Goal: Task Accomplishment & Management: Manage account settings

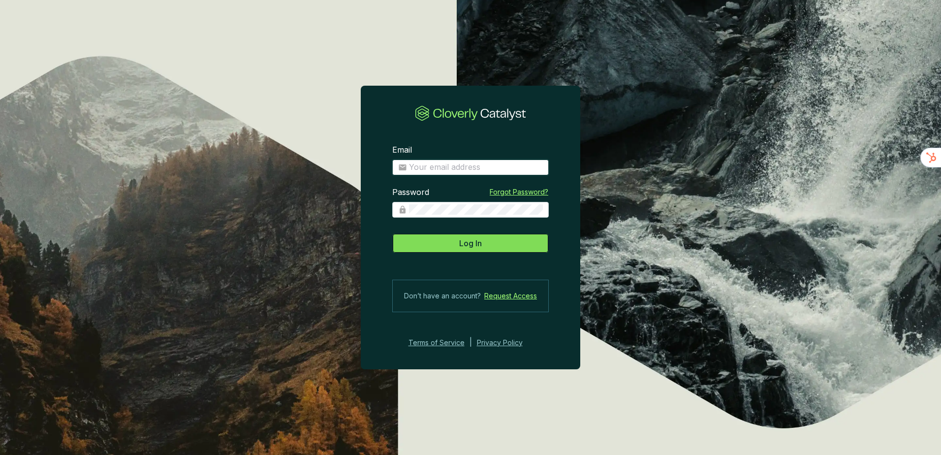
type input "[EMAIL_ADDRESS][DOMAIN_NAME]"
click at [533, 247] on button "Log In" at bounding box center [470, 243] width 157 height 20
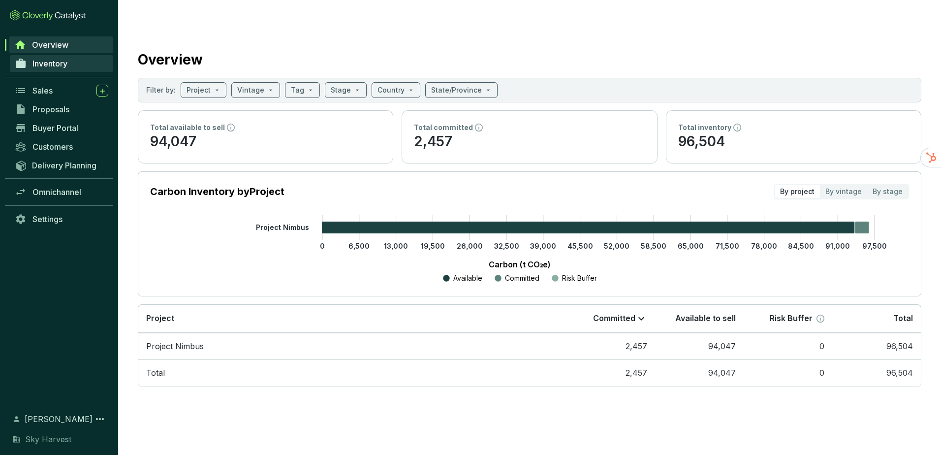
click at [56, 68] on span "Inventory" at bounding box center [49, 64] width 35 height 10
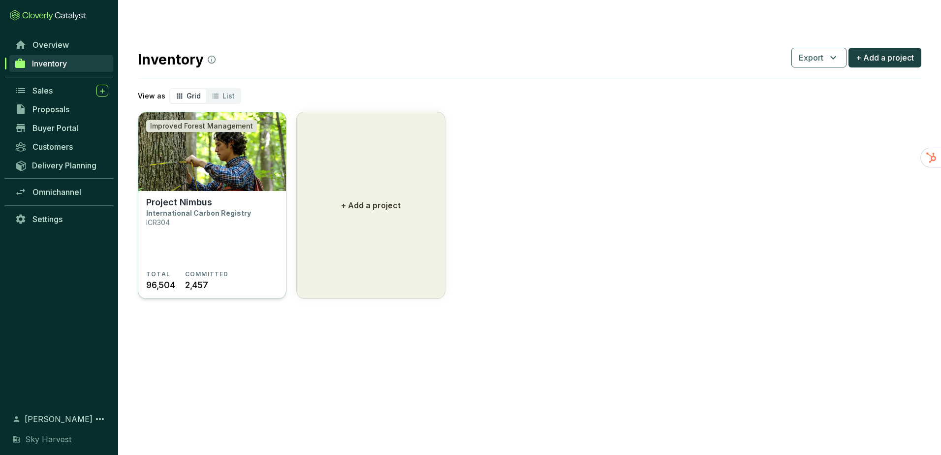
click at [190, 144] on img at bounding box center [212, 151] width 148 height 79
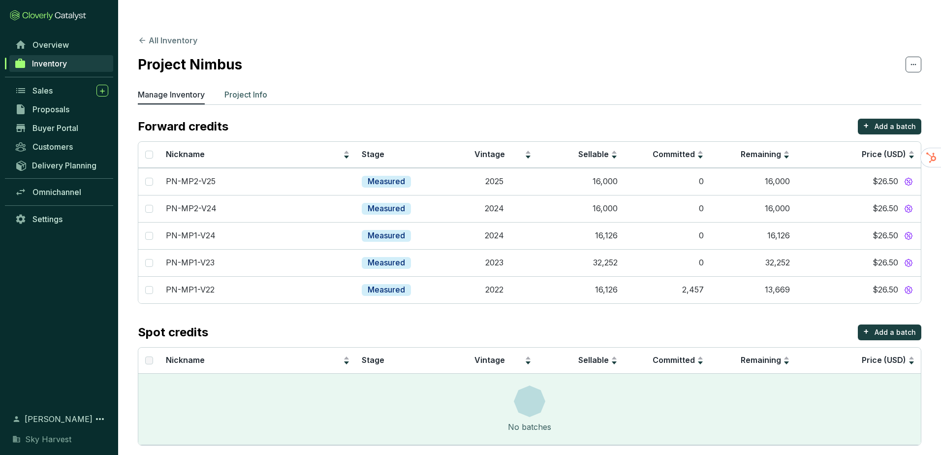
click at [253, 89] on p "Project Info" at bounding box center [246, 95] width 43 height 12
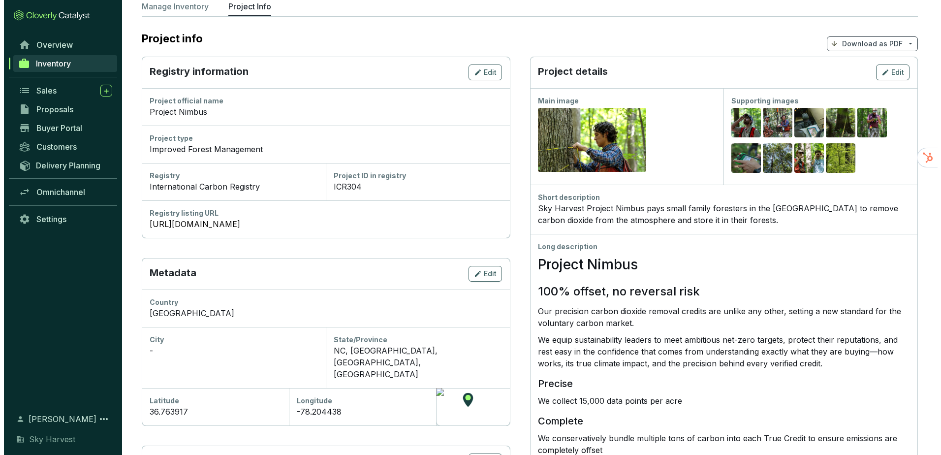
scroll to position [98, 0]
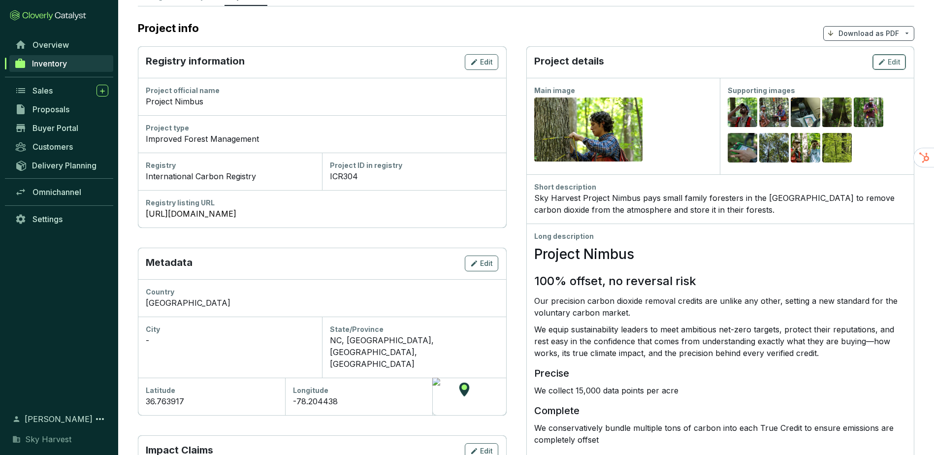
click at [890, 57] on span "Edit" at bounding box center [894, 62] width 13 height 10
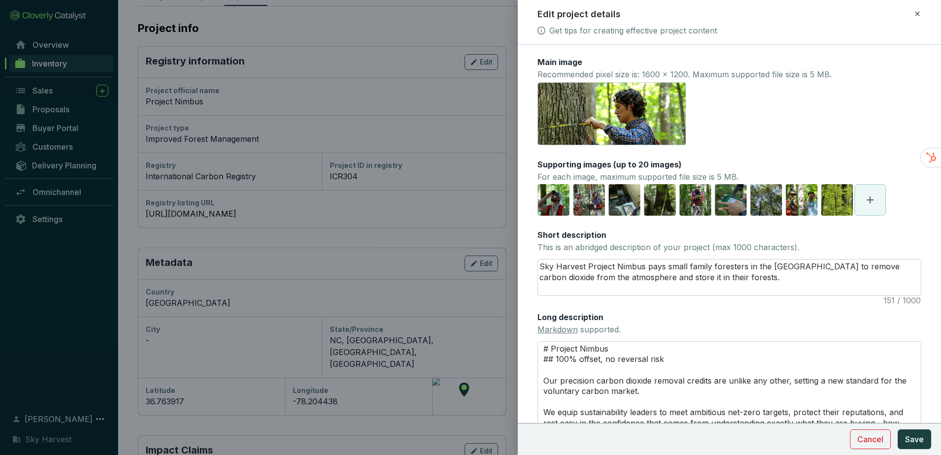
scroll to position [49, 0]
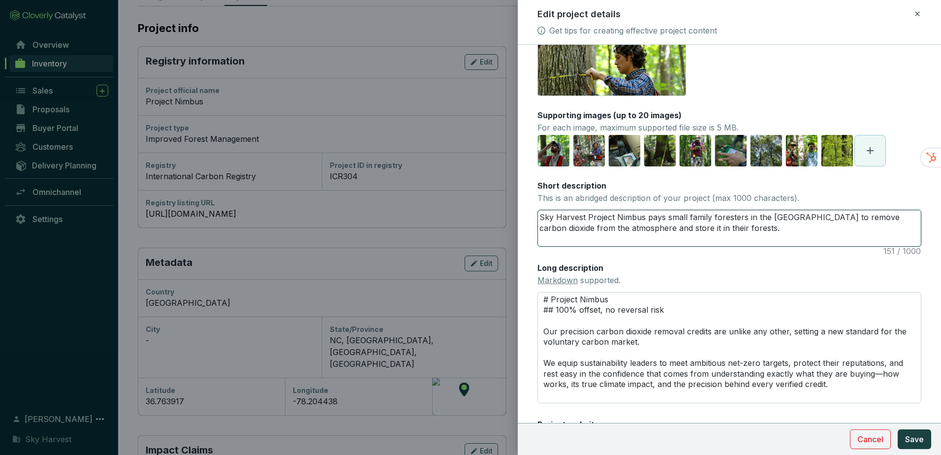
drag, startPoint x: 761, startPoint y: 234, endPoint x: 459, endPoint y: 201, distance: 303.6
click at [459, 201] on div "Edit project details Get tips for creating effective project content Main image…" at bounding box center [470, 227] width 941 height 455
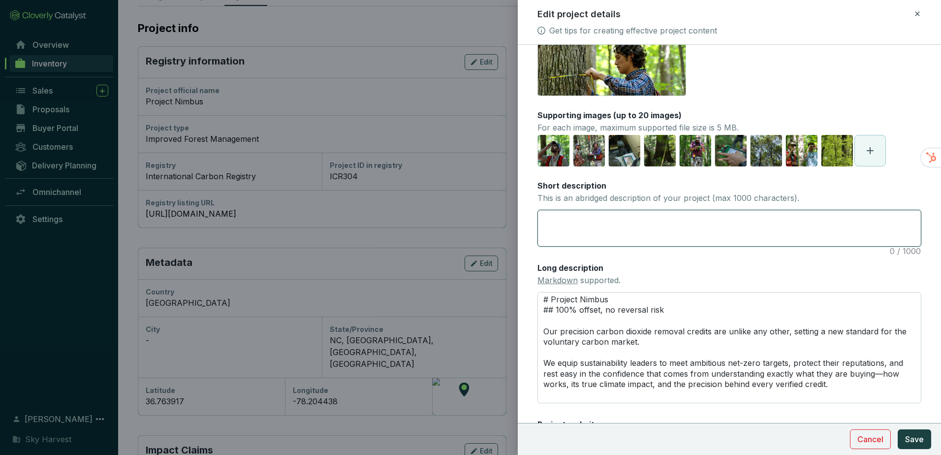
paste textarea "Project Nimbus drives climate action by working with U.S. landowners and forest…"
type textarea "Project Nimbus drives climate action by working with U.S. landowners and forest…"
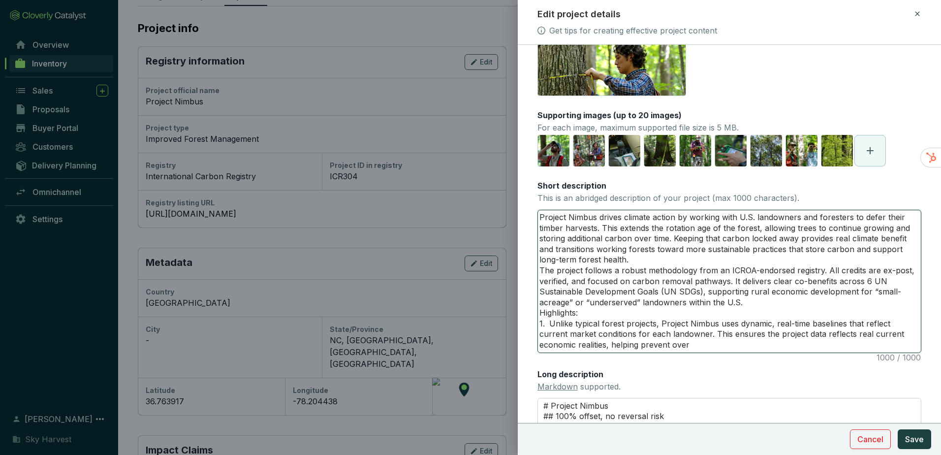
scroll to position [0, 0]
click at [635, 258] on textarea "Project Nimbus drives climate action by working with U.S. landowners and forest…" at bounding box center [729, 281] width 383 height 142
click at [679, 259] on textarea "Project Nimbus drives climate action by working with U.S. landowners and forest…" at bounding box center [729, 281] width 383 height 142
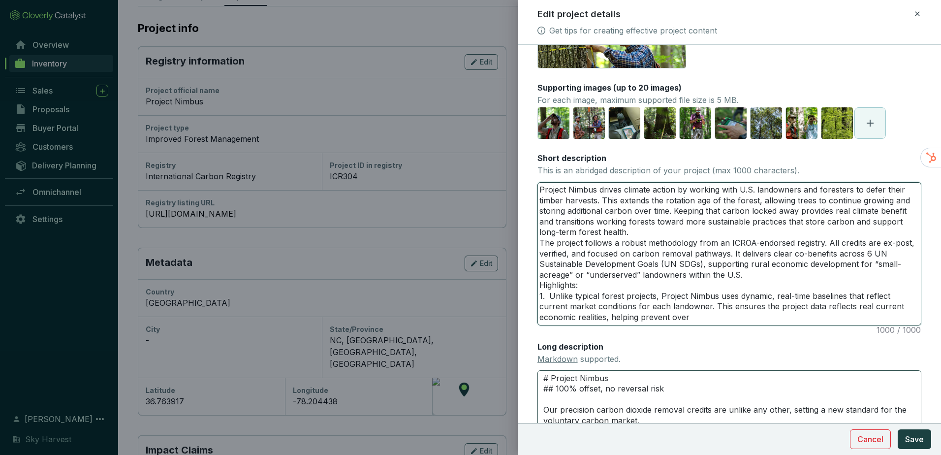
scroll to position [73, 0]
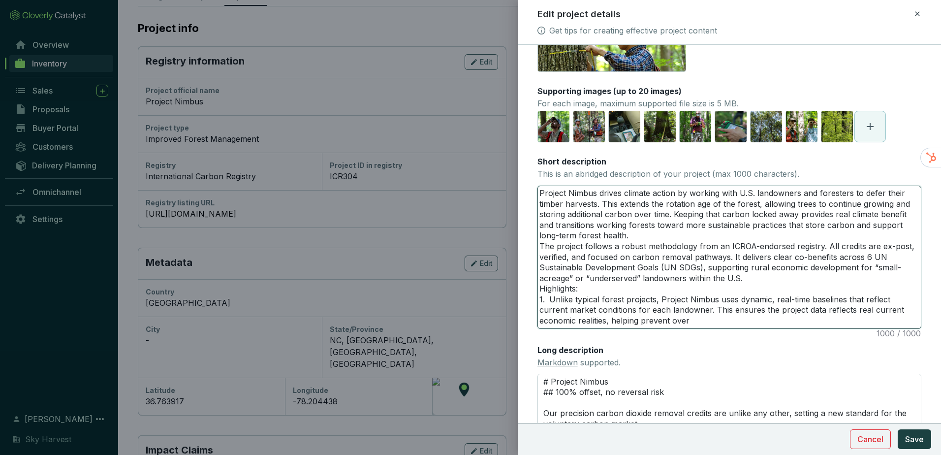
click at [748, 319] on textarea "Project Nimbus drives climate action by working with U.S. landowners and forest…" at bounding box center [729, 257] width 383 height 142
drag, startPoint x: 733, startPoint y: 323, endPoint x: 376, endPoint y: 95, distance: 423.2
click at [377, 96] on div "Edit project details Get tips for creating effective project content Main image…" at bounding box center [470, 227] width 941 height 455
paste textarea "paying U.S. foresters to defer their timber harvests, allowing trees to continu…"
type textarea "Project Nimbus drives climate action by paying U.S. foresters to defer their ti…"
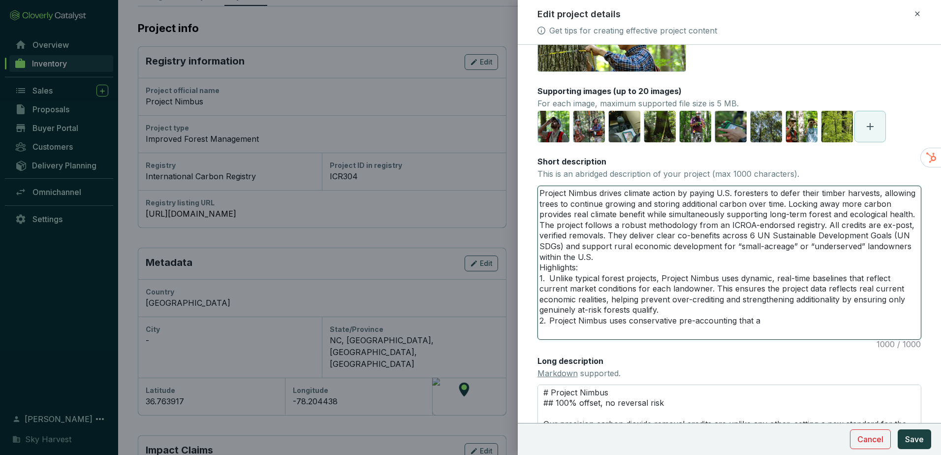
scroll to position [0, 0]
click at [796, 320] on textarea "Project Nimbus drives climate action by paying U.S. foresters to defer their ti…" at bounding box center [729, 262] width 383 height 153
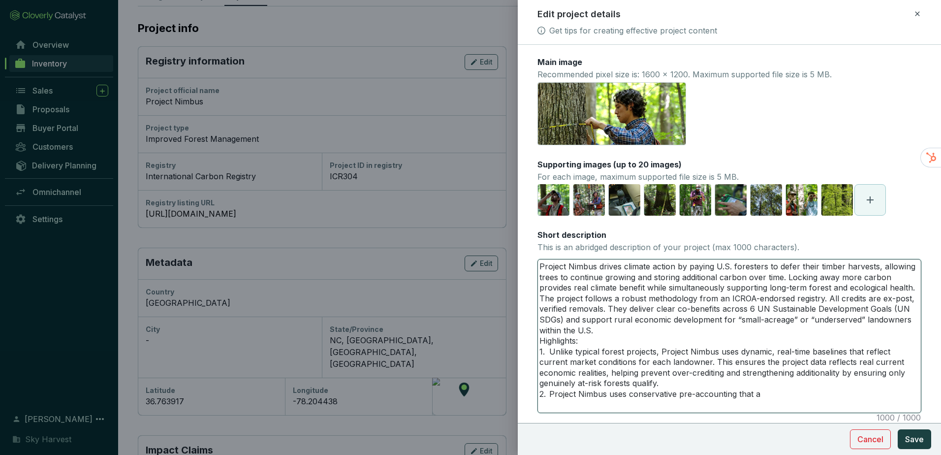
drag, startPoint x: 777, startPoint y: 410, endPoint x: 476, endPoint y: 168, distance: 386.7
click at [477, 171] on div "Edit project details Get tips for creating effective project content Main image…" at bounding box center [470, 227] width 941 height 455
paste textarea "store more carbon in their forests, locking up carbon that was in the atmospher…"
type textarea "Project Nimbus drives climate action by paying U.S. foresters to store more car…"
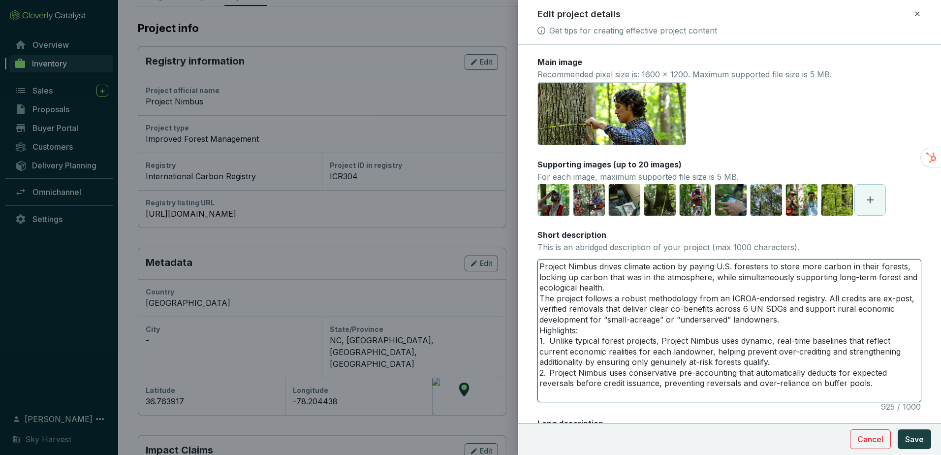
click at [642, 289] on textarea "Project Nimbus drives climate action by paying U.S. foresters to store more car…" at bounding box center [729, 330] width 383 height 142
type textarea "Project Nimbus drives climate action by paying U.S. foresters to store more car…"
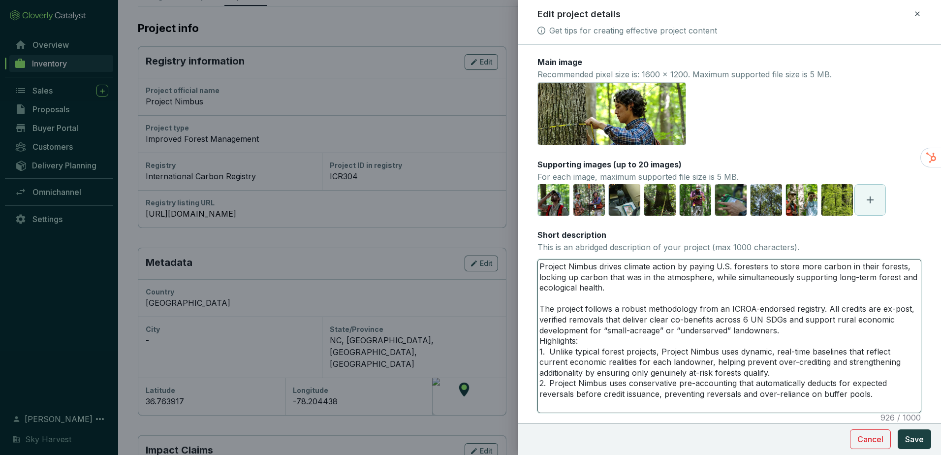
click at [788, 331] on textarea "Project Nimbus drives climate action by paying U.S. foresters to store more car…" at bounding box center [729, 335] width 383 height 153
type textarea "Project Nimbus drives climate action by paying U.S. foresters to store more car…"
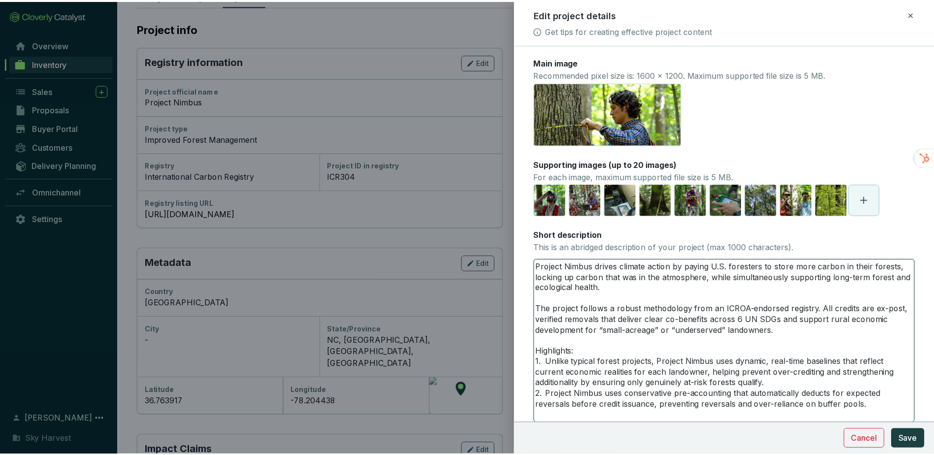
scroll to position [49, 0]
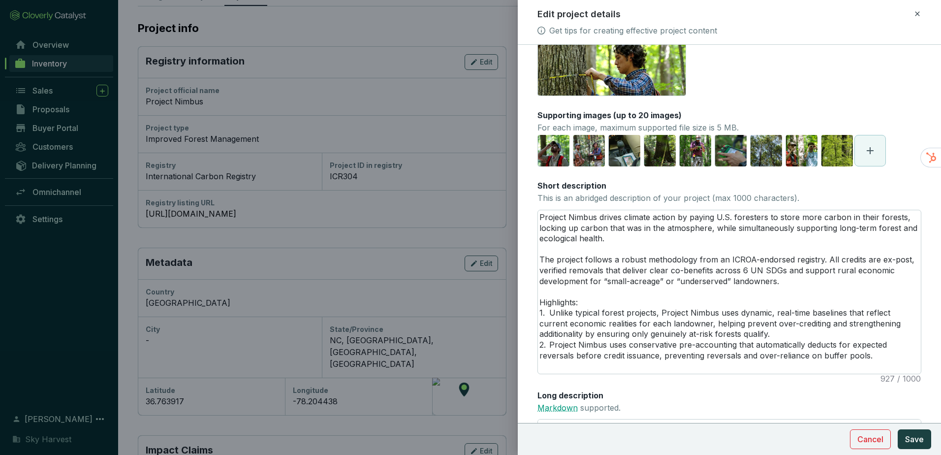
click at [569, 410] on link "Markdown" at bounding box center [558, 408] width 40 height 10
click at [740, 313] on textarea "Project Nimbus drives climate action by paying U.S. foresters to store more car…" at bounding box center [729, 291] width 383 height 163
type textarea "Project Nimbus drives climate action by paying U.S. foresters to store more car…"
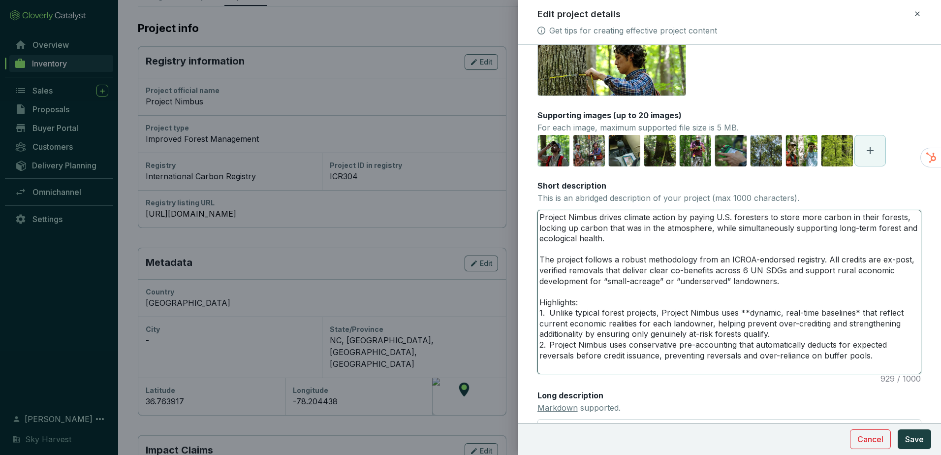
type textarea "Project Nimbus drives climate action by paying U.S. foresters to store more car…"
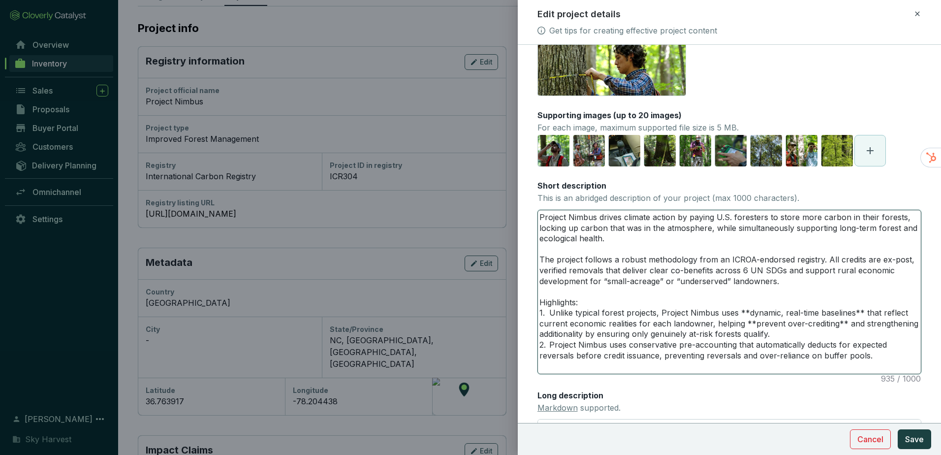
type textarea "Project Nimbus drives climate action by paying U.S. foresters to store more car…"
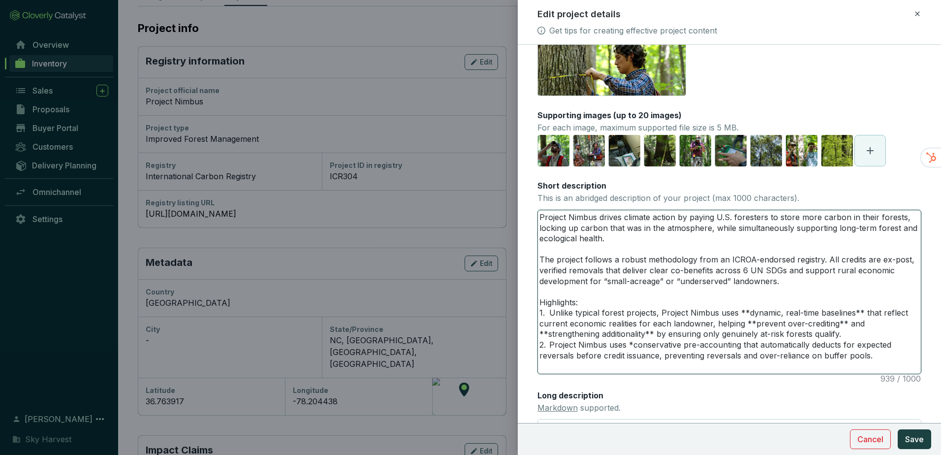
type textarea "Project Nimbus drives climate action by paying U.S. foresters to store more car…"
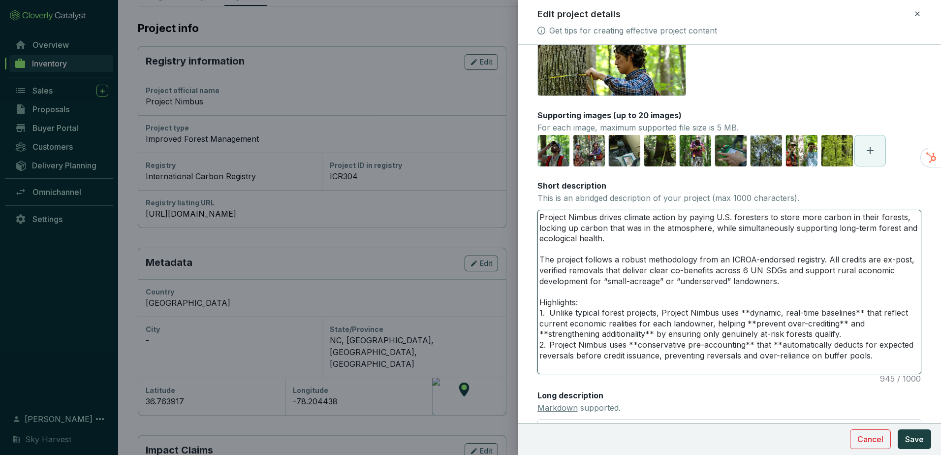
type textarea "Project Nimbus drives climate action by paying U.S. foresters to store more car…"
click at [919, 434] on span "Save" at bounding box center [915, 439] width 19 height 12
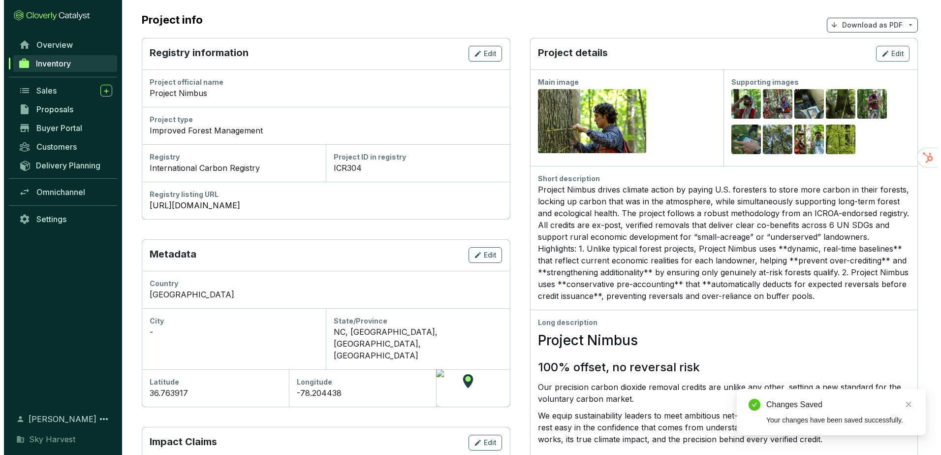
scroll to position [98, 0]
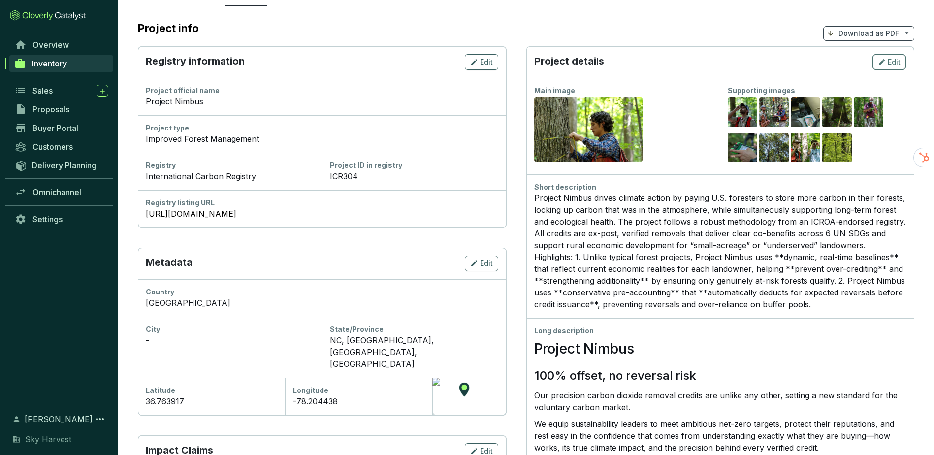
click at [890, 57] on span "Edit" at bounding box center [894, 62] width 13 height 10
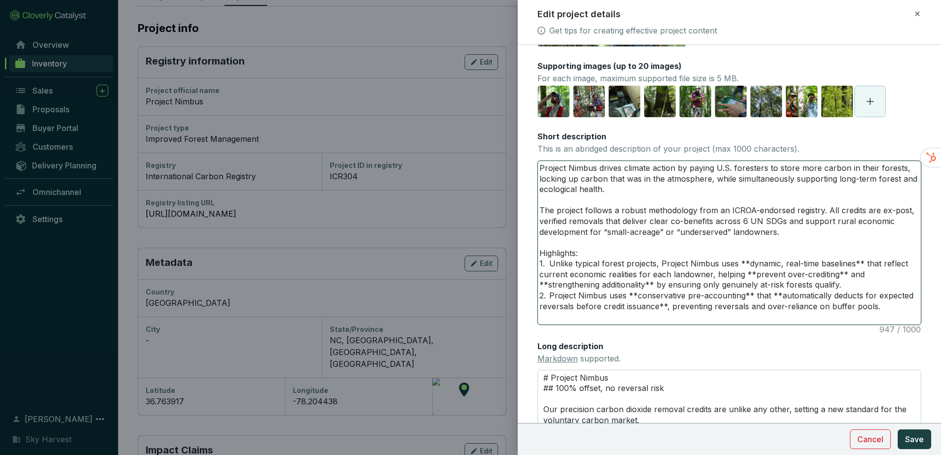
click at [897, 310] on textarea "Project Nimbus drives climate action by paying U.S. foresters to store more car…" at bounding box center [729, 242] width 383 height 163
drag, startPoint x: 893, startPoint y: 310, endPoint x: 493, endPoint y: 250, distance: 404.3
click at [493, 250] on div "Edit project details Get tips for creating effective project content Main image…" at bounding box center [470, 227] width 941 height 455
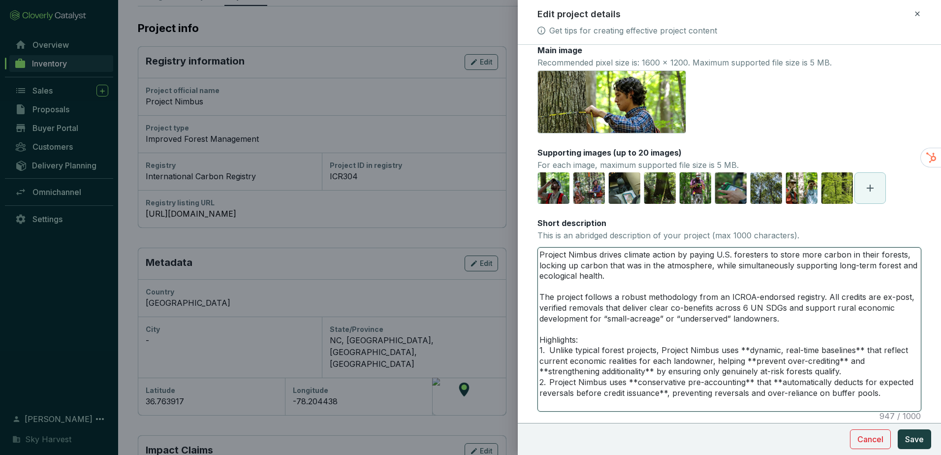
scroll to position [0, 0]
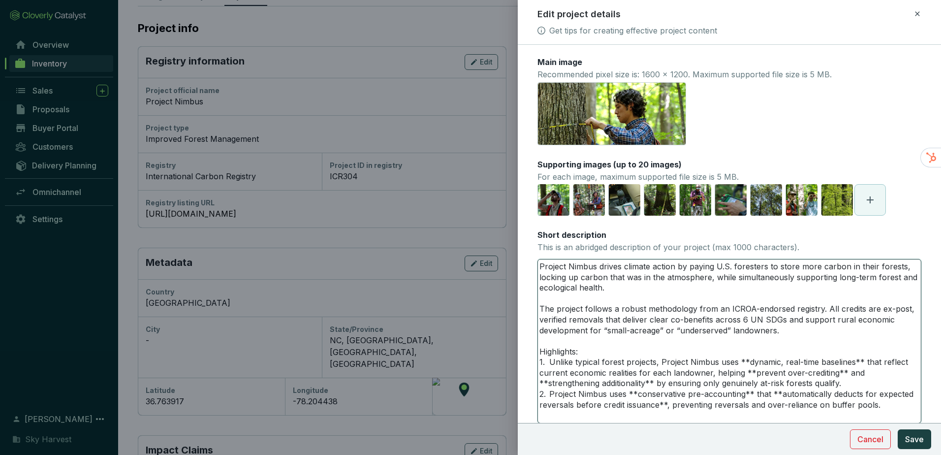
paste textarea "dynamic, real-time baselines that reflect current economic realities for each l…"
type textarea "Project Nimbus drives climate action by paying U.S. foresters to store more car…"
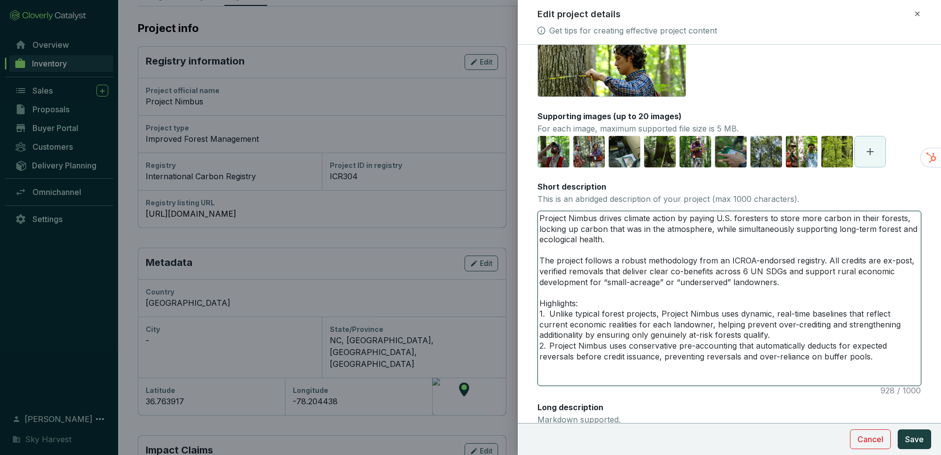
scroll to position [98, 0]
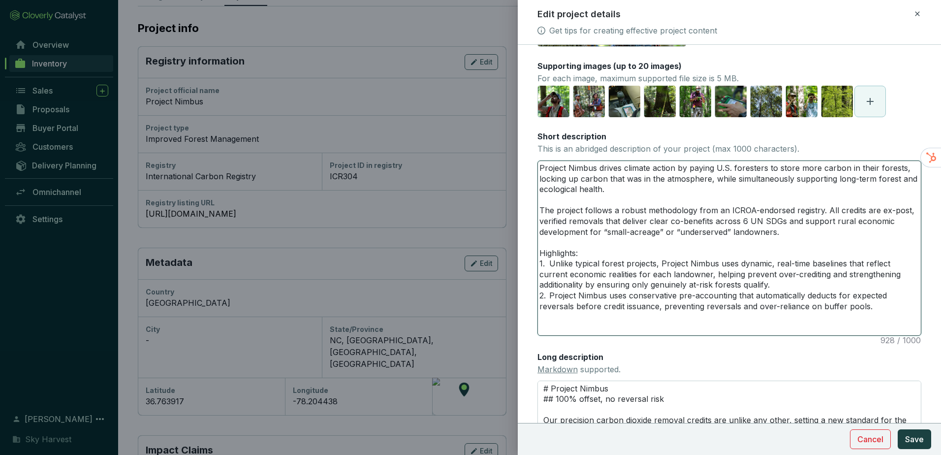
click at [599, 256] on textarea "Project Nimbus drives climate action by paying U.S. foresters to store more car…" at bounding box center [729, 248] width 383 height 174
type textarea "Project Nimbus drives climate action by paying U.S. foresters to store more car…"
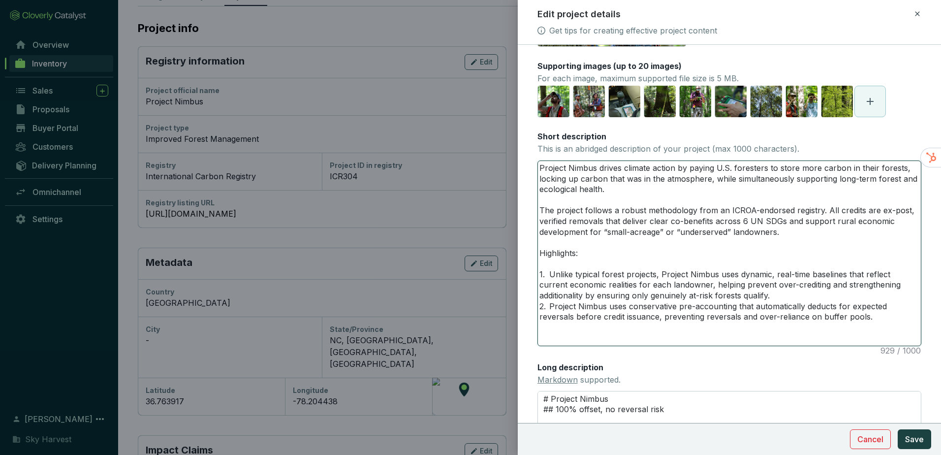
type textarea "Project Nimbus drives climate action by paying U.S. foresters to store more car…"
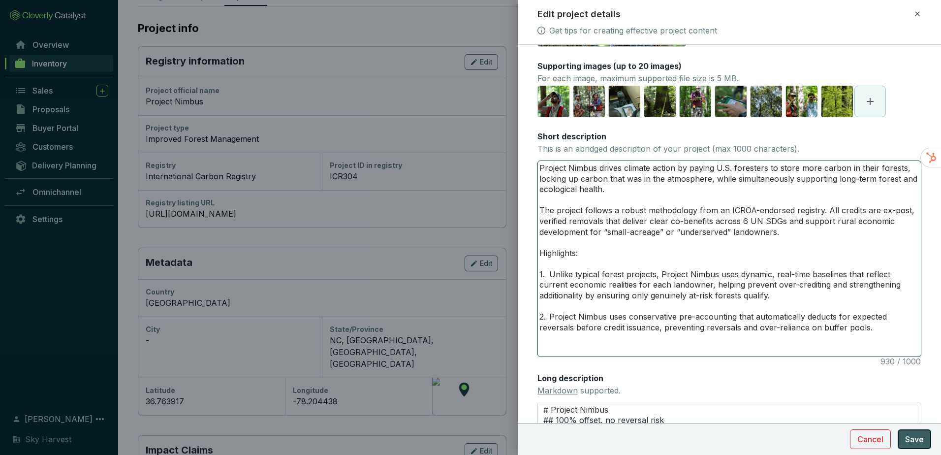
type textarea "Project Nimbus drives climate action by paying U.S. foresters to store more car…"
click at [914, 435] on span "Save" at bounding box center [915, 439] width 19 height 12
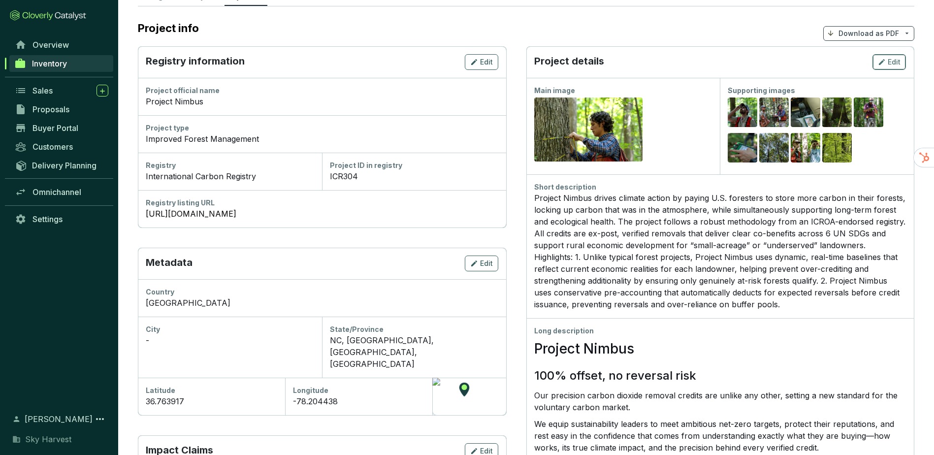
click at [896, 57] on span "Edit" at bounding box center [894, 62] width 13 height 10
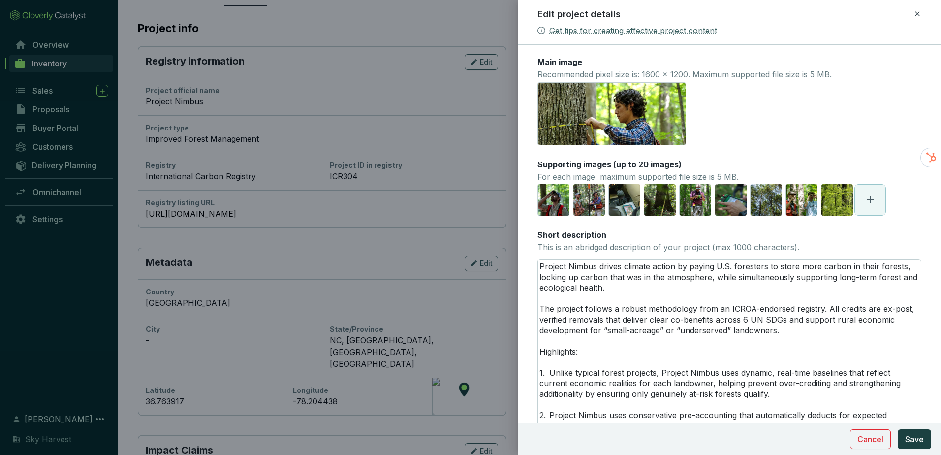
click at [597, 32] on link "Get tips for creating effective project content" at bounding box center [634, 31] width 168 height 12
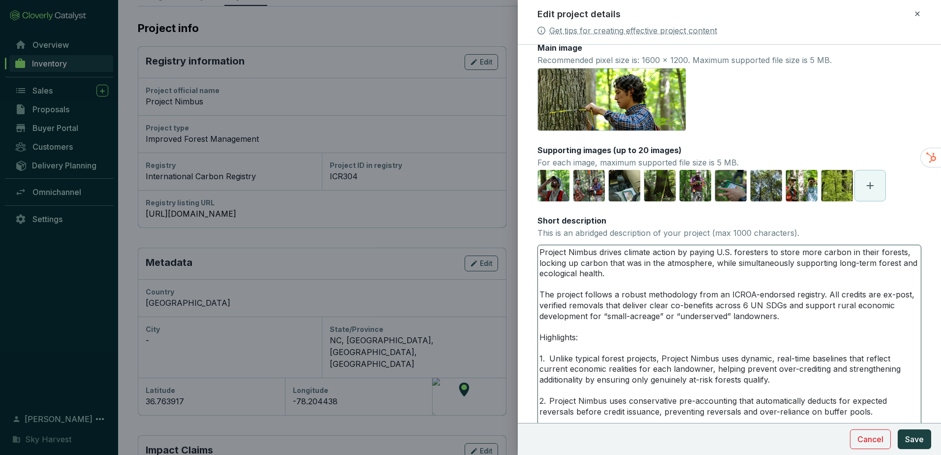
scroll to position [0, 0]
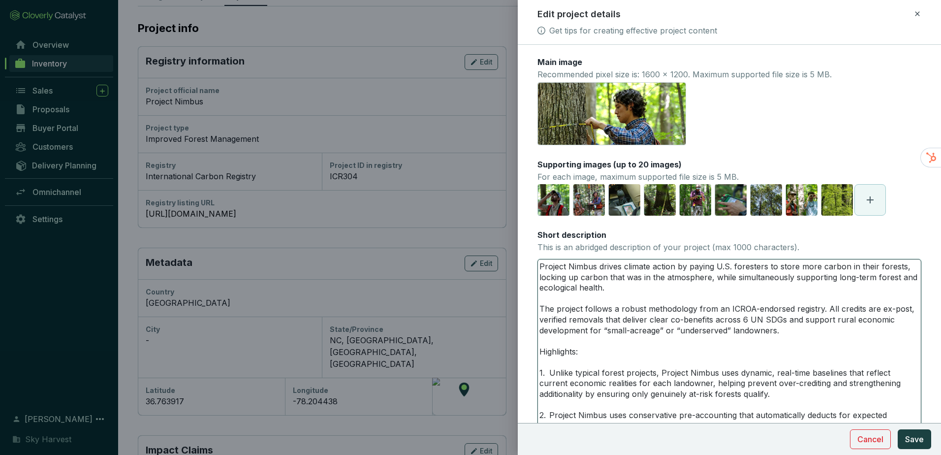
drag, startPoint x: 605, startPoint y: 320, endPoint x: 701, endPoint y: 321, distance: 95.5
click at [701, 321] on textarea "Project Nimbus drives climate action by paying U.S. foresters to store more car…" at bounding box center [729, 356] width 383 height 195
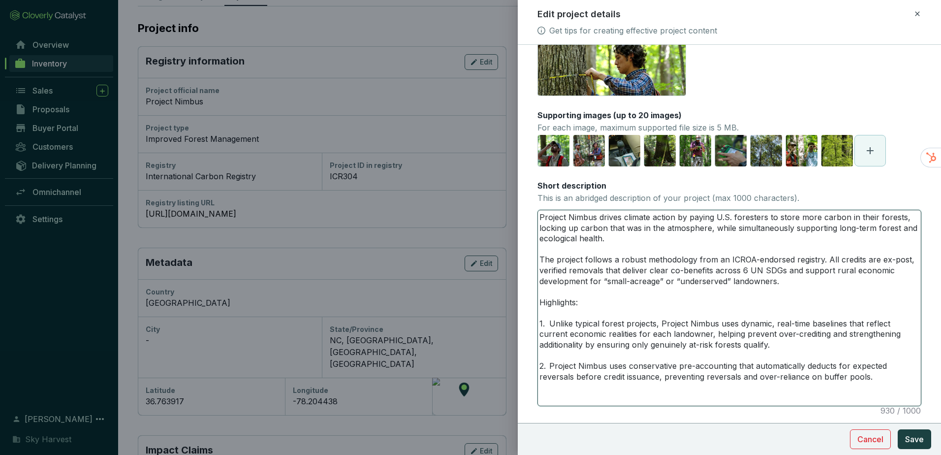
scroll to position [98, 0]
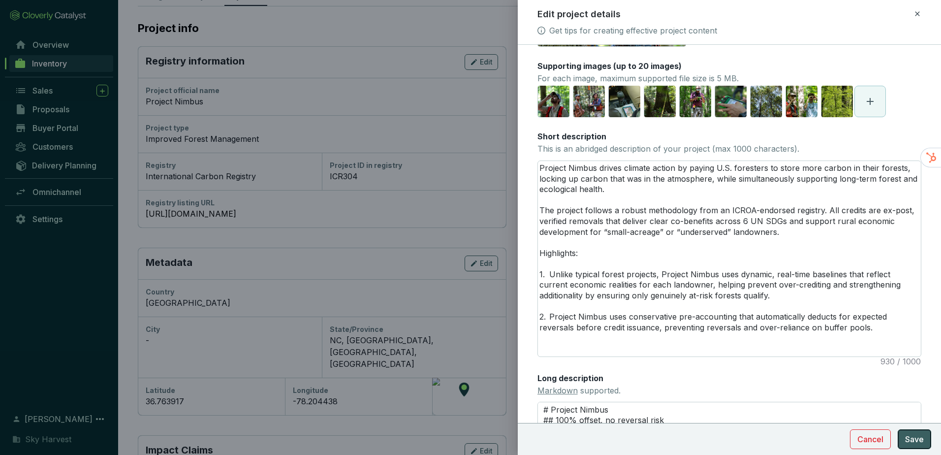
click at [920, 444] on span "Save" at bounding box center [915, 439] width 19 height 12
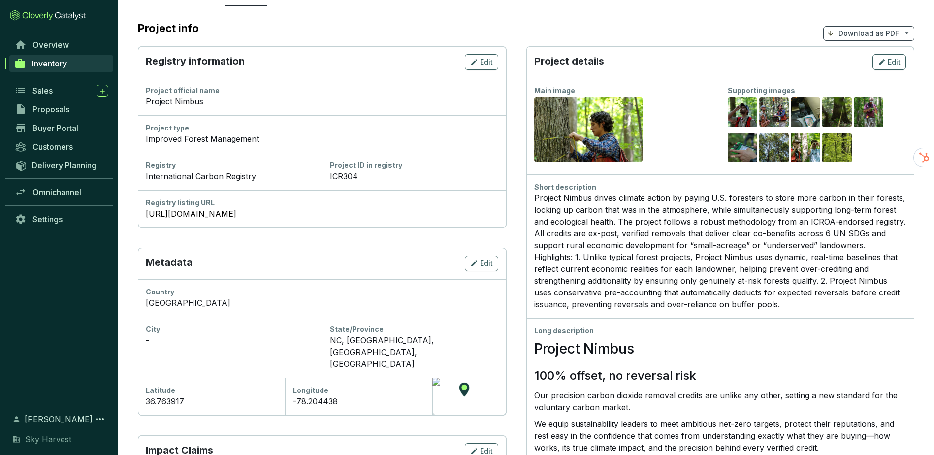
click at [560, 192] on div "Project Nimbus drives climate action by paying U.S. foresters to store more car…" at bounding box center [720, 251] width 372 height 118
click at [899, 57] on span "Edit" at bounding box center [894, 62] width 13 height 10
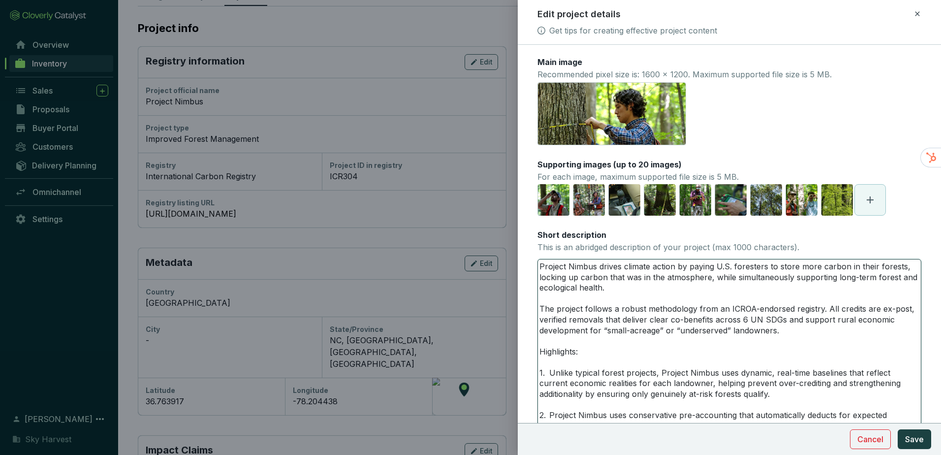
click at [622, 293] on textarea "Project Nimbus drives climate action by paying U.S. foresters to store more car…" at bounding box center [729, 356] width 383 height 195
type textarea "Project Nimbus drives climate action by paying U.S. foresters to store more car…"
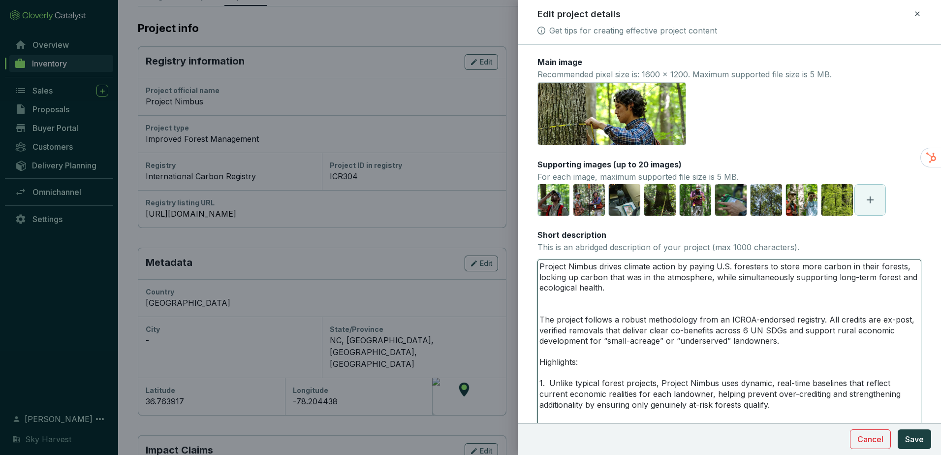
click at [614, 355] on textarea "Project Nimbus drives climate action by paying U.S. foresters to store more car…" at bounding box center [729, 362] width 383 height 206
type textarea "Project Nimbus drives climate action by paying U.S. foresters to store more car…"
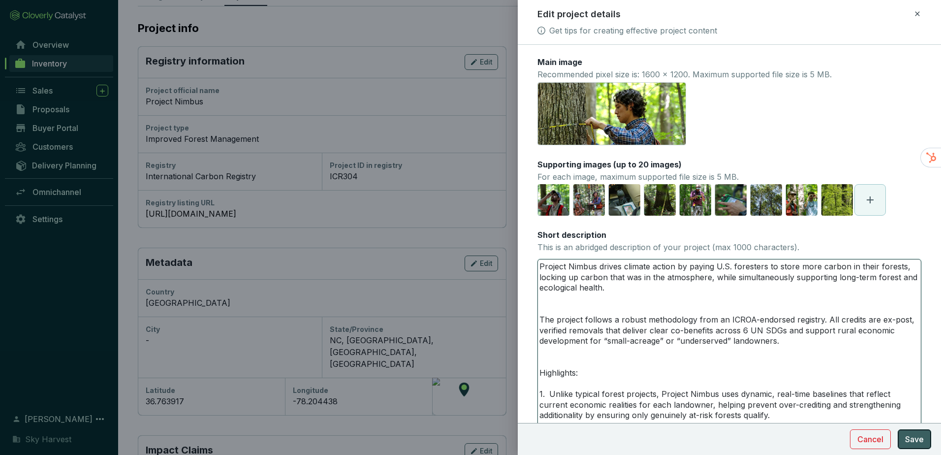
type textarea "Project Nimbus drives climate action by paying U.S. foresters to store more car…"
click at [929, 438] on button "Save" at bounding box center [914, 439] width 33 height 20
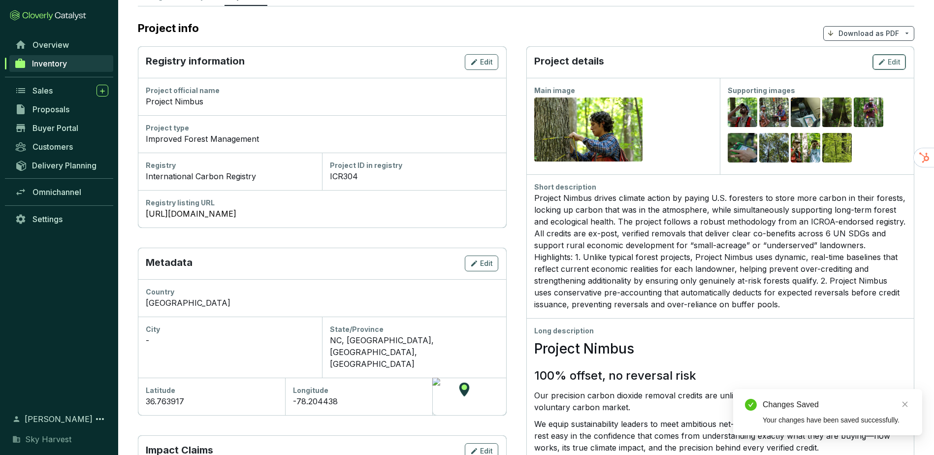
click at [891, 57] on span "Edit" at bounding box center [894, 62] width 13 height 10
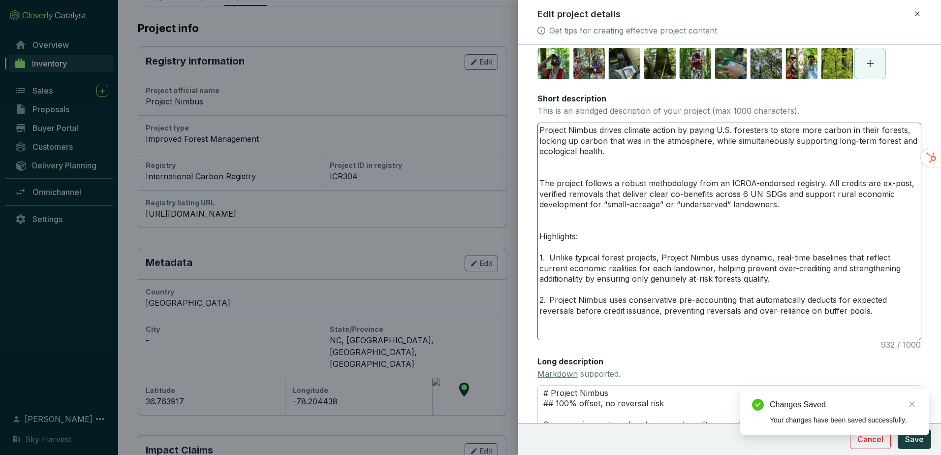
scroll to position [197, 0]
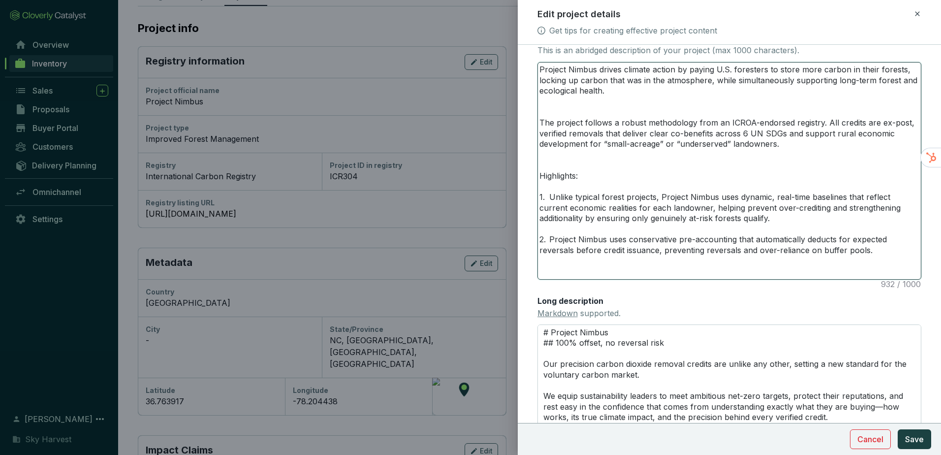
drag, startPoint x: 560, startPoint y: 179, endPoint x: 876, endPoint y: 263, distance: 327.3
click at [876, 263] on textarea "Project Nimbus drives climate action by paying U.S. foresters to store more car…" at bounding box center [729, 171] width 383 height 217
type textarea "Project Nimbus drives climate action by paying U.S. foresters to store more car…"
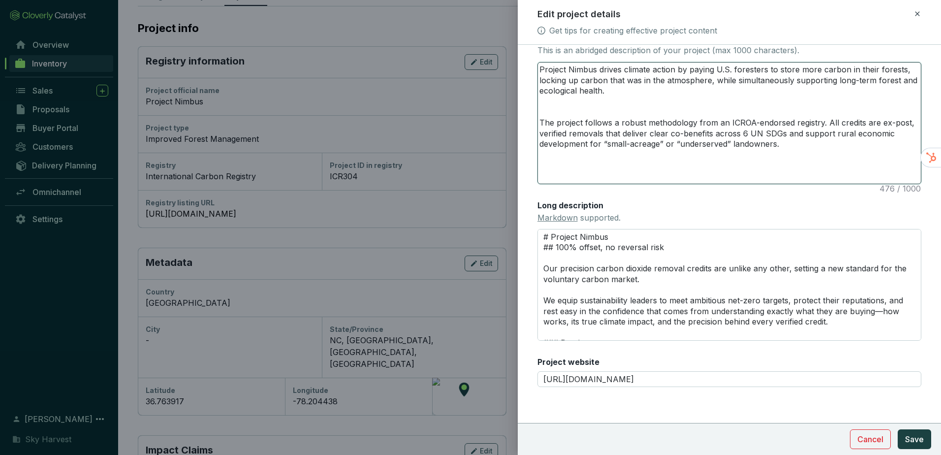
type textarea "Project Nimbus drives climate action by paying U.S. foresters to store more car…"
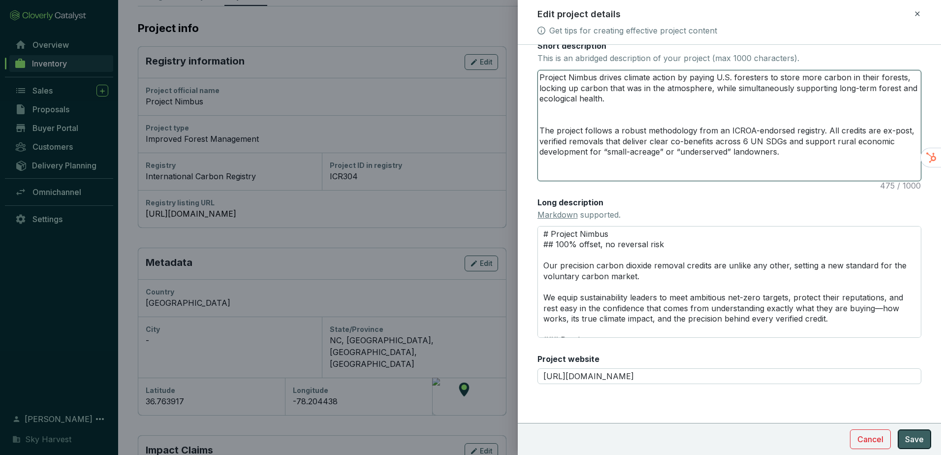
type textarea "Project Nimbus drives climate action by paying U.S. foresters to store more car…"
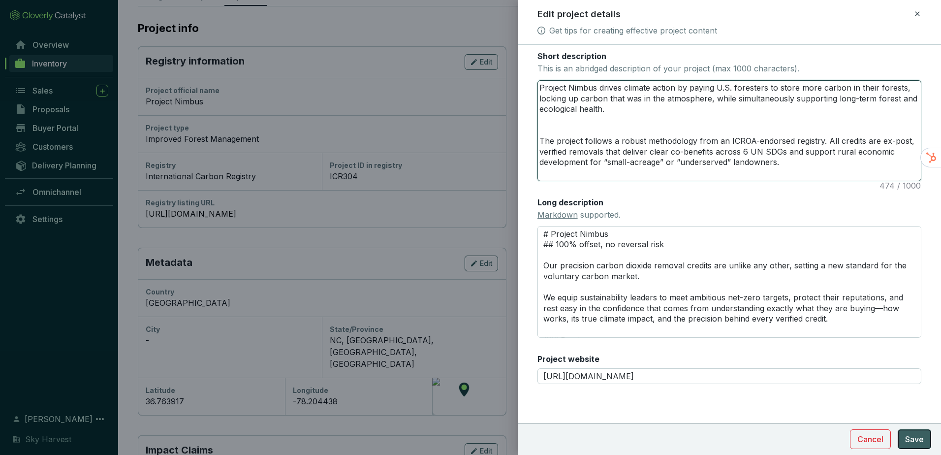
type textarea "Project Nimbus drives climate action by paying U.S. foresters to store more car…"
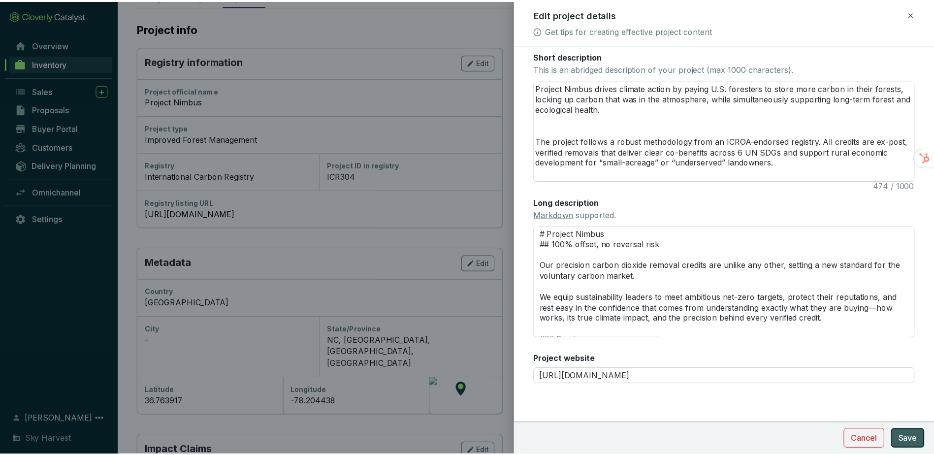
scroll to position [179, 0]
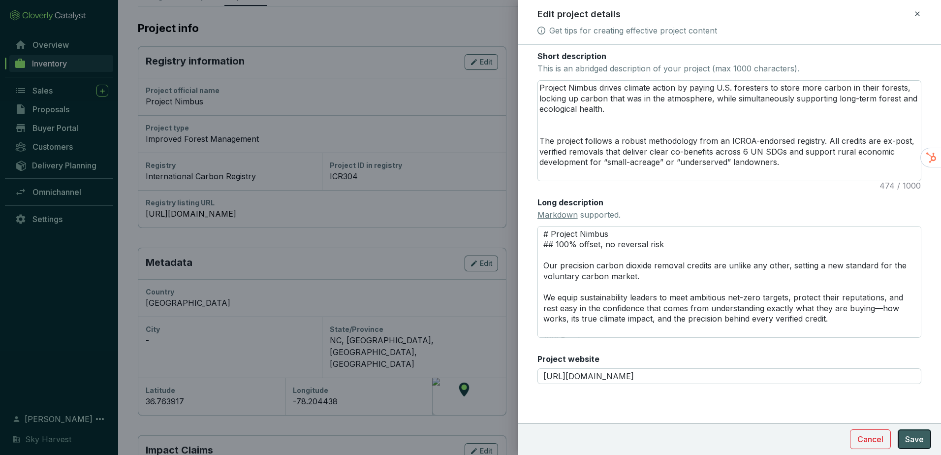
click at [921, 439] on span "Save" at bounding box center [915, 439] width 19 height 12
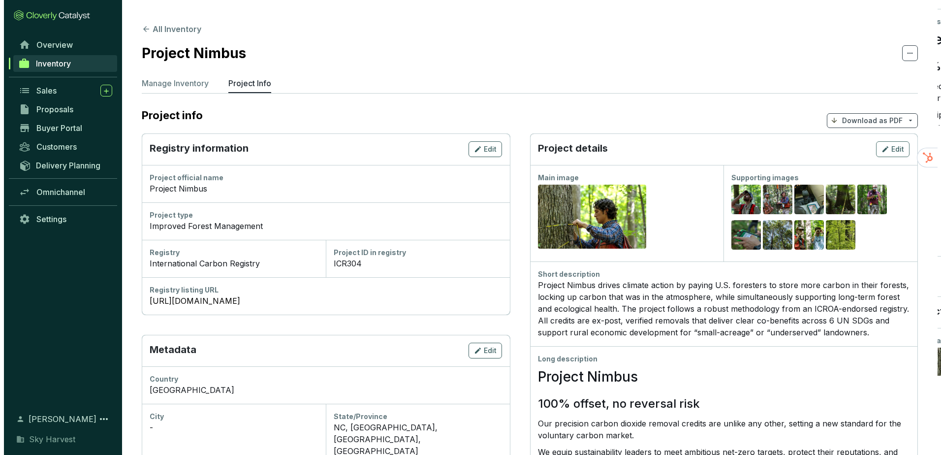
scroll to position [0, 0]
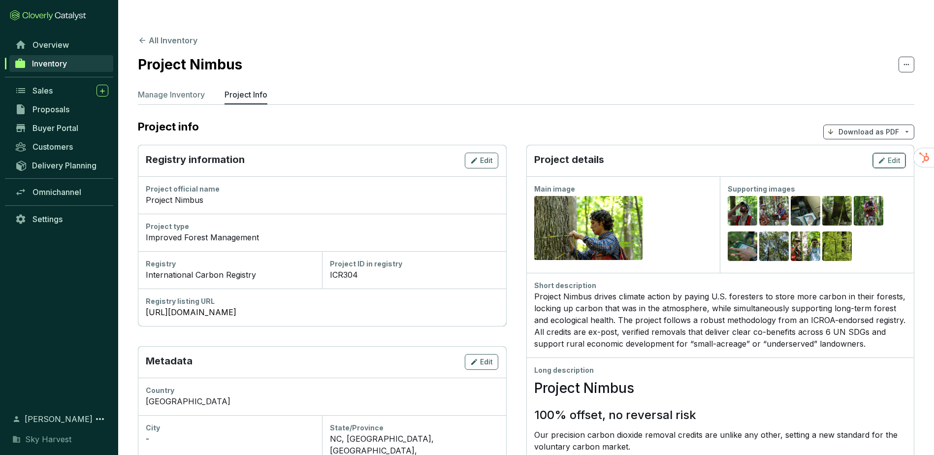
click at [888, 155] on div "Edit" at bounding box center [889, 161] width 23 height 12
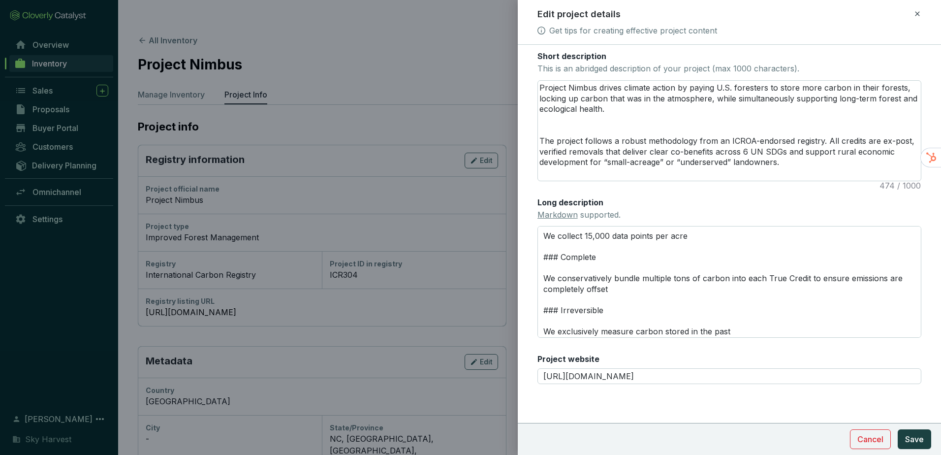
scroll to position [128, 0]
click at [912, 443] on span "Save" at bounding box center [915, 439] width 19 height 12
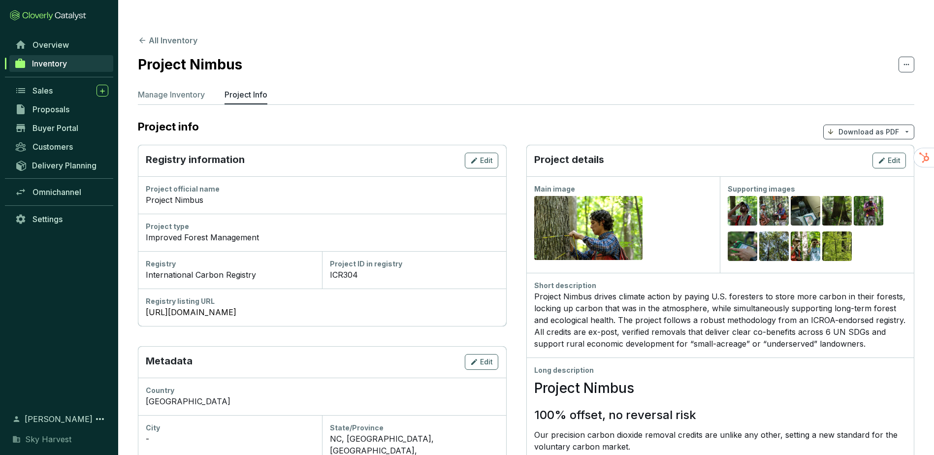
click at [885, 127] on p "Download as PDF" at bounding box center [869, 132] width 61 height 10
click at [856, 139] on span "Show pricing" at bounding box center [868, 135] width 45 height 8
click at [750, 119] on section "Project info Download as PDF" at bounding box center [526, 132] width 777 height 26
click at [886, 155] on div "Edit" at bounding box center [889, 161] width 23 height 12
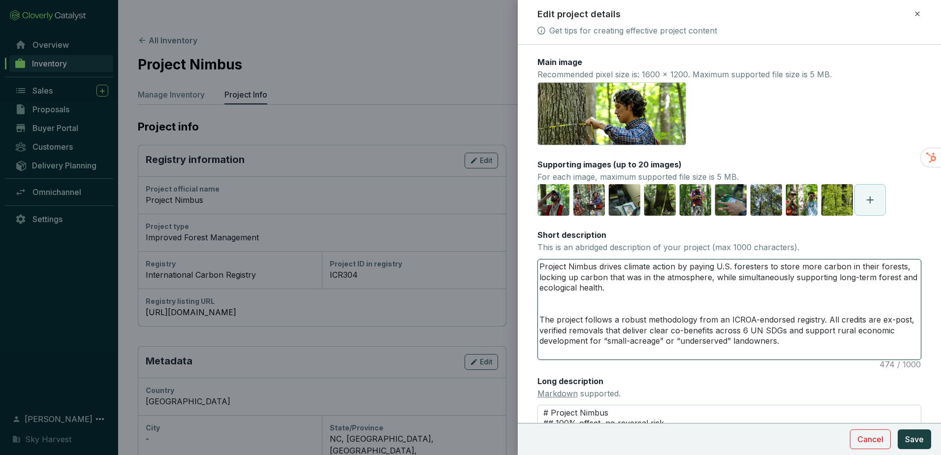
drag, startPoint x: 801, startPoint y: 347, endPoint x: 409, endPoint y: 214, distance: 413.9
click at [411, 217] on div "Edit project details Get tips for creating effective project content Main image…" at bounding box center [470, 227] width 941 height 455
paste textarea "The project follows a robust methodology from an ICROA-endorsed registry. All c…"
type textarea "Project Nimbus drives climate action by paying U.S. foresters to store more car…"
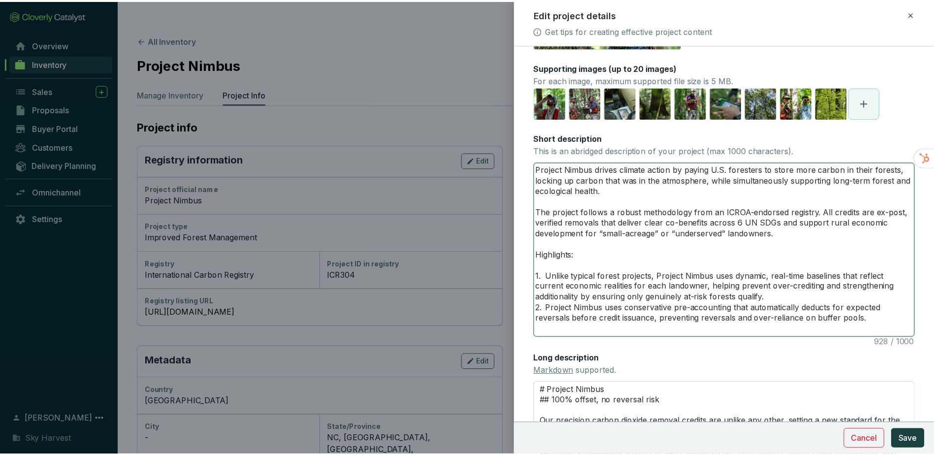
scroll to position [98, 0]
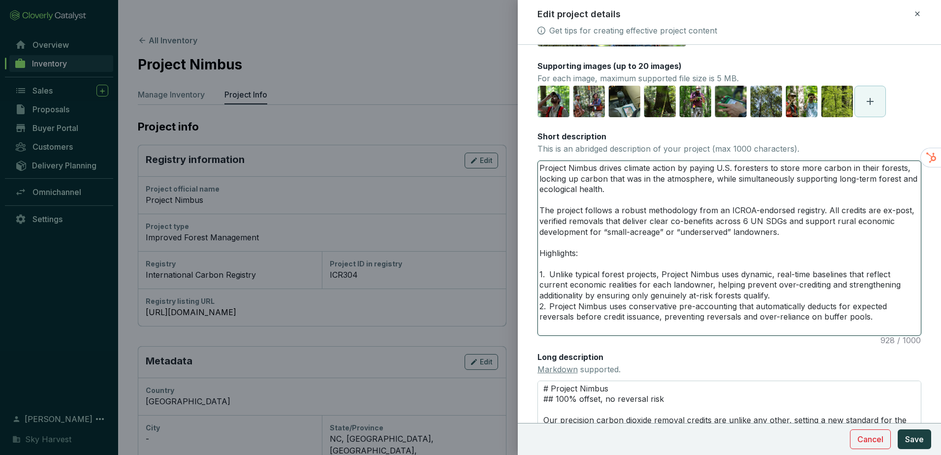
click at [782, 295] on textarea "Project Nimbus drives climate action by paying U.S. foresters to store more car…" at bounding box center [729, 248] width 383 height 174
type textarea "Project Nimbus drives climate action by paying U.S. foresters to store more car…"
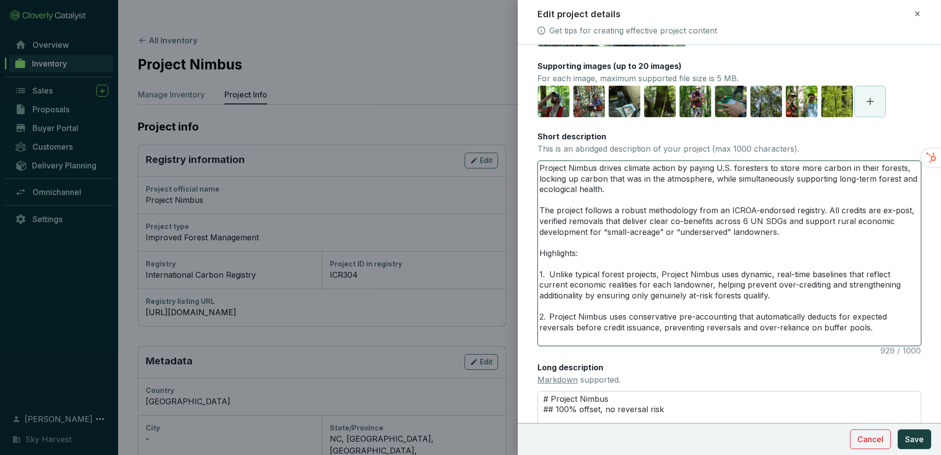
type textarea "Project Nimbus drives climate action by paying U.S. foresters to store more car…"
click at [913, 433] on span "Save" at bounding box center [915, 439] width 19 height 12
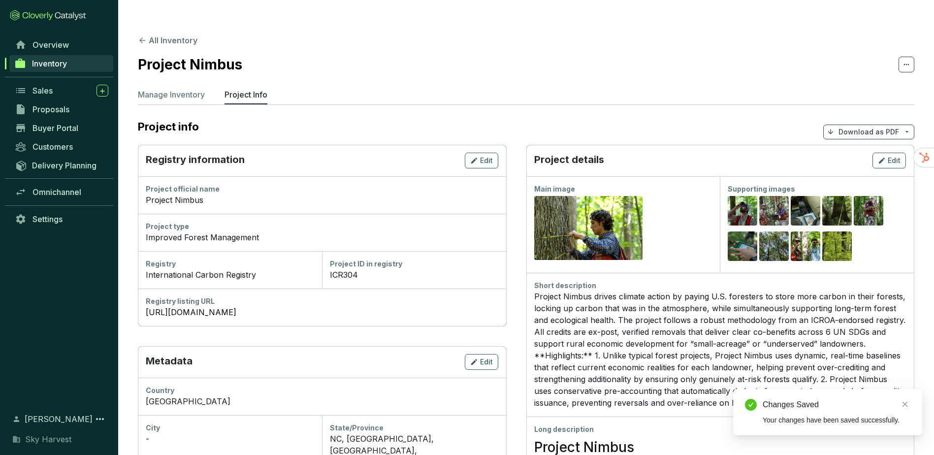
click at [862, 127] on p "Download as PDF" at bounding box center [869, 132] width 61 height 10
click at [846, 138] on p "Show pricing" at bounding box center [870, 135] width 78 height 17
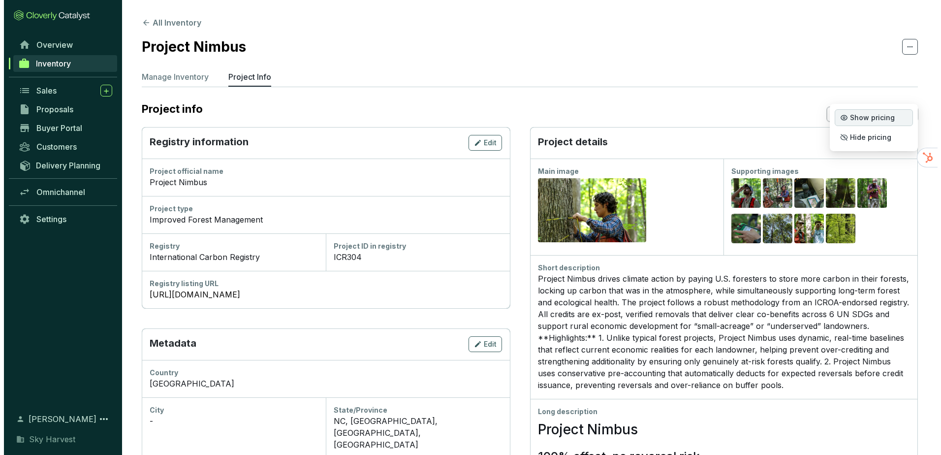
scroll to position [49, 0]
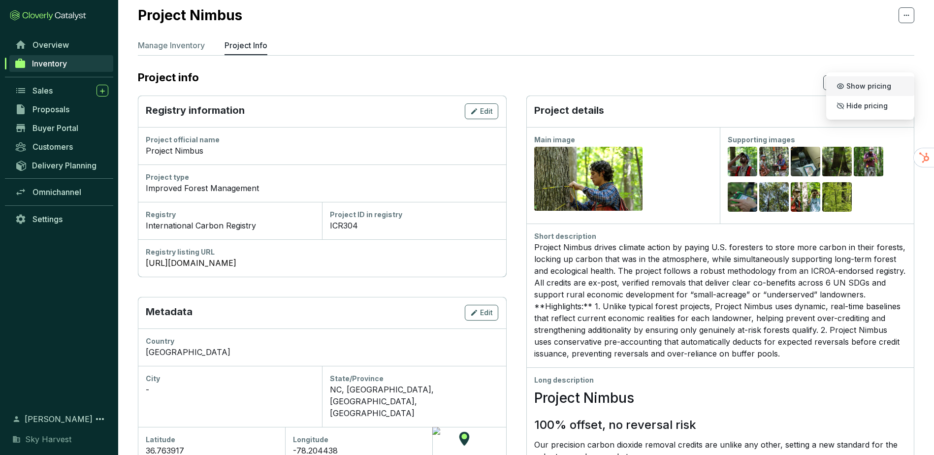
click at [778, 96] on div "Project details Edit" at bounding box center [720, 112] width 388 height 32
click at [899, 106] on span "Edit" at bounding box center [894, 111] width 13 height 10
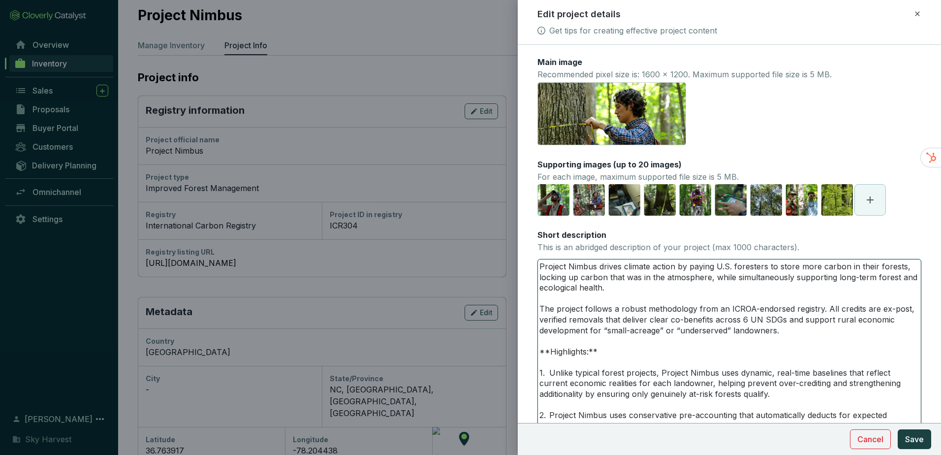
click at [687, 295] on textarea "Project Nimbus drives climate action by paying U.S. foresters to store more car…" at bounding box center [729, 351] width 383 height 185
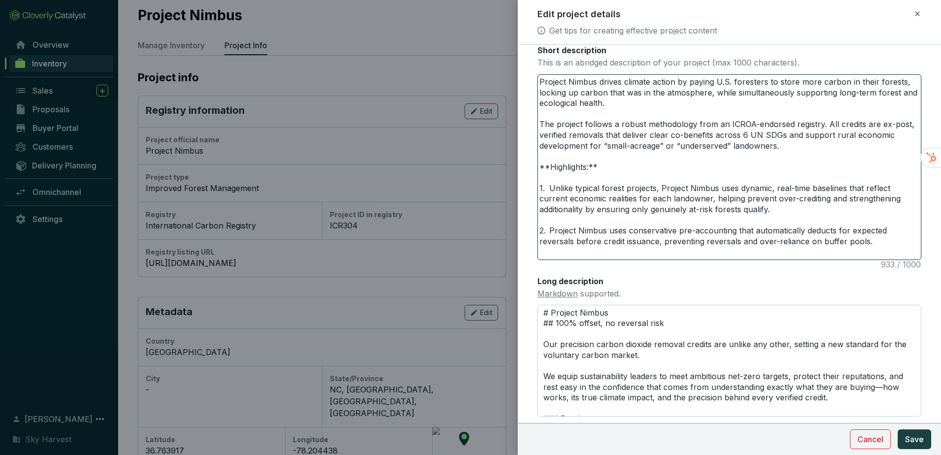
scroll to position [148, 0]
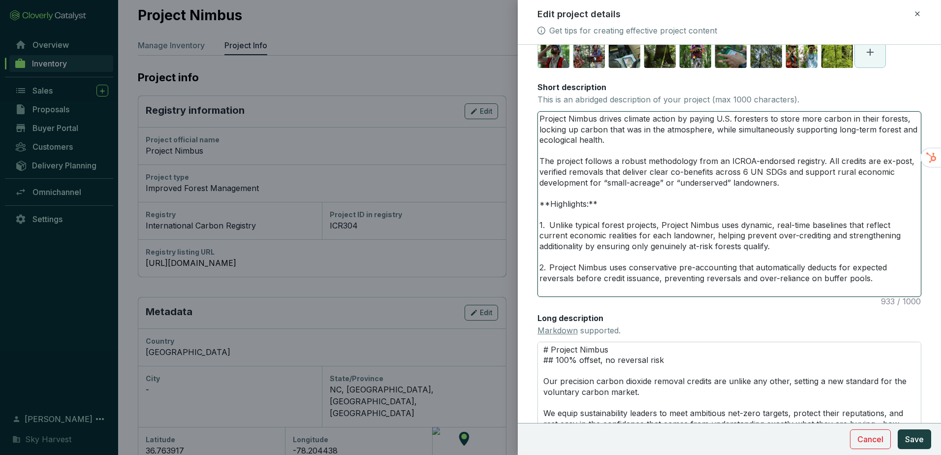
type textarea "\"
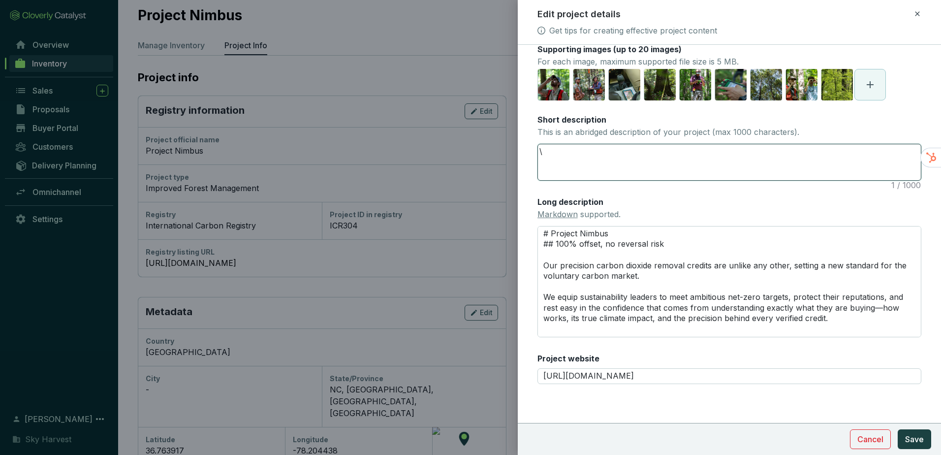
scroll to position [115, 0]
paste textarea "Project Nimbus pays foresters in the United States to store more carbon in thei…"
type textarea "Project Nimbus pays foresters in the United States to store more carbon in thei…"
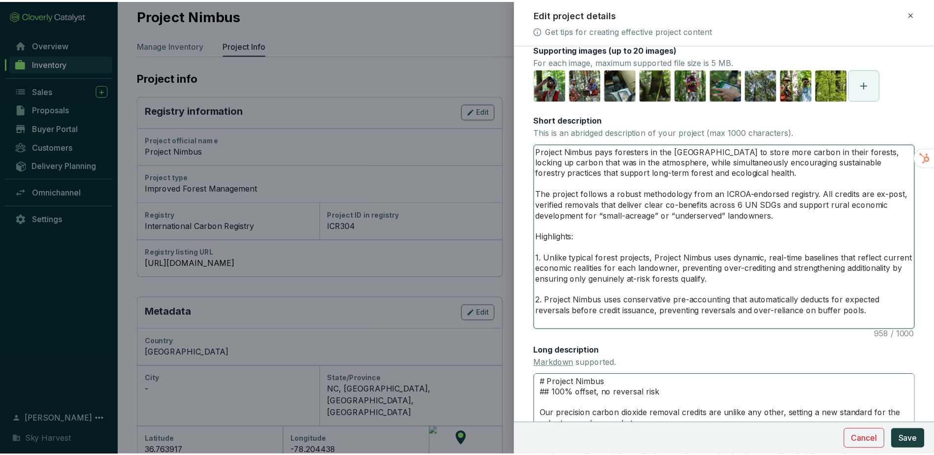
scroll to position [0, 0]
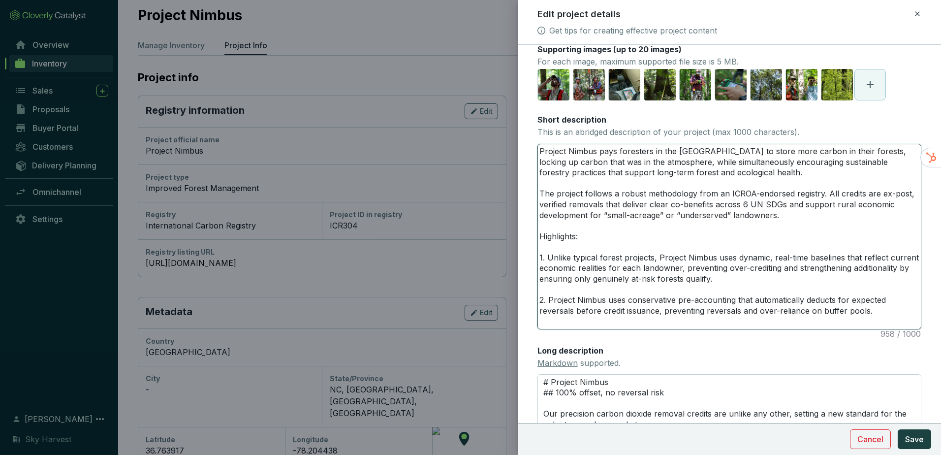
click at [862, 300] on textarea "Project Nimbus pays foresters in the United States to store more carbon in thei…" at bounding box center [729, 236] width 383 height 185
type textarea "Project Nimbus pays foresters in the United States to store more carbon in thei…"
click at [866, 316] on textarea "Project Nimbus pays foresters in the United States to store more carbon in thei…" at bounding box center [729, 236] width 383 height 185
drag, startPoint x: 831, startPoint y: 310, endPoint x: 514, endPoint y: 301, distance: 317.2
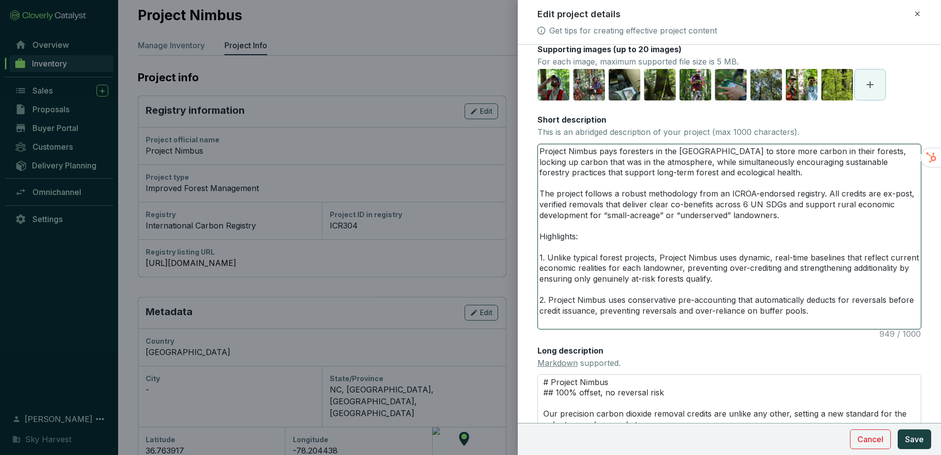
click at [514, 301] on div "Edit project details Get tips for creating effective project content Main image…" at bounding box center [470, 227] width 941 height 455
paste textarea "over-issuance"
type textarea "Project Nimbus pays foresters in the United States to store more carbon in thei…"
click at [912, 439] on span "Save" at bounding box center [915, 439] width 19 height 12
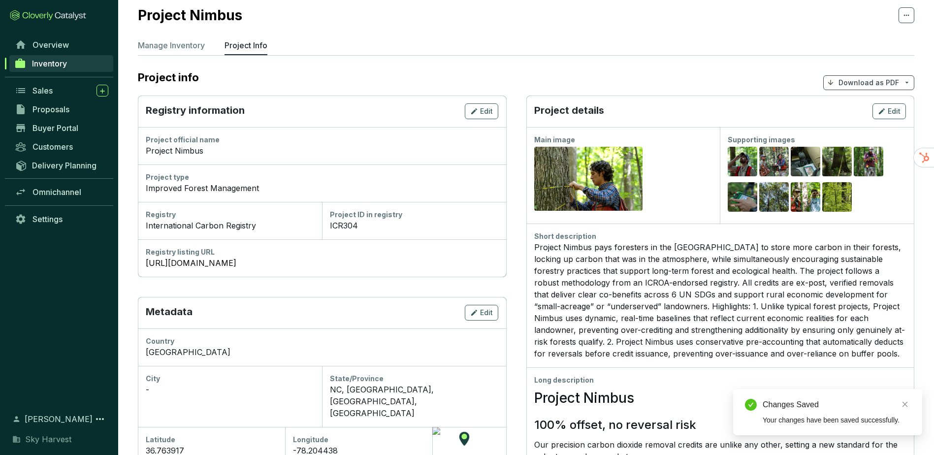
click at [875, 78] on p "Download as PDF" at bounding box center [869, 83] width 61 height 10
click at [861, 89] on span "Show pricing" at bounding box center [868, 86] width 45 height 8
click at [48, 131] on span "Buyer Portal" at bounding box center [55, 128] width 46 height 10
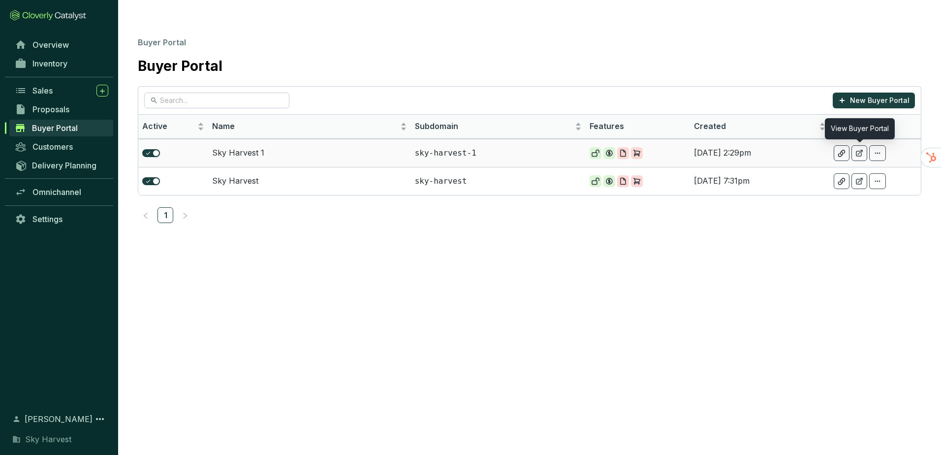
click at [861, 149] on icon at bounding box center [860, 153] width 8 height 8
click at [42, 57] on link "Inventory" at bounding box center [61, 63] width 103 height 17
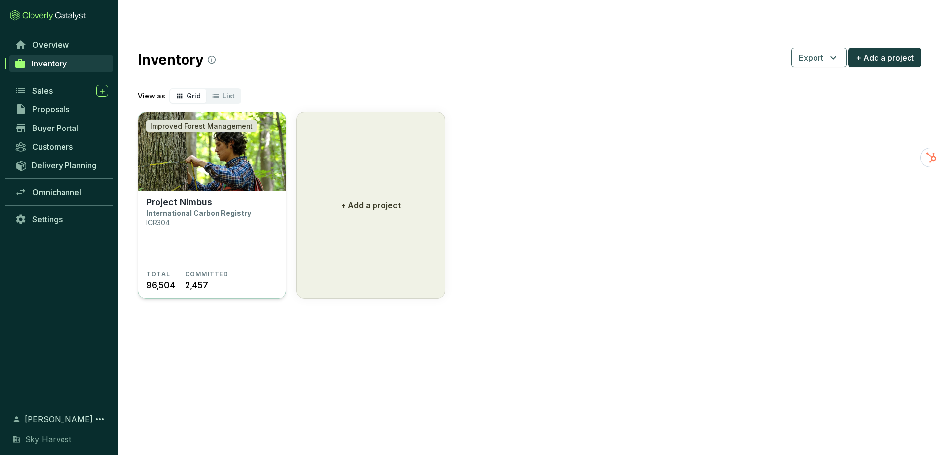
click at [220, 120] on div "Improved Forest Management" at bounding box center [201, 126] width 111 height 12
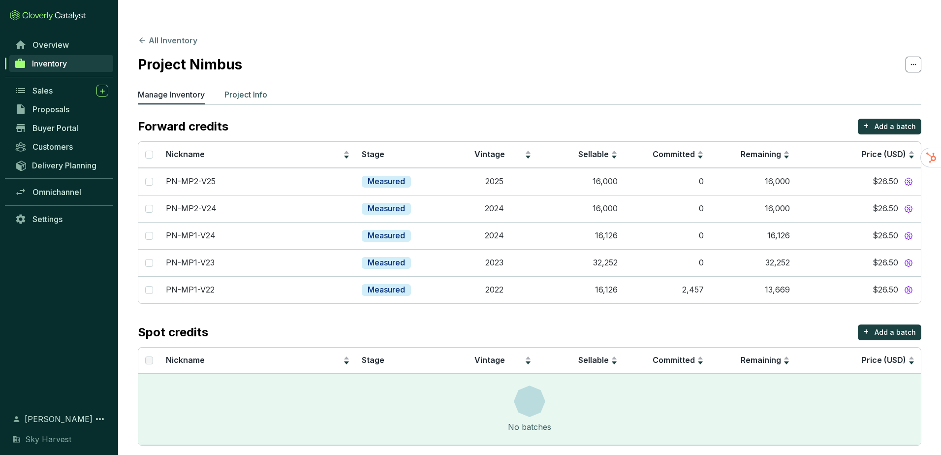
click at [251, 89] on p "Project Info" at bounding box center [246, 95] width 43 height 12
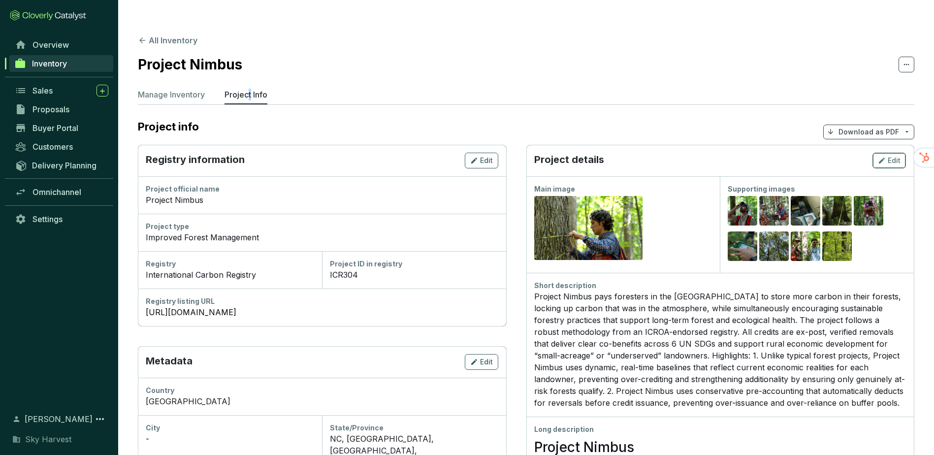
click at [884, 158] on icon "button" at bounding box center [882, 161] width 6 height 6
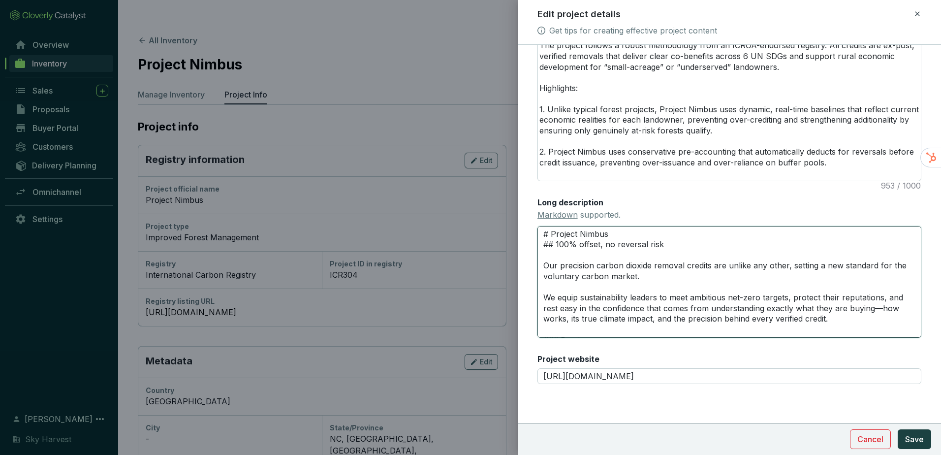
scroll to position [128, 0]
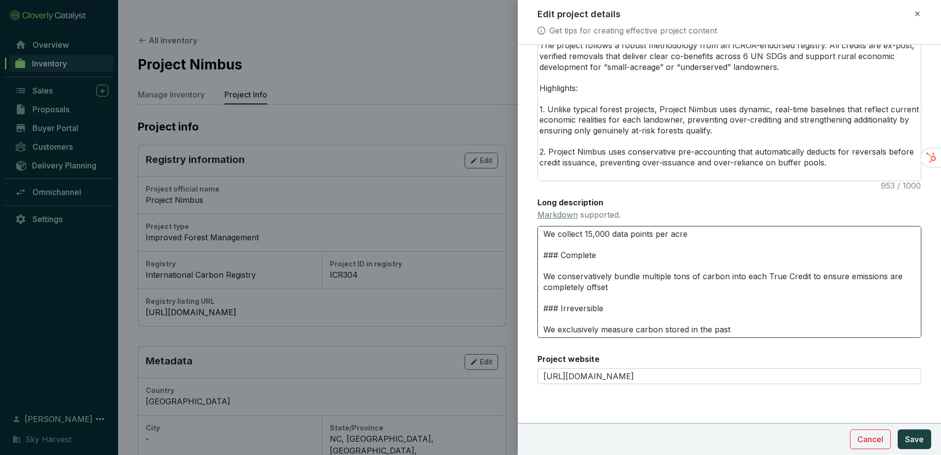
drag, startPoint x: 542, startPoint y: 236, endPoint x: 815, endPoint y: 475, distance: 362.9
click at [815, 454] on html "All Inventory Project Nimbus Manage Inventory Project Info Project info Downloa…" at bounding box center [470, 430] width 941 height 861
paste textarea "Project Nimbus issues ex-post, verified removals. All credits are on an ICROA-e…"
type textarea "Project Nimbus issues ex-post, verified removals. All credits are on an ICROA-e…"
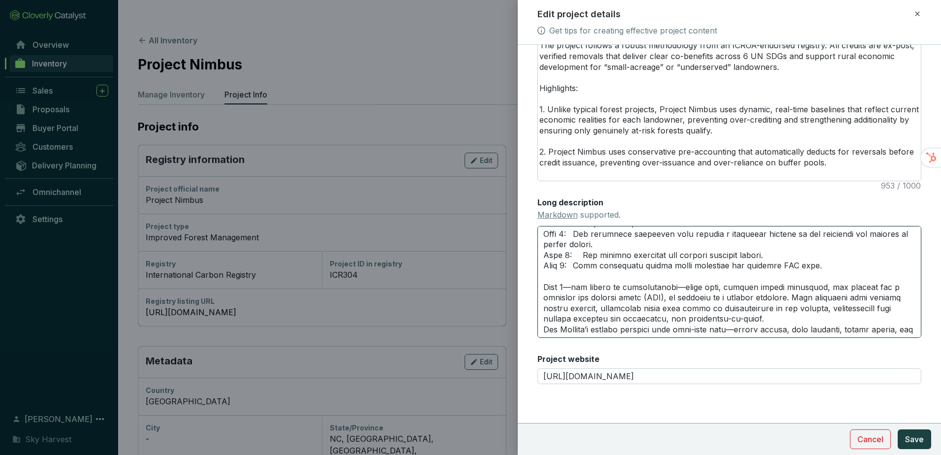
scroll to position [720, 0]
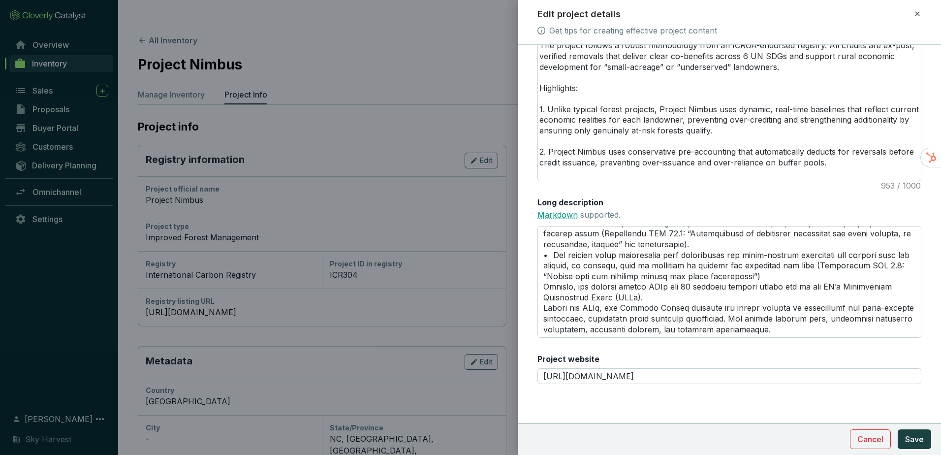
click at [561, 211] on link "Markdown" at bounding box center [558, 215] width 40 height 10
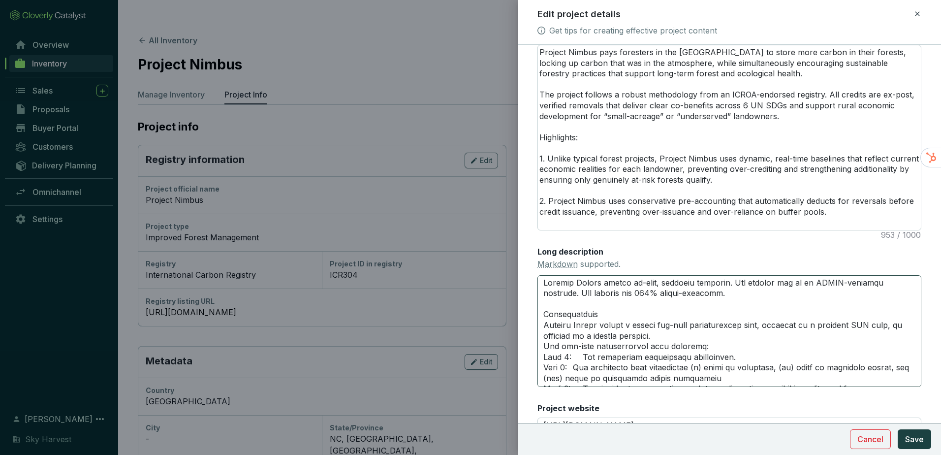
scroll to position [0, 0]
type textarea "#Project Nimbus issues ex-post, verified removals. All credits are on an ICROA-…"
type textarea "#PProject Nimbus issues ex-post, verified removals. All credits are on an ICROA…"
type textarea "#PrProject Nimbus issues ex-post, verified removals. All credits are on an ICRO…"
type textarea "#ProProject Nimbus issues ex-post, verified removals. All credits are on an ICR…"
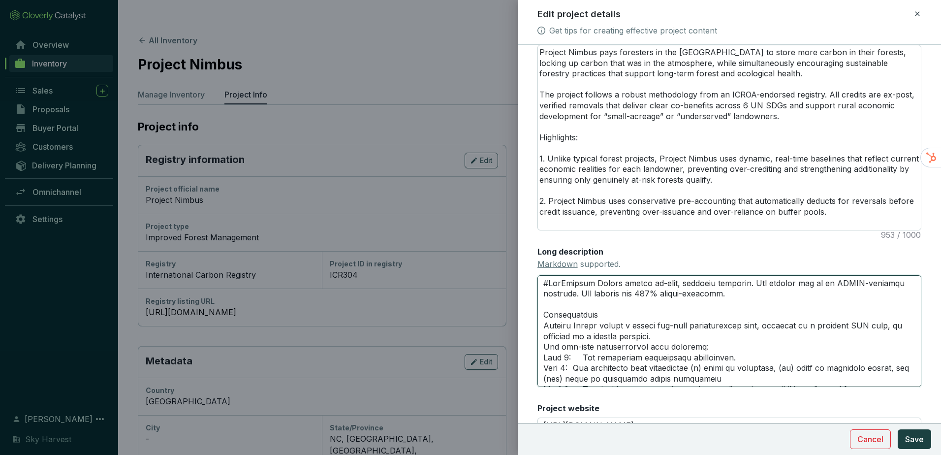
type textarea "#ProjProject Nimbus issues ex-post, verified removals. All credits are on an IC…"
type textarea "#ProjeProject Nimbus issues ex-post, verified removals. All credits are on an I…"
type textarea "#ProjecProject Nimbus issues ex-post, verified removals. All credits are on an …"
type textarea "#ProjectProject Nimbus issues ex-post, verified removals. All credits are on an…"
type textarea "#Project Project Nimbus issues ex-post, verified removals. All credits are on a…"
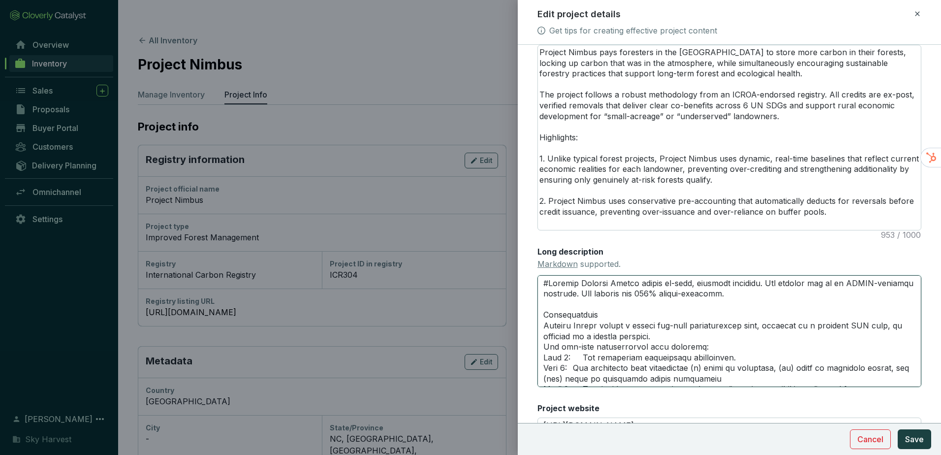
type textarea "#Project NProject Nimbus issues ex-post, verified removals. All credits are on …"
type textarea "#Project NiProject Nimbus issues ex-post, verified removals. All credits are on…"
type textarea "#Project NimProject Nimbus issues ex-post, verified removals. All credits are o…"
type textarea "#Project NimbProject Nimbus issues ex-post, verified removals. All credits are …"
type textarea "#Project NimbuProject Nimbus issues ex-post, verified removals. All credits are…"
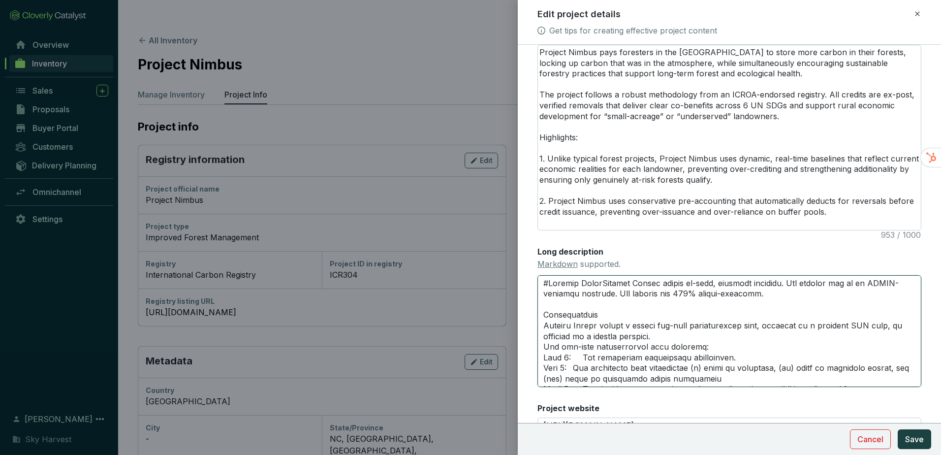
type textarea "#Project NimbusProject Nimbus issues ex-post, verified removals. All credits ar…"
type textarea "#Project Nimbus Project Nimbus issues ex-post, verified removals. All credits a…"
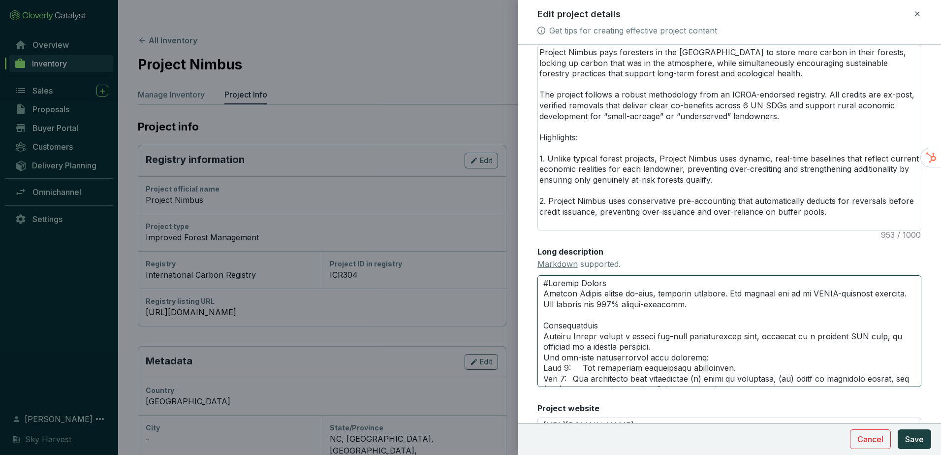
type textarea "#Project Nimbus Project Nimbus issues ex-post, verified removals. All credits a…"
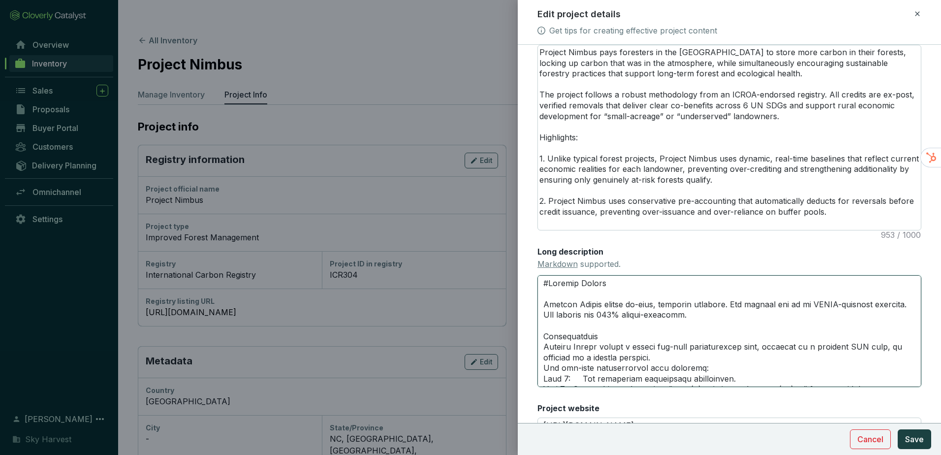
type textarea "#Project Nimbus Project Nimbus issues ex-post, verified removals. All credits a…"
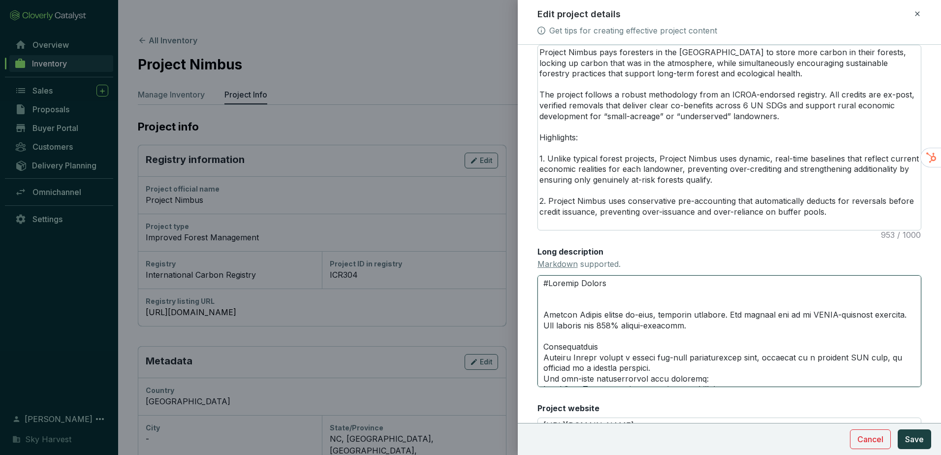
type textarea "#Project Nimbus # Project Nimbus issues ex-post, verified removals. All credits…"
type textarea "#Project Nimbus ## Project Nimbus issues ex-post, verified removals. All credit…"
type textarea "#Project Nimbus # Project Nimbus issues ex-post, verified removals. All credits…"
type textarea "#Project Nimbus Project Nimbus issues ex-post, verified removals. All credits a…"
type textarea "#Project Nimbus # Project Nimbus issues ex-post, verified removals. All credits…"
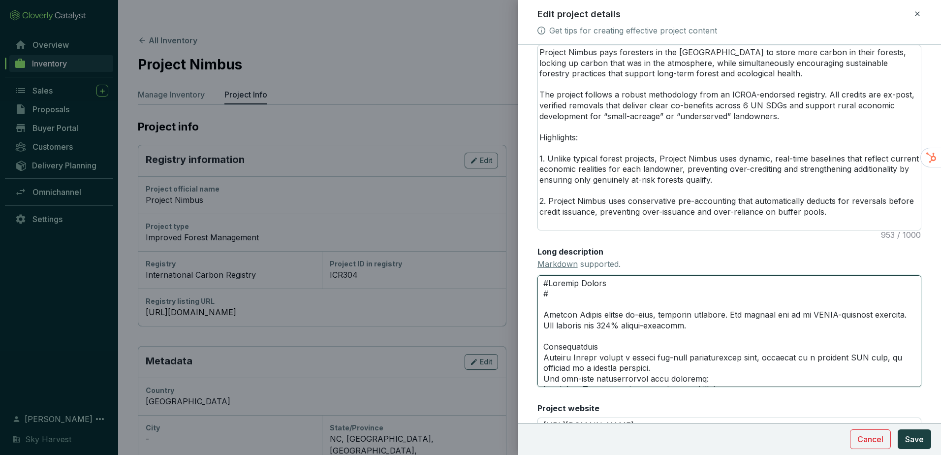
type textarea "#Project Nimbus ## Project Nimbus issues ex-post, verified removals. All credit…"
type textarea "#Project Nimbus ## 1 Project Nimbus issues ex-post, verified removals. All cred…"
type textarea "#Project Nimbus ## 10 Project Nimbus issues ex-post, verified removals. All cre…"
type textarea "#Project Nimbus ## 100 Project Nimbus issues ex-post, verified removals. All cr…"
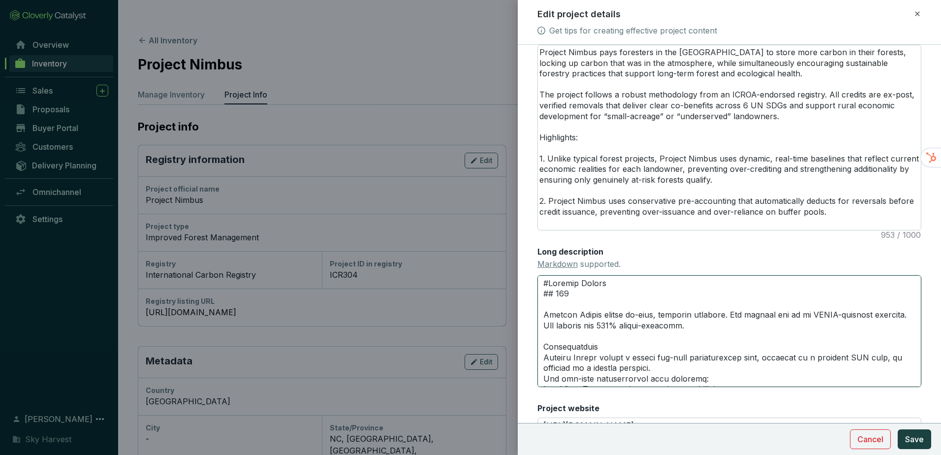
type textarea "#Project Nimbus ## 100% Project Nimbus issues ex-post, verified removals. All c…"
type textarea "#Project Nimbus ## 100% t Project Nimbus issues ex-post, verified removals. All…"
type textarea "#Project Nimbus ## 100% ta Project Nimbus issues ex-post, verified removals. Al…"
type textarea "#Project Nimbus ## 100% tag Project Nimbus issues ex-post, verified removals. A…"
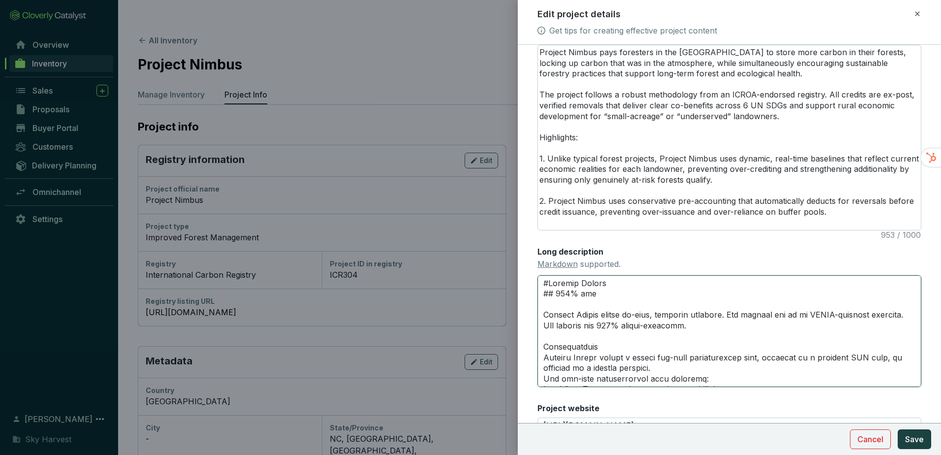
type textarea "#Project Nimbus ## 100% tagg Project Nimbus issues ex-post, verified removals. …"
type textarea "#Project Nimbus ## 100% tagg- Project Nimbus issues ex-post, verified removals.…"
type textarea "#Project Nimbus ## 100% tagg Project Nimbus issues ex-post, verified removals. …"
type textarea "#Project Nimbus ## 100% tagge Project Nimbus issues ex-post, verified removals.…"
type textarea "#Project Nimbus ## 100% tagged Project Nimbus issues ex-post, verified removals…"
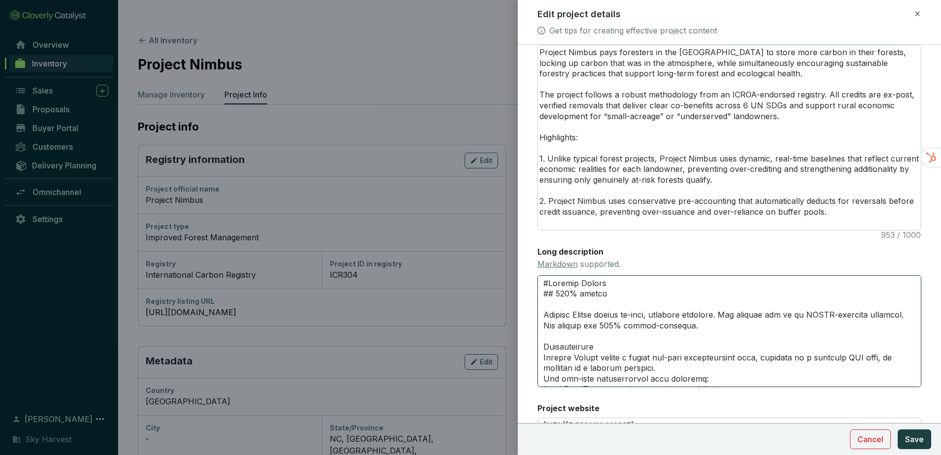
type textarea "#Project Nimbus ## 100% tagged- Project Nimbus issues ex-post, verified removal…"
type textarea "#Project Nimbus ## 100% tagged-r Project Nimbus issues ex-post, verified remova…"
type textarea "#Project Nimbus ## 100% tagged-re Project Nimbus issues ex-post, verified remov…"
type textarea "#Project Nimbus ## 100% tagged-rem Project Nimbus issues ex-post, verified remo…"
type textarea "#Project Nimbus ## 100% tagged-remo Project Nimbus issues ex-post, verified rem…"
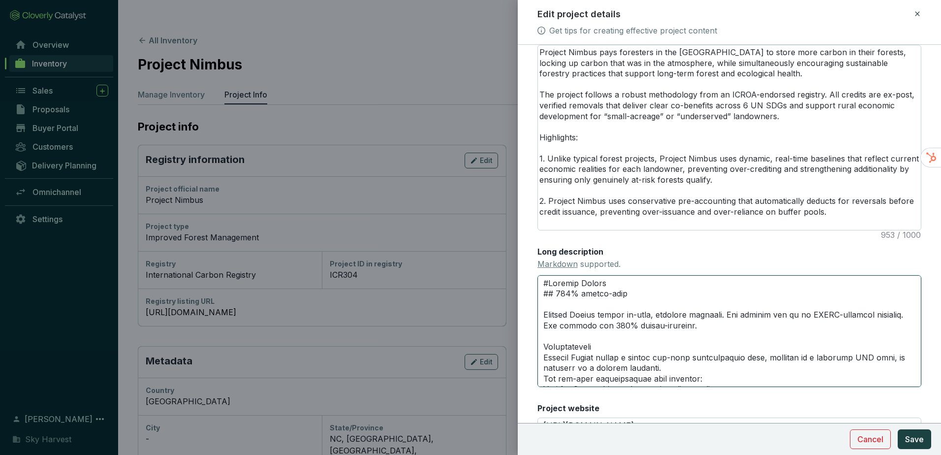
type textarea "#Project Nimbus ## 100% tagged-remov Project Nimbus issues ex-post, verified re…"
type textarea "#Project Nimbus ## 100% tagged-remova Project Nimbus issues ex-post, verified r…"
type textarea "#Project Nimbus ## 100% tagged-removal Project Nimbus issues ex-post, verified …"
type textarea "#Project Nimbus ## 100% tagged-removals Project Nimbus issues ex-post, verified…"
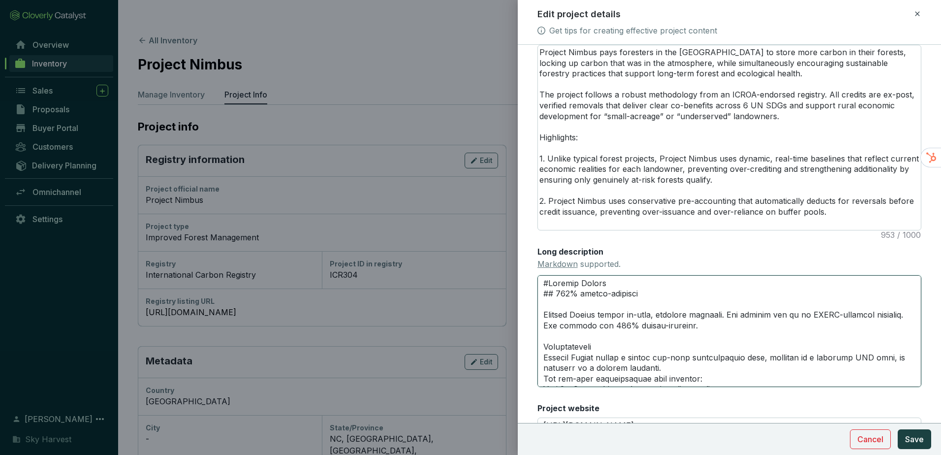
type textarea "#Project Nimbus ## 100% tagged-removals f Project Nimbus issues ex-post, verifi…"
type textarea "#Project Nimbus ## 100% tagged-removals fr Project Nimbus issues ex-post, verif…"
type textarea "#Project Nimbus ## 100% tagged-removals fro Project Nimbus issues ex-post, veri…"
type textarea "#Project Nimbus ## 100% tagged-removals from Project Nimbus issues ex-post, ver…"
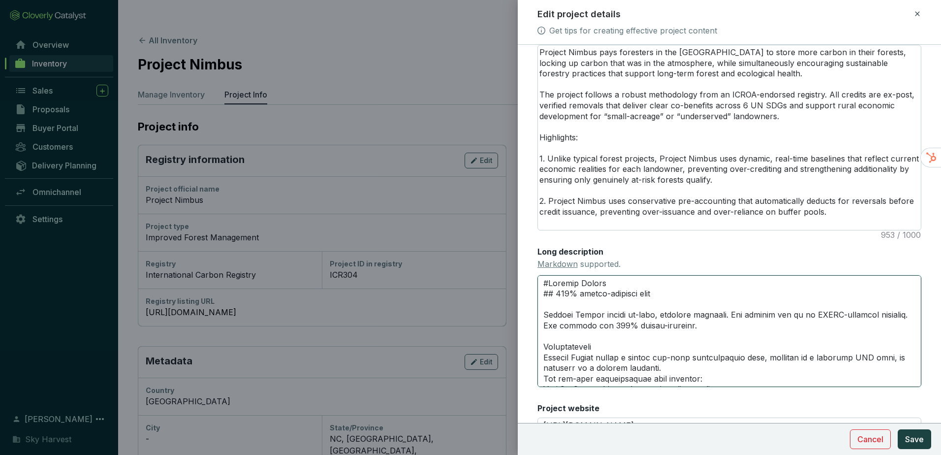
type textarea "#Project Nimbus ## 100% tagged-removals from U Project Nimbus issues ex-post, v…"
type textarea "#Project Nimbus ## 100% tagged-removals from US Project Nimbus issues ex-post, …"
type textarea "#Project Nimbus ## 100% tagged-removals from U Project Nimbus issues ex-post, v…"
type textarea "#Project Nimbus ## 100% tagged-removals from Project Nimbus issues ex-post, ver…"
type textarea "#Project Nimbus ## 100% tagged-removals from I Project Nimbus issues ex-post, v…"
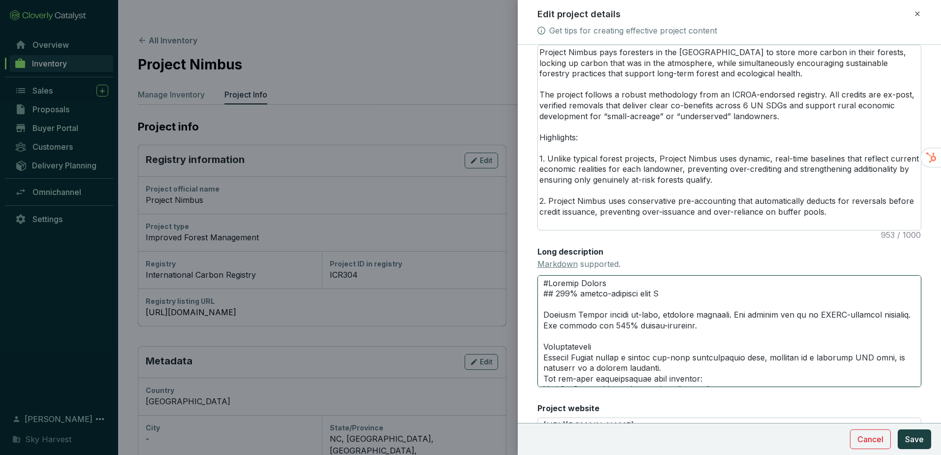
type textarea "#Project Nimbus ## 100% tagged-removals from IF Project Nimbus issues ex-post, …"
type textarea "#Project Nimbus ## 100% tagged-removals from IFM Project Nimbus issues ex-post,…"
type textarea "#Project Nimbus ## 100% tagged-removals from IFM i Project Nimbus issues ex-pos…"
type textarea "#Project Nimbus ## 100% tagged-removals from IFM in Project Nimbus issues ex-po…"
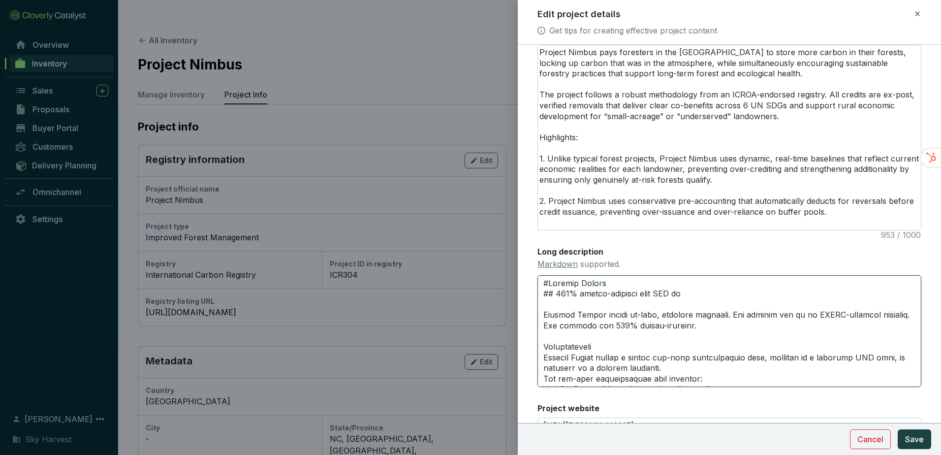
type textarea "#Project Nimbus ## 100% tagged-removals from IFM in Project Nimbus issues ex-po…"
type textarea "#Project Nimbus ## 100% tagged-removals from IFM in t Project Nimbus issues ex-…"
type textarea "#Project Nimbus ## 100% tagged-removals from IFM in th Project Nimbus issues ex…"
type textarea "#Project Nimbus ## 100% tagged-removals from IFM in the Project Nimbus issues e…"
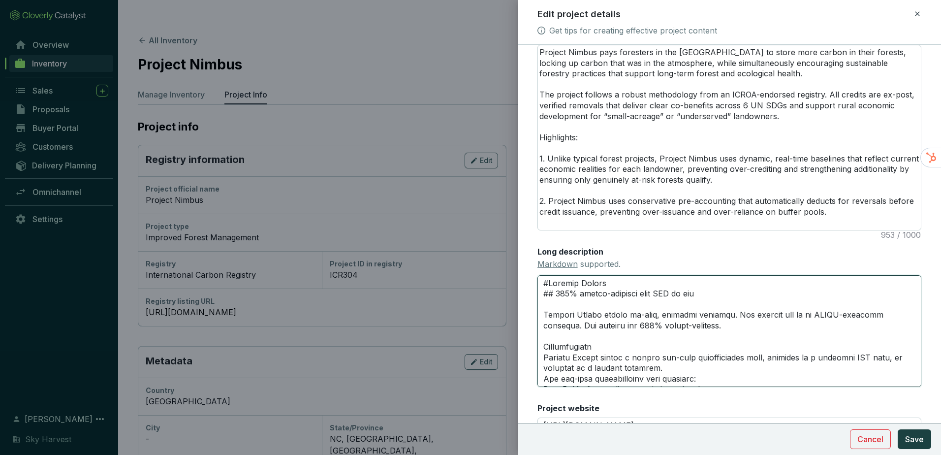
type textarea "#Project Nimbus ## 100% tagged-removals from IFM in the U Project Nimbus issues…"
type textarea "#Project Nimbus ## 100% tagged-removals from IFM in the Un Project Nimbus issue…"
type textarea "#Project Nimbus ## 100% tagged-removals from IFM in the Uni Project Nimbus issu…"
type textarea "#Project Nimbus ## 100% tagged-removals from IFM in the Unit Project Nimbus iss…"
type textarea "#Project Nimbus ## 100% tagged-removals from IFM in the Unite Project Nimbus is…"
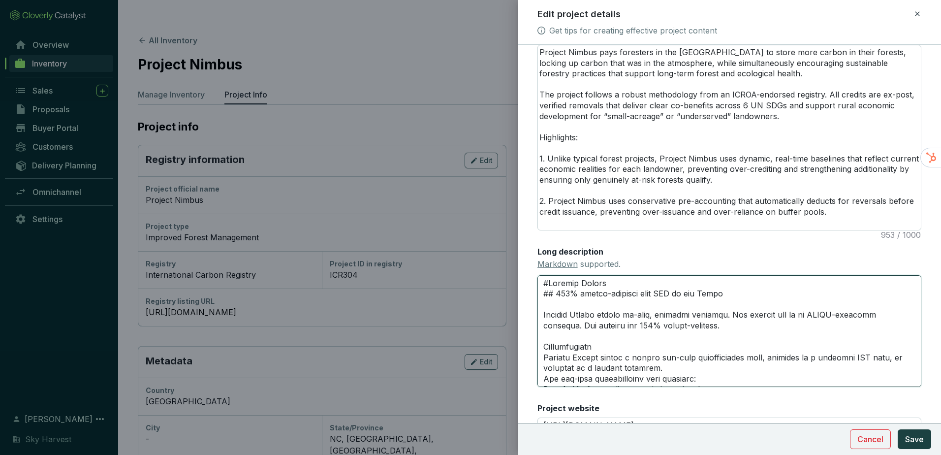
type textarea "#Project Nimbus ## 100% tagged-removals from IFM in the United Project Nimbus i…"
type textarea "#Project Nimbus ## 100% tagged-removals from IFM in the United S Project Nimbus…"
type textarea "#Project Nimbus ## 100% tagged-removals from IFM in the United St Project Nimbu…"
type textarea "#Project Nimbus ## 100% tagged-removals from IFM in the United Sta Project Nimb…"
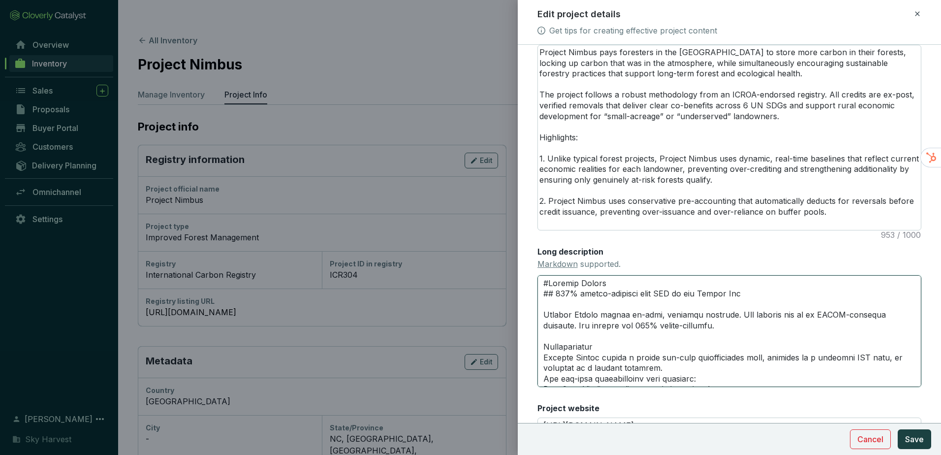
type textarea "#Project Nimbus ## 100% tagged-removals from IFM in the United Stat Project Nim…"
type textarea "#Project Nimbus ## 100% tagged-removals from IFM in the United State Project Ni…"
type textarea "#Project Nimbus ## 100% tagged-removals from IFM in the United States Project N…"
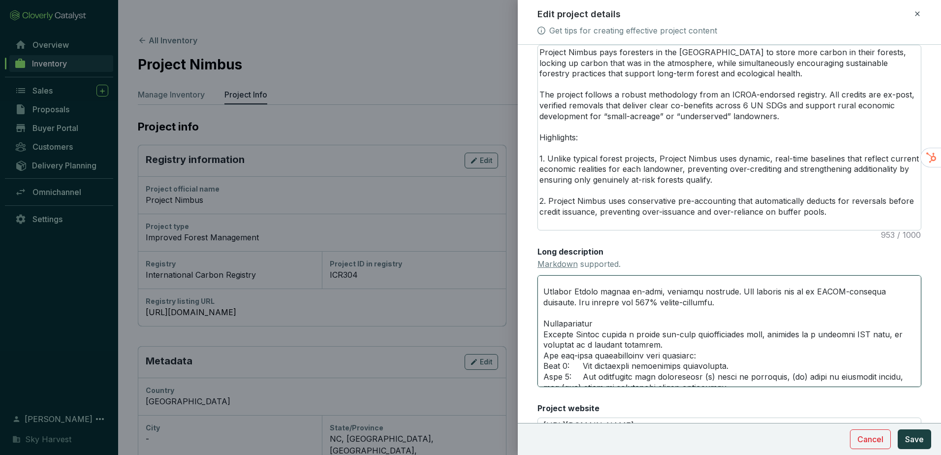
scroll to position [49, 0]
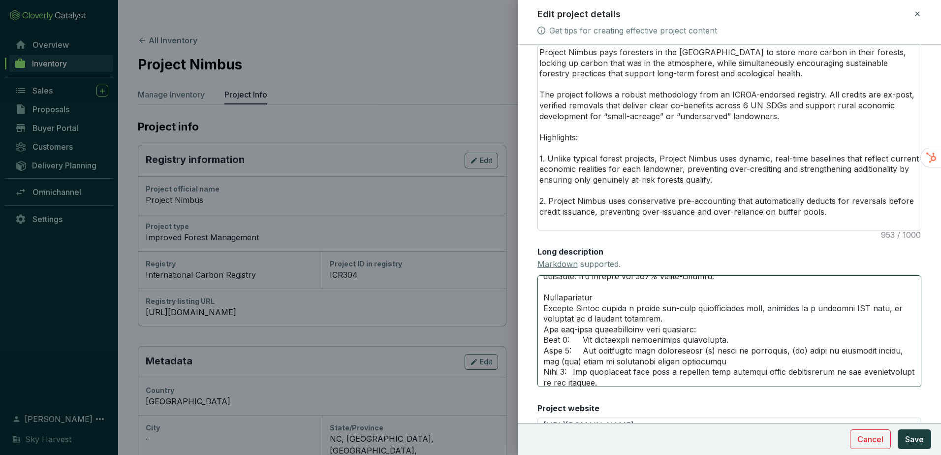
click at [543, 298] on textarea "Long description Markdown supported." at bounding box center [730, 330] width 384 height 111
type textarea "#Project Nimbus ## 100% tagged-removals from IFM in the United States Project N…"
click at [544, 341] on textarea "Long description Markdown supported." at bounding box center [730, 330] width 384 height 111
type textarea "#Project Nimbus ## 100% tagged-removals from IFM in the United States Project N…"
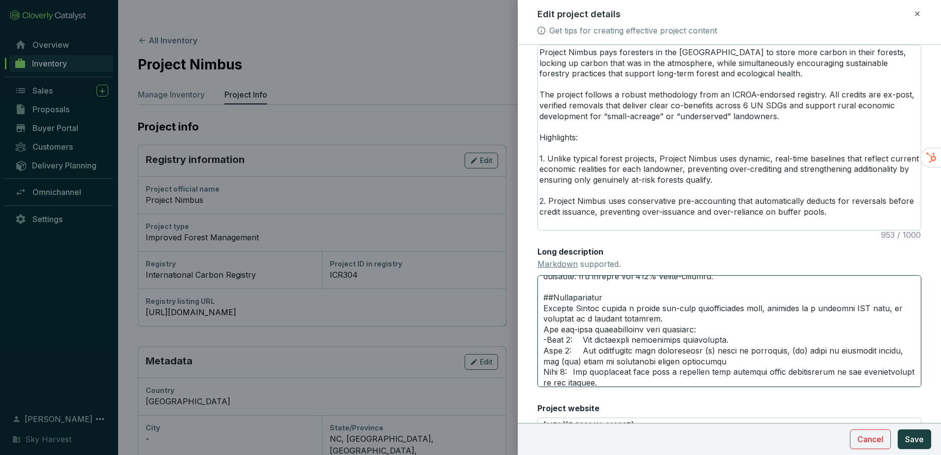
type textarea "#Project Nimbus ## 100% tagged-removals from IFM in the United States Project N…"
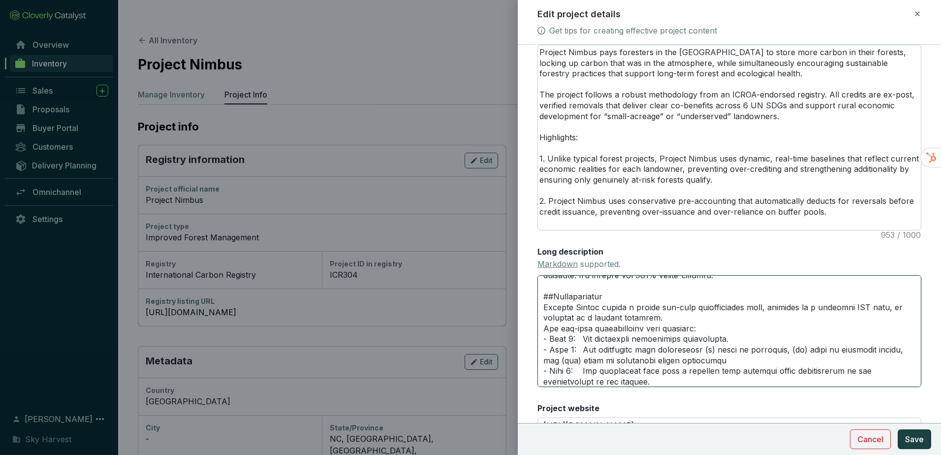
scroll to position [61, 0]
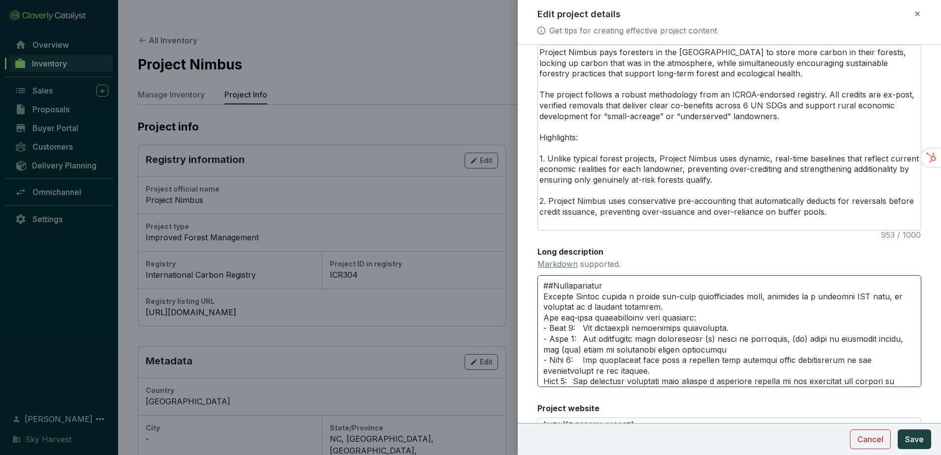
type textarea "#Project Nimbus ## 100% tagged-removals from IFM in the United States Project N…"
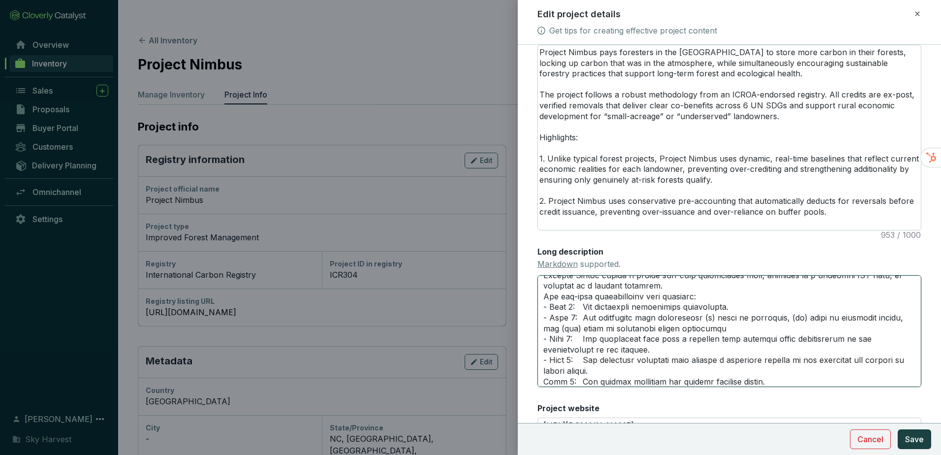
type textarea "#Project Nimbus ## 100% tagged-removals from IFM in the United States Project N…"
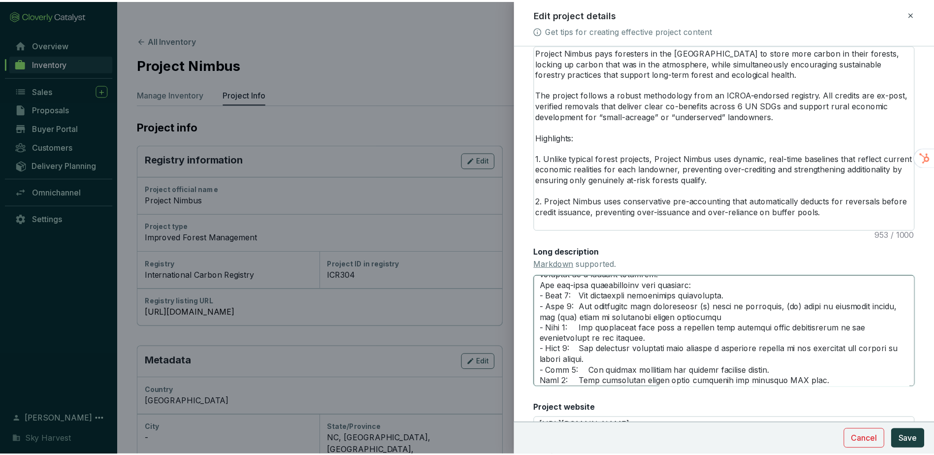
scroll to position [103, 0]
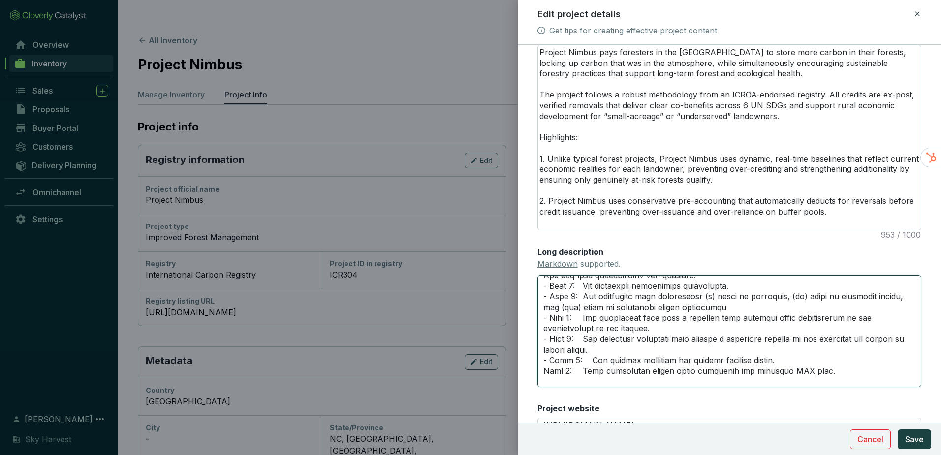
type textarea "#Project Nimbus ## 100% tagged-removals from IFM in the United States Project N…"
click at [918, 440] on span "Save" at bounding box center [915, 439] width 19 height 12
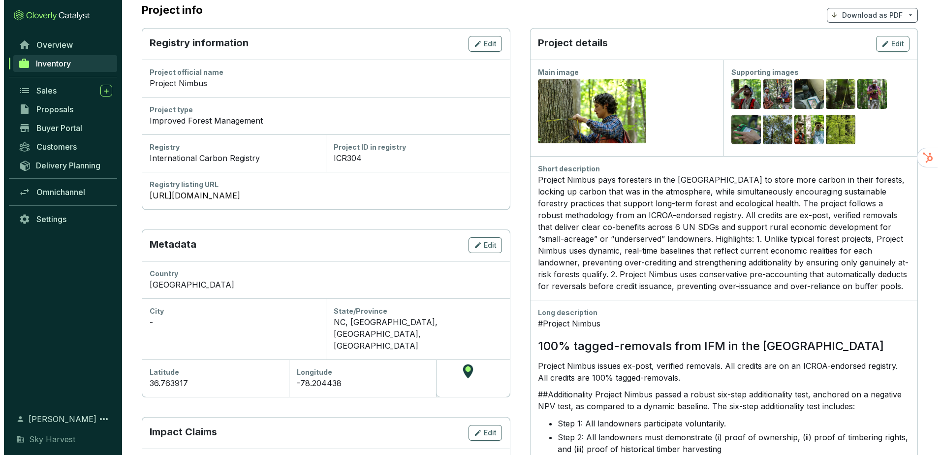
scroll to position [49, 0]
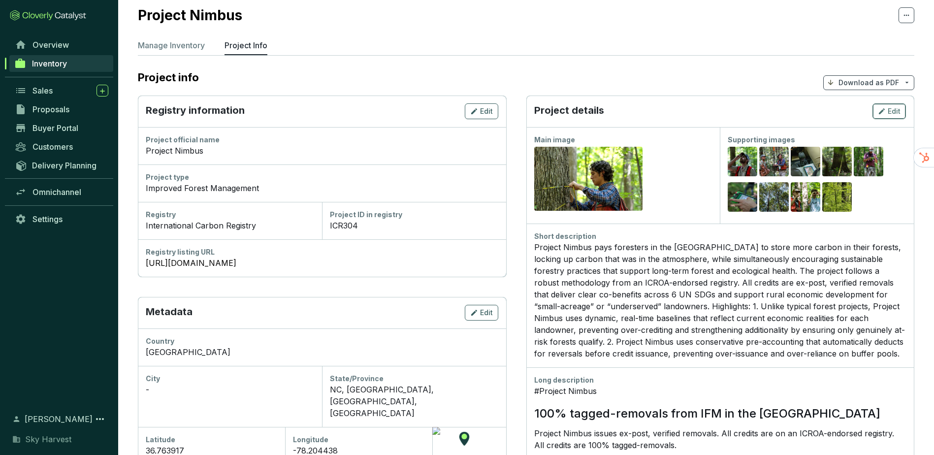
click at [884, 105] on icon "button" at bounding box center [882, 111] width 8 height 12
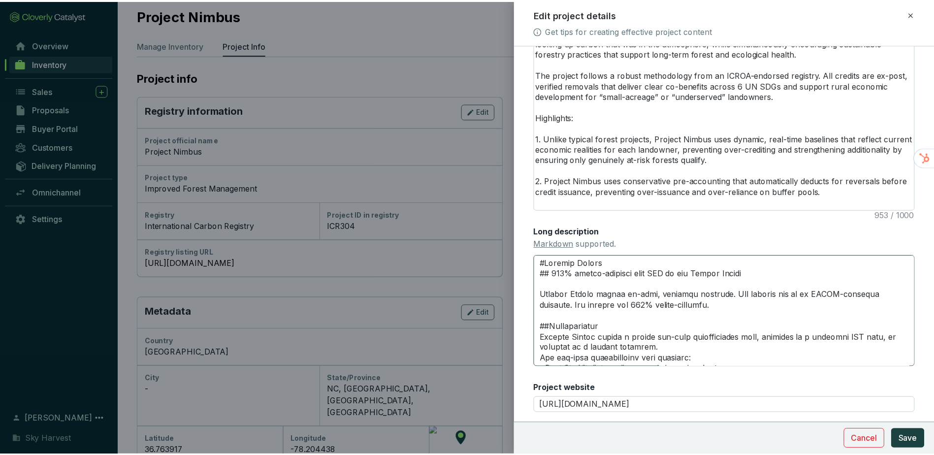
scroll to position [246, 0]
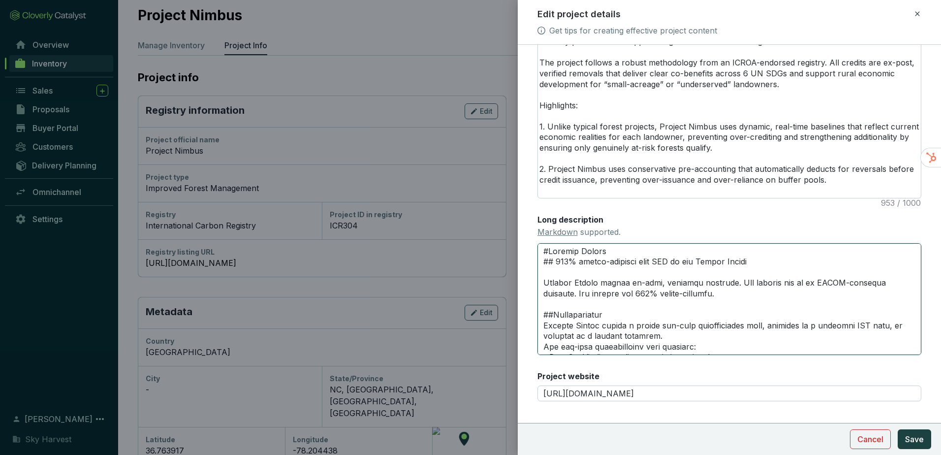
click at [609, 317] on textarea "Long description Markdown supported." at bounding box center [730, 298] width 384 height 111
type textarea "#Project Nimbus ## 100% tagged-removals from IFM in the United States Project N…"
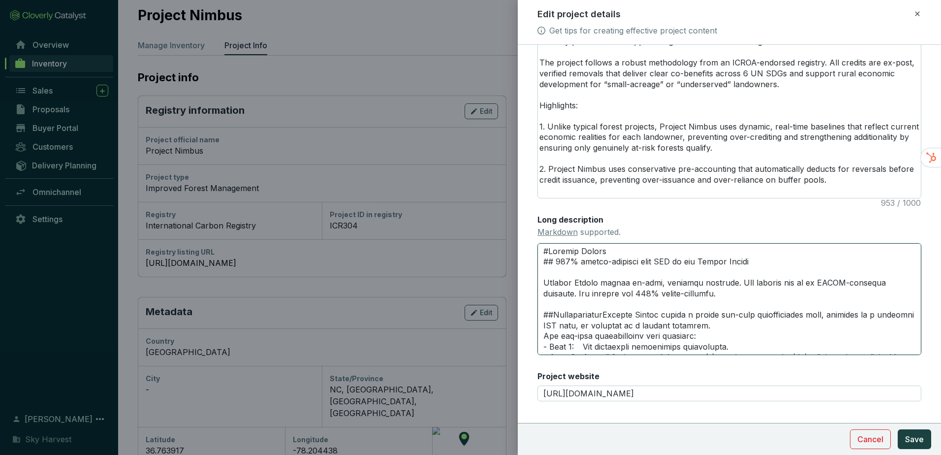
type textarea "#Project Nimbus ## 100% tagged-removals from IFM in the United States Project N…"
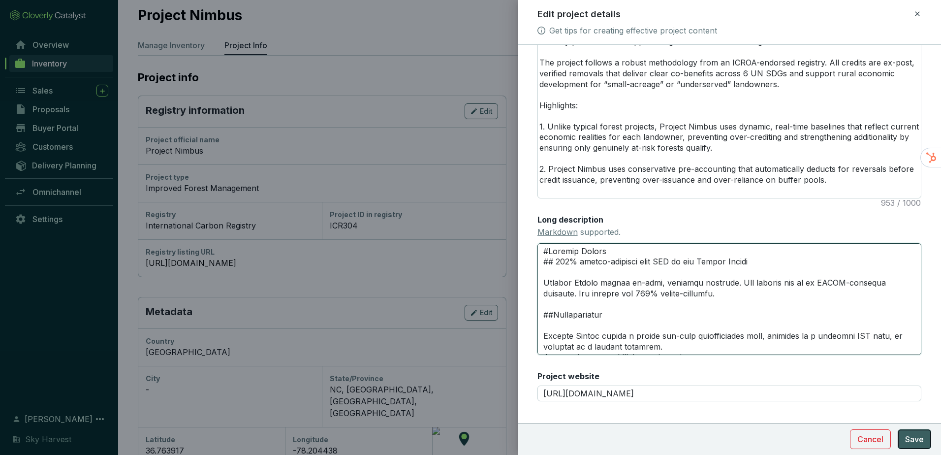
type textarea "#Project Nimbus ## 100% tagged-removals from IFM in the United States Project N…"
click at [907, 434] on span "Save" at bounding box center [915, 439] width 19 height 12
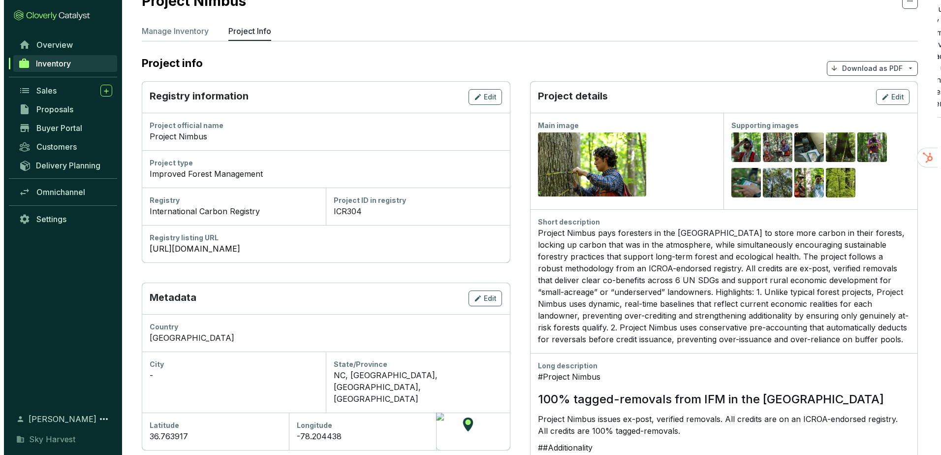
scroll to position [0, 0]
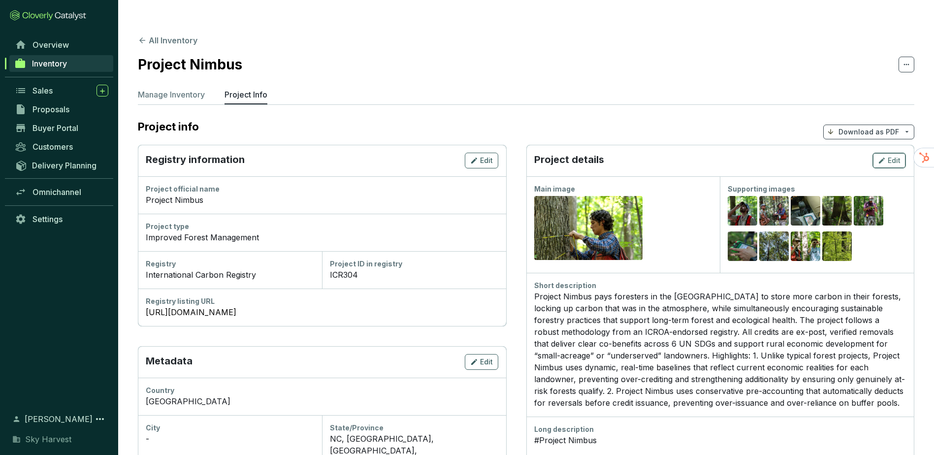
click at [888, 156] on span "Edit" at bounding box center [894, 161] width 13 height 10
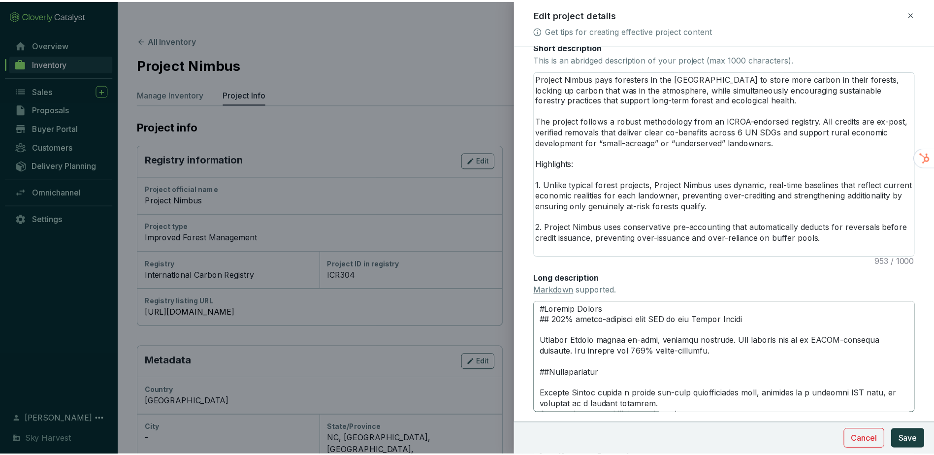
scroll to position [246, 0]
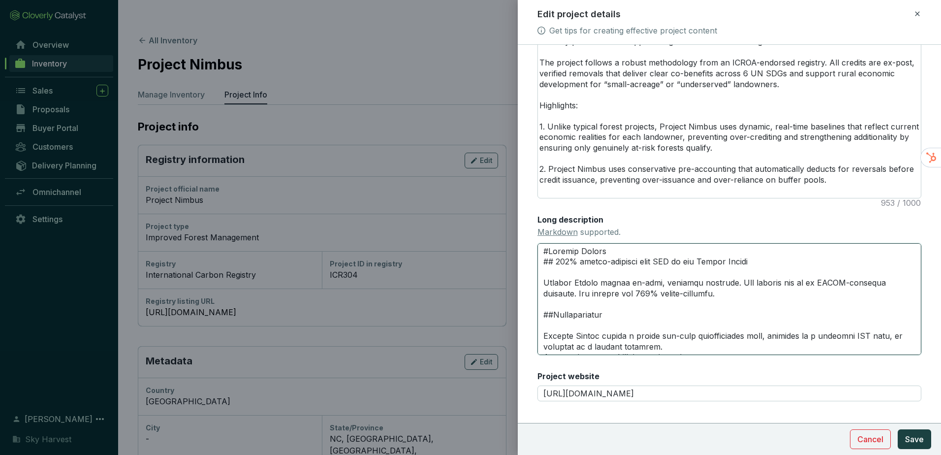
click at [548, 251] on textarea "Long description Markdown supported." at bounding box center [730, 298] width 384 height 111
click at [902, 440] on button "Save" at bounding box center [914, 439] width 33 height 20
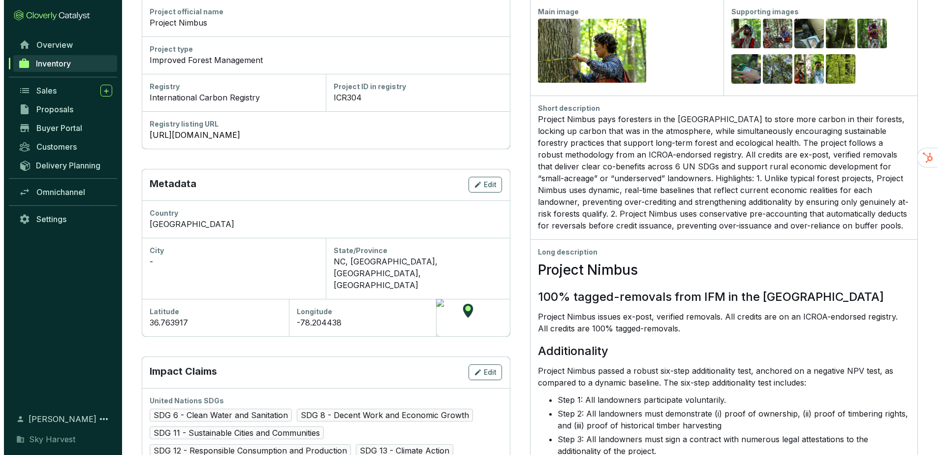
scroll to position [98, 0]
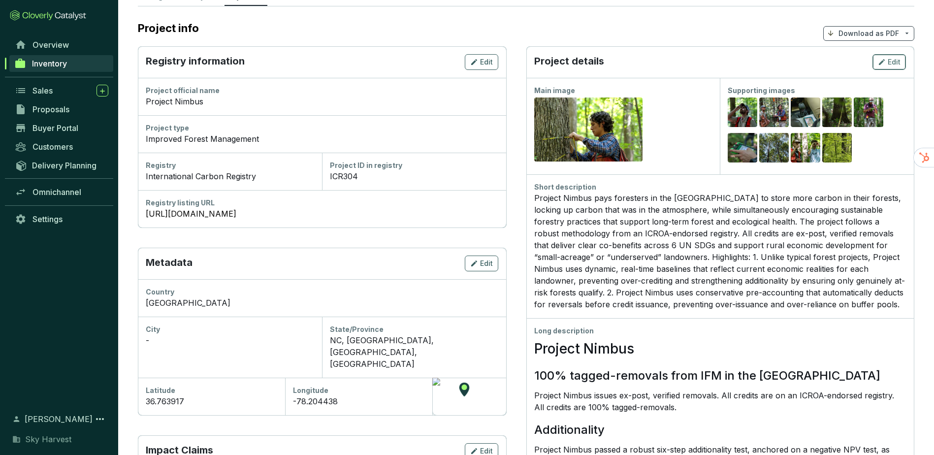
click at [880, 56] on icon "button" at bounding box center [882, 62] width 8 height 12
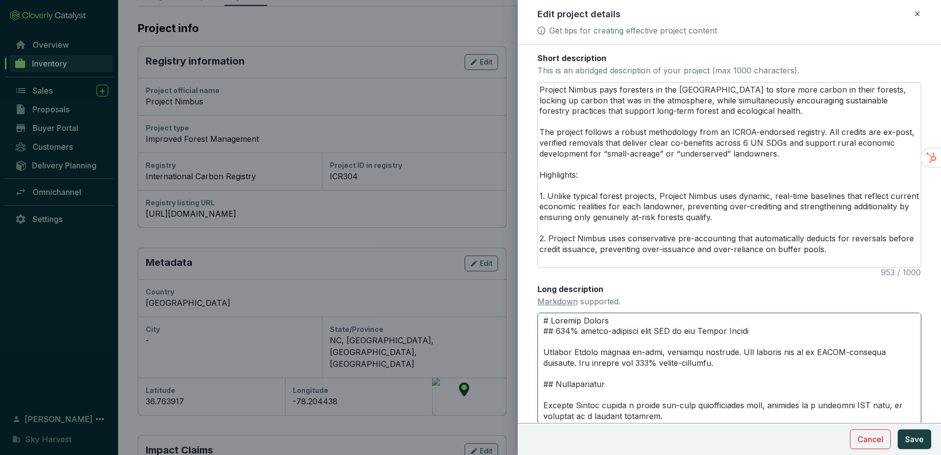
scroll to position [197, 0]
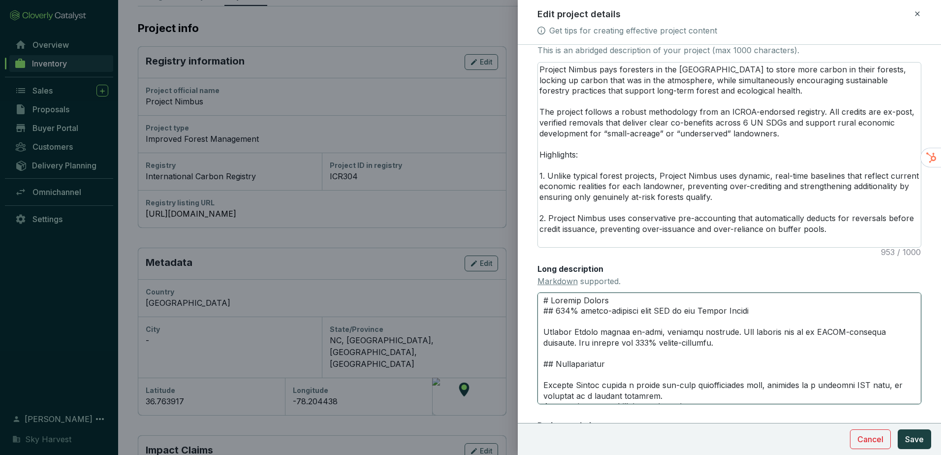
click at [548, 361] on textarea "Long description Markdown supported." at bounding box center [730, 347] width 384 height 111
click at [561, 364] on textarea "Long description Markdown supported." at bounding box center [730, 347] width 384 height 111
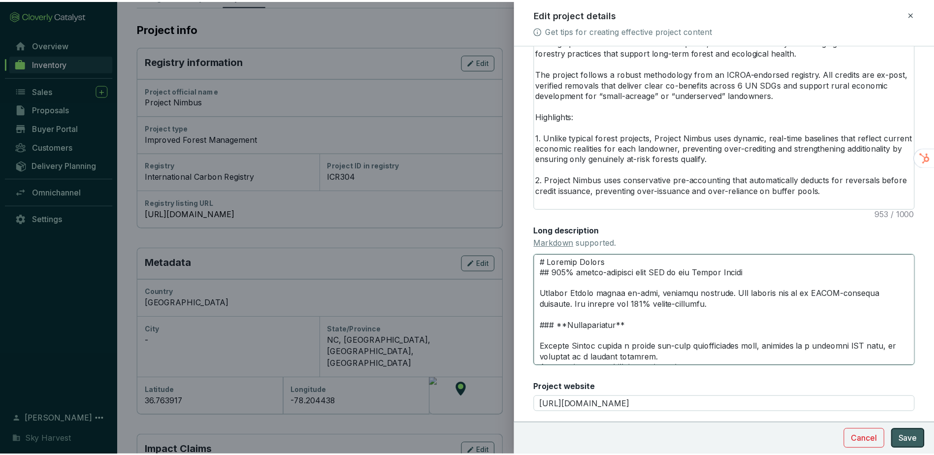
scroll to position [246, 0]
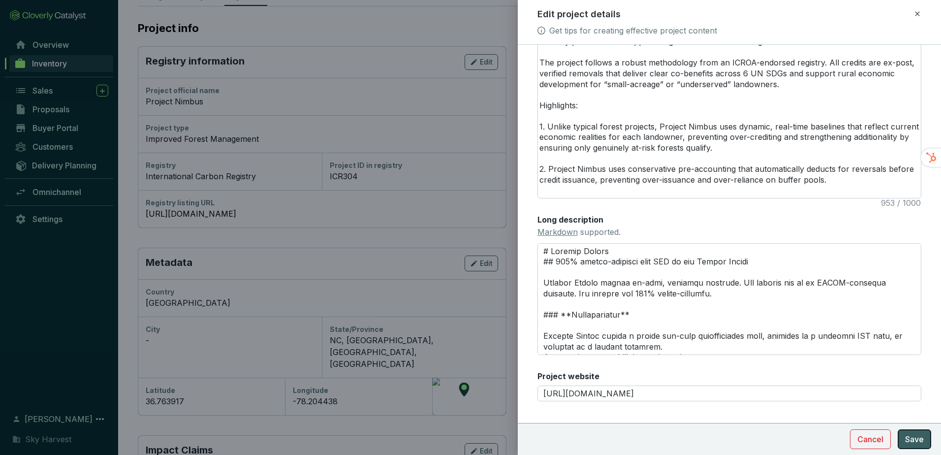
click at [909, 435] on span "Save" at bounding box center [915, 439] width 19 height 12
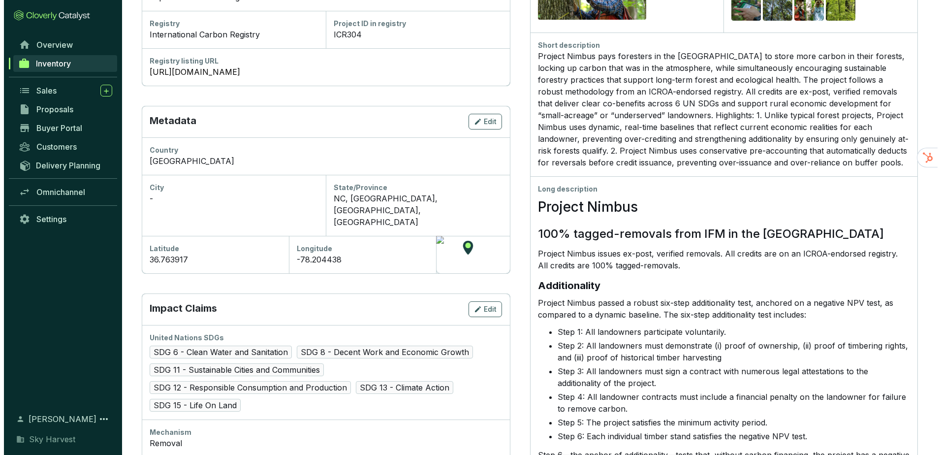
scroll to position [98, 0]
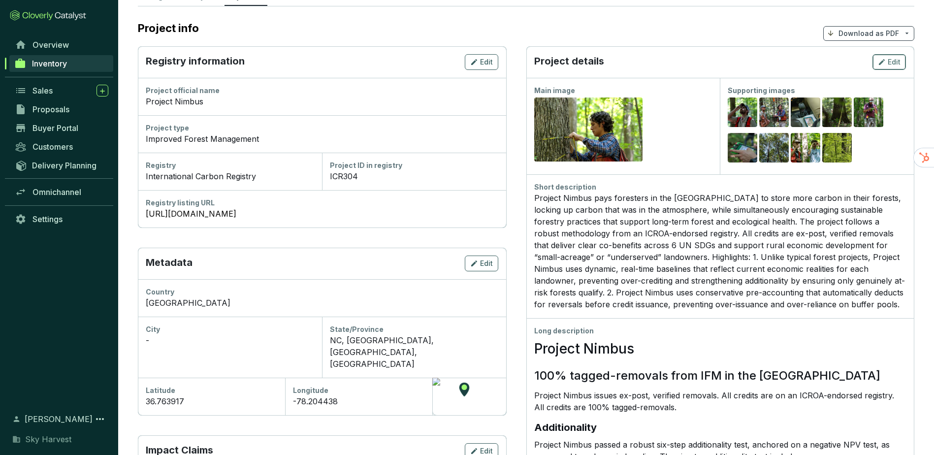
click at [876, 54] on button "Edit" at bounding box center [889, 62] width 33 height 16
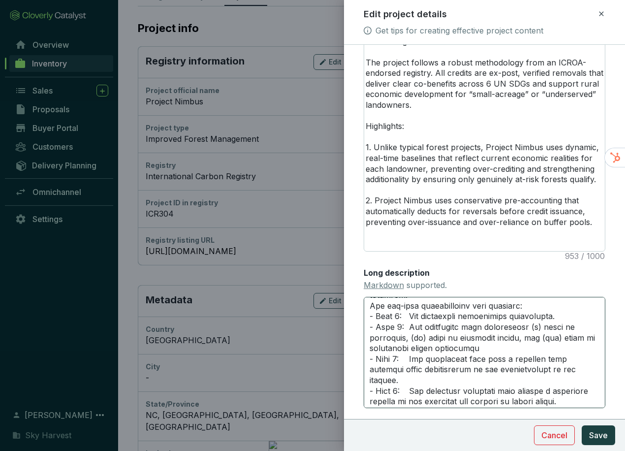
scroll to position [77, 0]
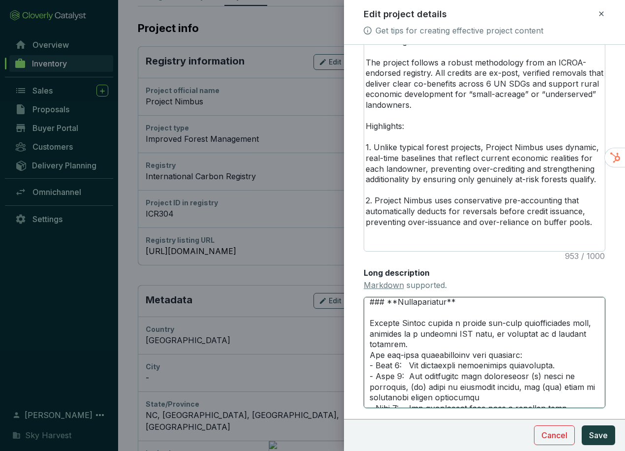
click at [491, 324] on textarea "Long description Markdown supported." at bounding box center [485, 352] width 242 height 111
click at [488, 343] on textarea "Long description Markdown supported." at bounding box center [485, 352] width 242 height 111
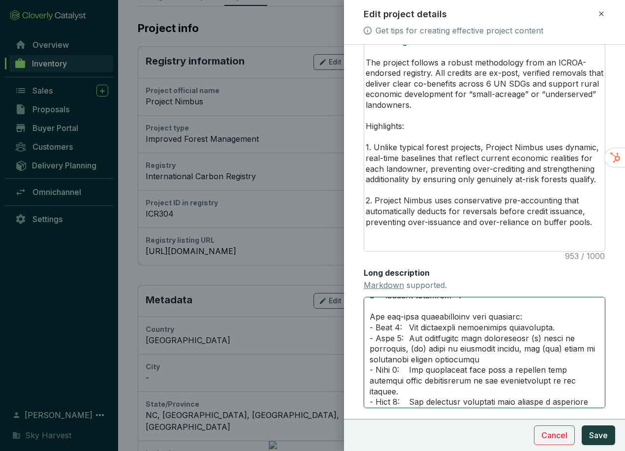
scroll to position [126, 0]
click at [531, 315] on textarea "Long description Markdown supported." at bounding box center [485, 352] width 242 height 111
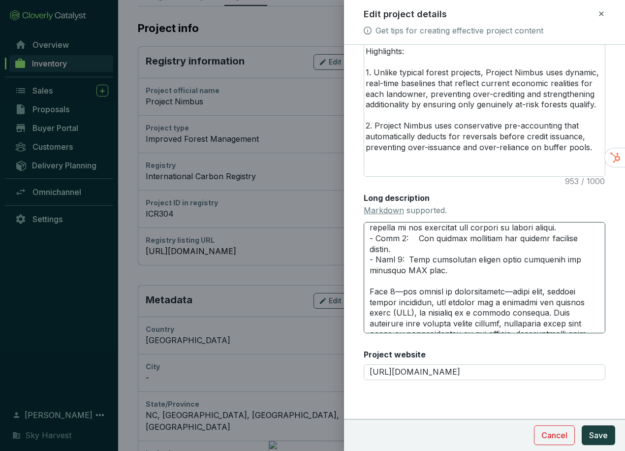
scroll to position [295, 0]
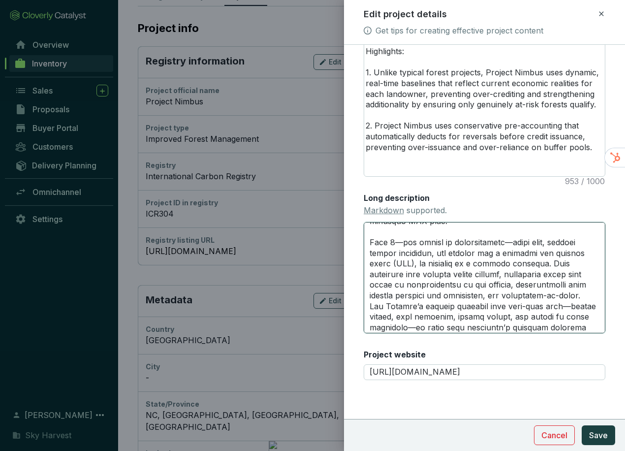
click at [422, 242] on textarea "Long description Markdown supported." at bounding box center [485, 277] width 242 height 111
click at [454, 317] on textarea "Long description Markdown supported." at bounding box center [485, 277] width 242 height 111
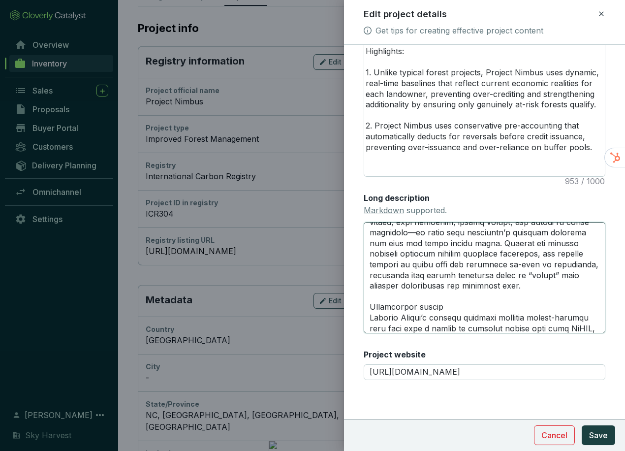
scroll to position [443, 0]
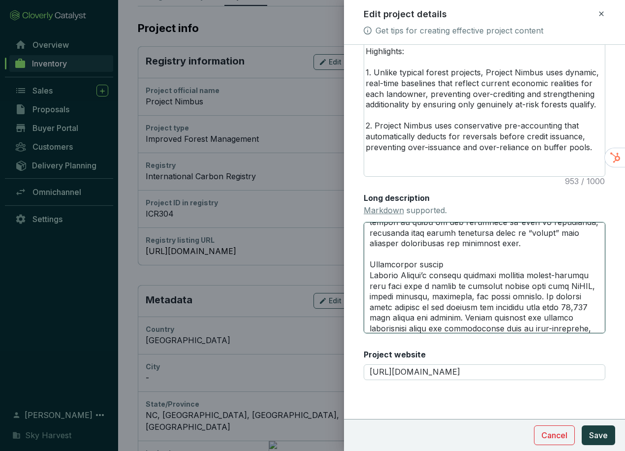
click at [456, 283] on textarea "Long description Markdown supported." at bounding box center [485, 277] width 242 height 111
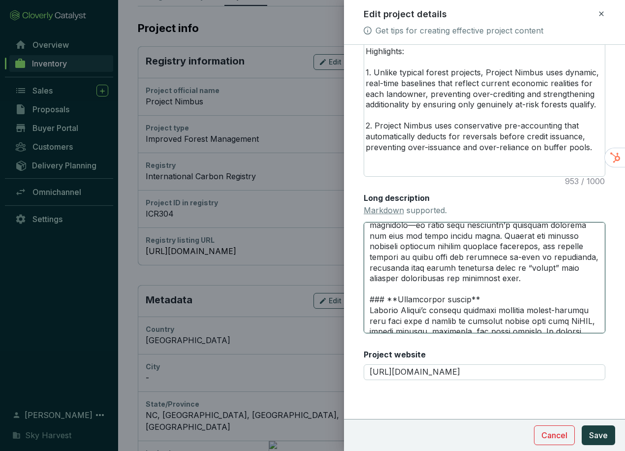
scroll to position [394, 0]
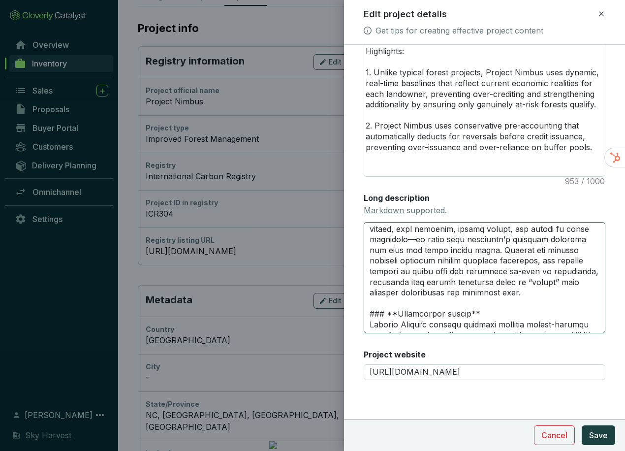
click at [478, 283] on textarea "Long description Markdown supported." at bounding box center [485, 277] width 242 height 111
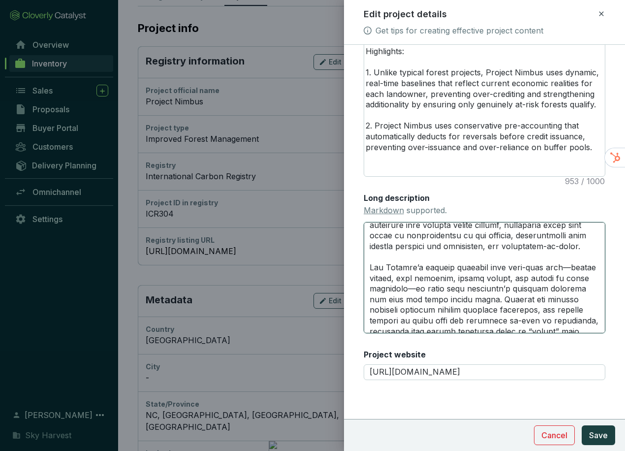
click at [512, 289] on textarea "Long description Markdown supported." at bounding box center [485, 277] width 242 height 111
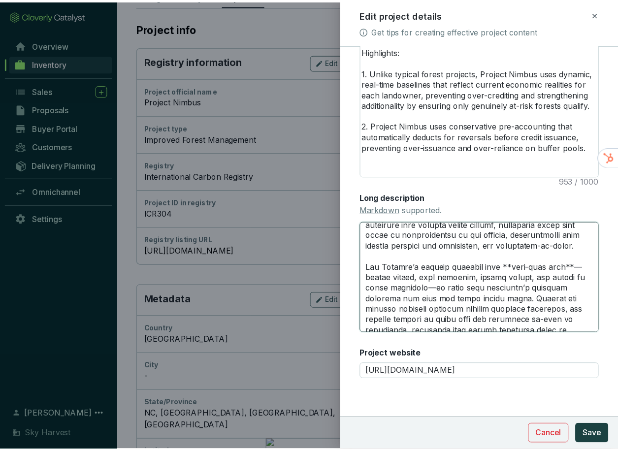
scroll to position [348, 0]
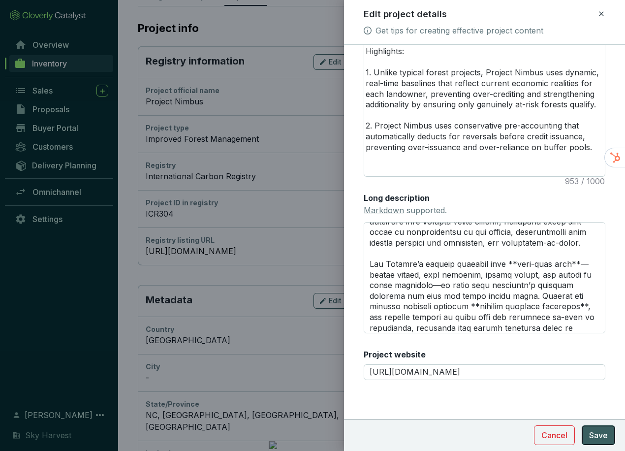
click at [594, 443] on button "Save" at bounding box center [598, 435] width 33 height 20
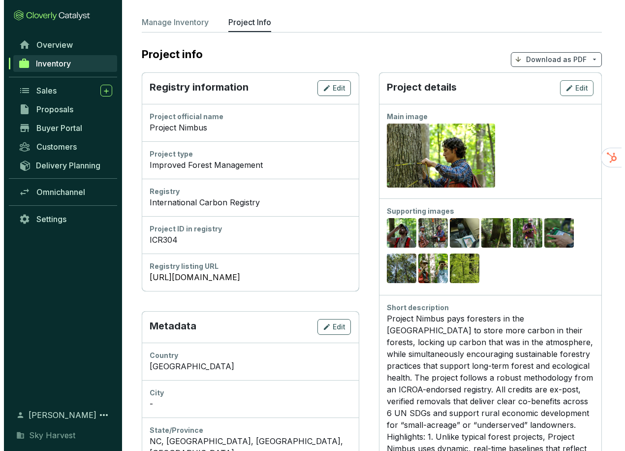
scroll to position [49, 0]
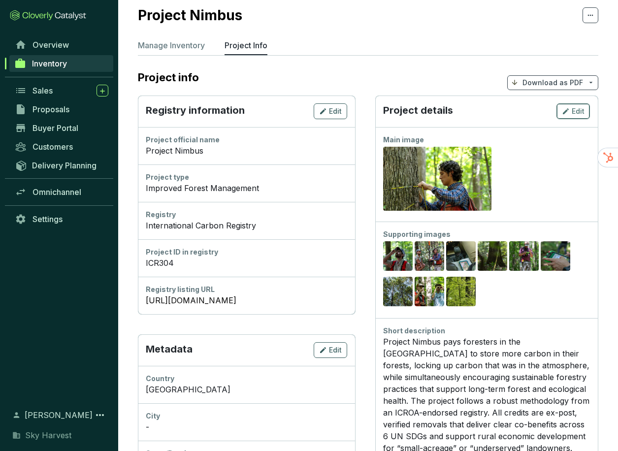
click at [572, 105] on div "Edit" at bounding box center [573, 111] width 23 height 12
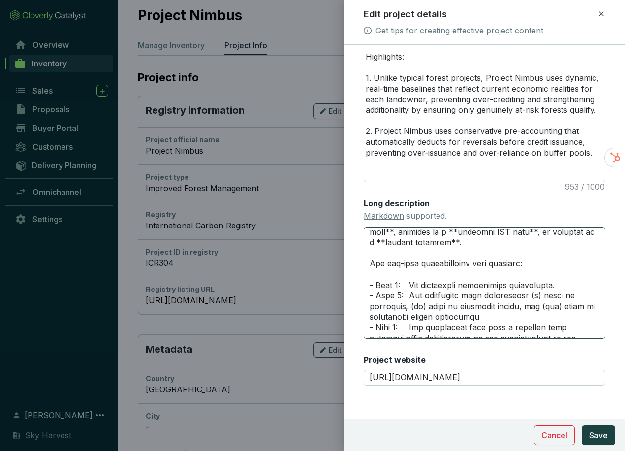
scroll to position [98, 0]
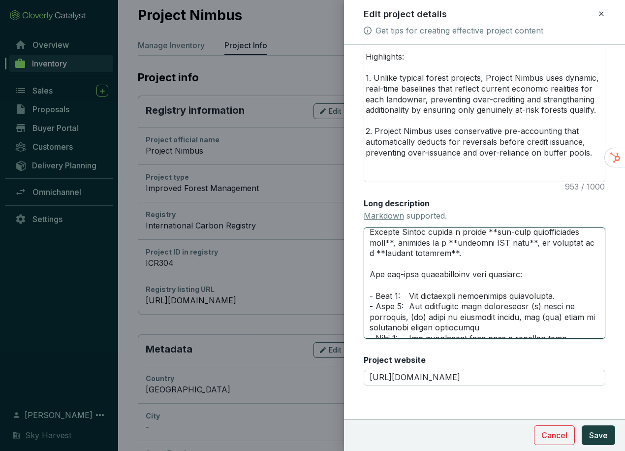
click at [378, 296] on textarea "Long description Markdown supported." at bounding box center [485, 282] width 242 height 111
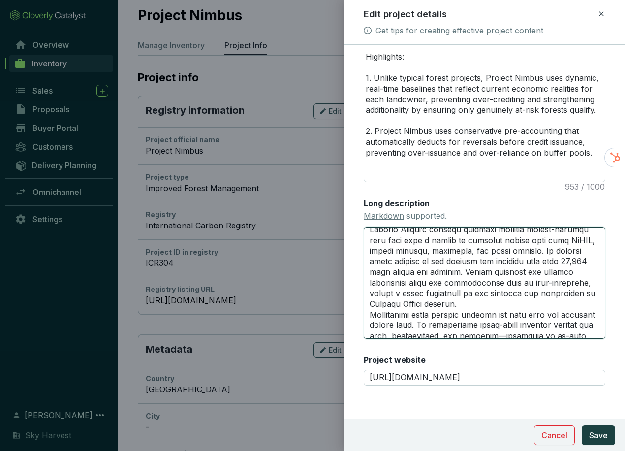
scroll to position [484, 0]
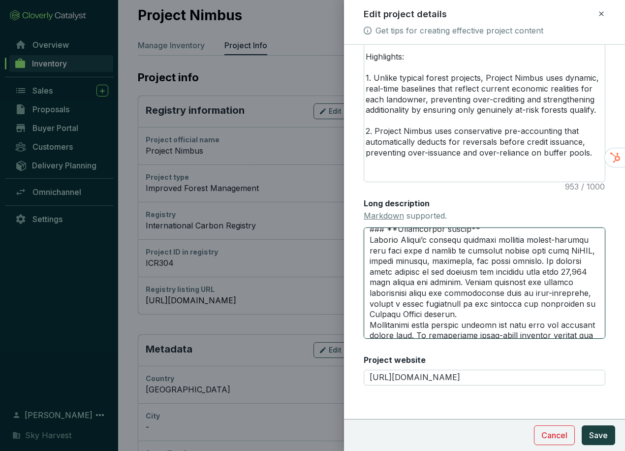
click at [491, 250] on textarea "Long description Markdown supported." at bounding box center [485, 282] width 242 height 111
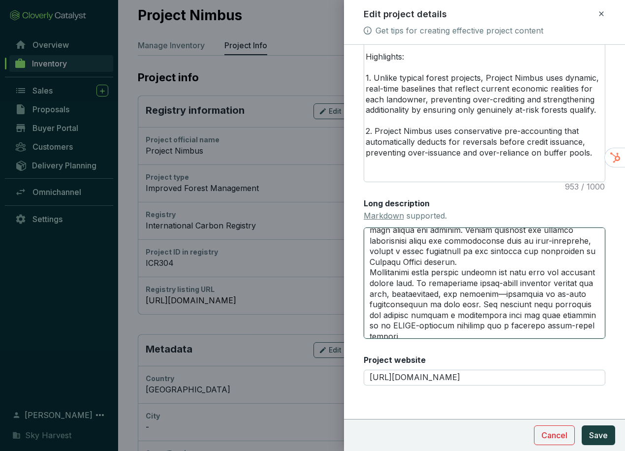
scroll to position [583, 0]
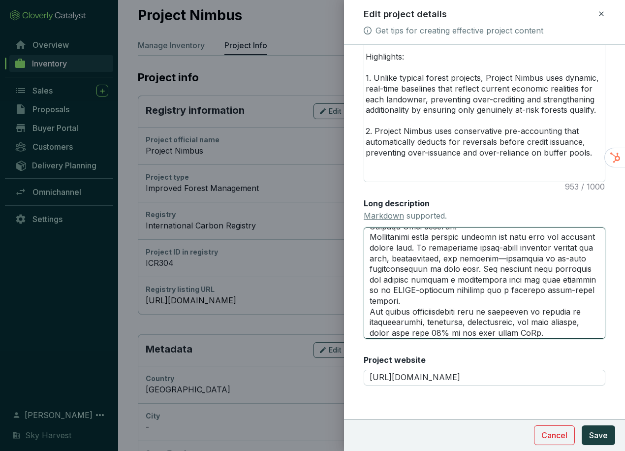
click at [506, 319] on textarea "Long description Markdown supported." at bounding box center [485, 282] width 242 height 111
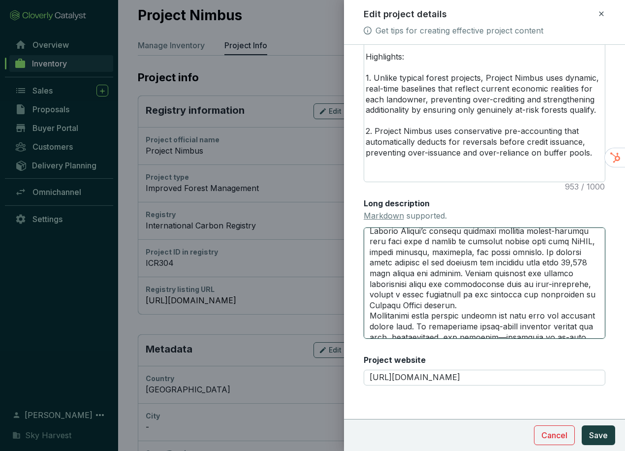
scroll to position [533, 0]
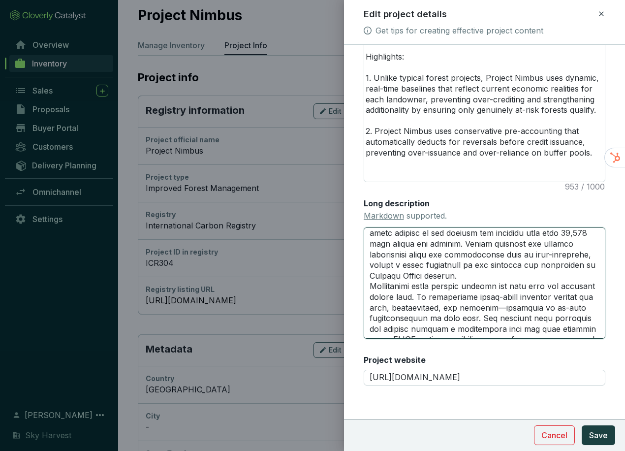
click at [371, 308] on textarea "Long description Markdown supported." at bounding box center [485, 282] width 242 height 111
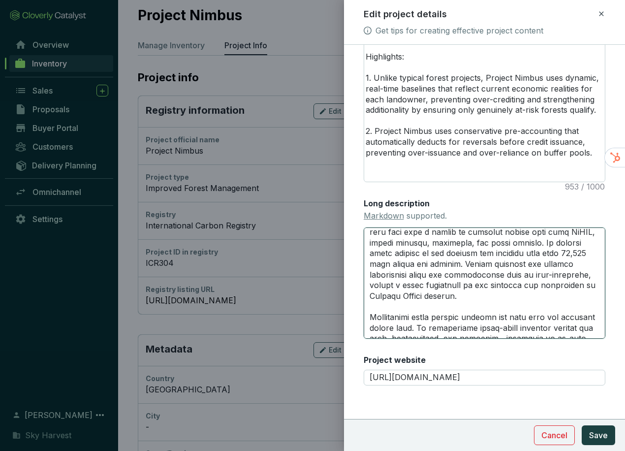
scroll to position [484, 0]
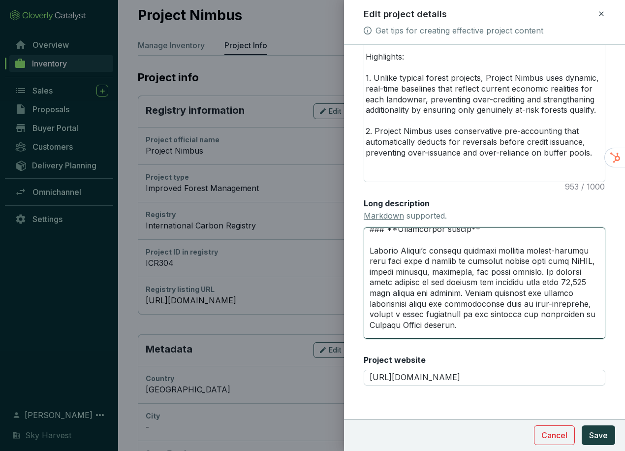
click at [372, 302] on textarea "Long description Markdown supported." at bounding box center [485, 282] width 242 height 111
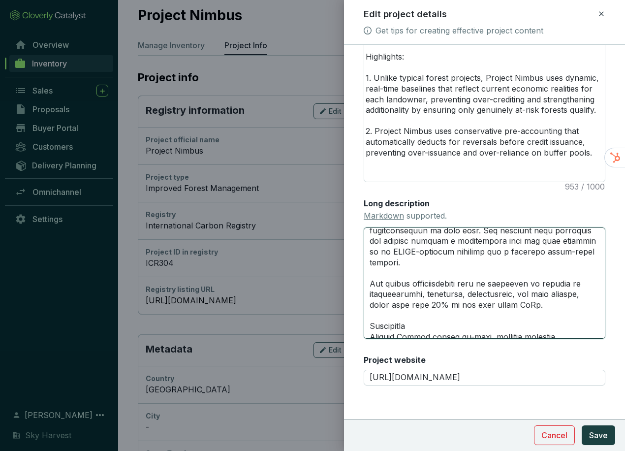
scroll to position [681, 0]
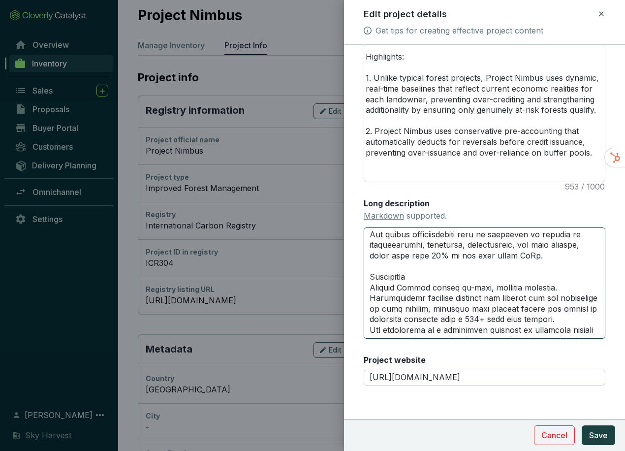
click at [417, 305] on textarea "Long description Markdown supported." at bounding box center [485, 282] width 242 height 111
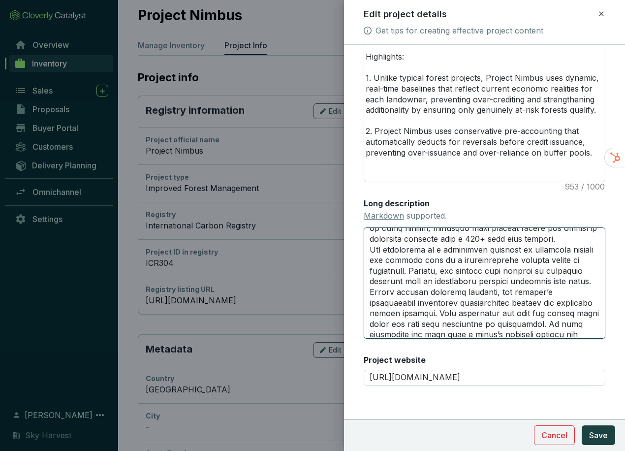
scroll to position [728, 0]
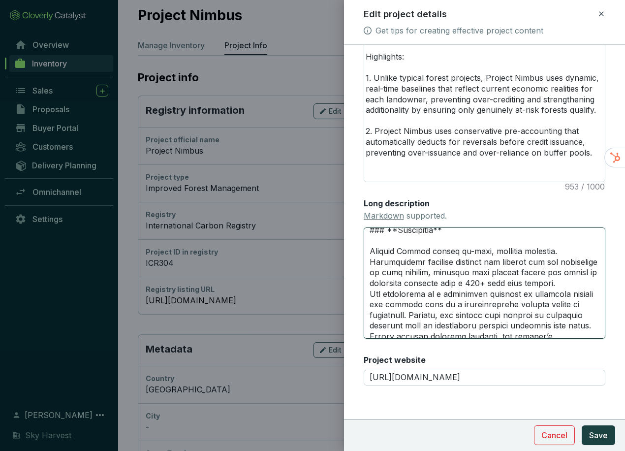
click at [430, 324] on textarea "Long description Markdown supported." at bounding box center [485, 282] width 242 height 111
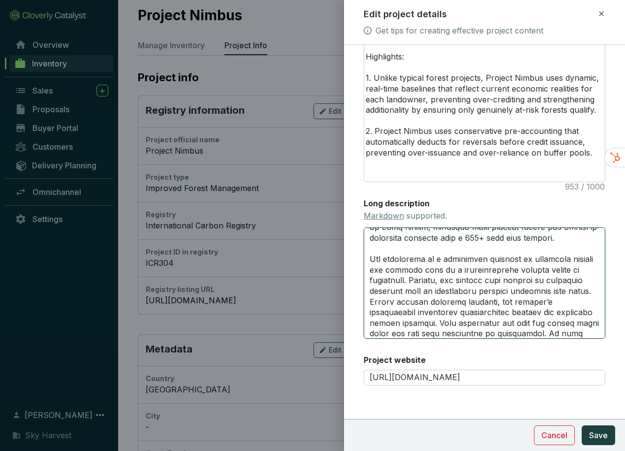
scroll to position [780, 0]
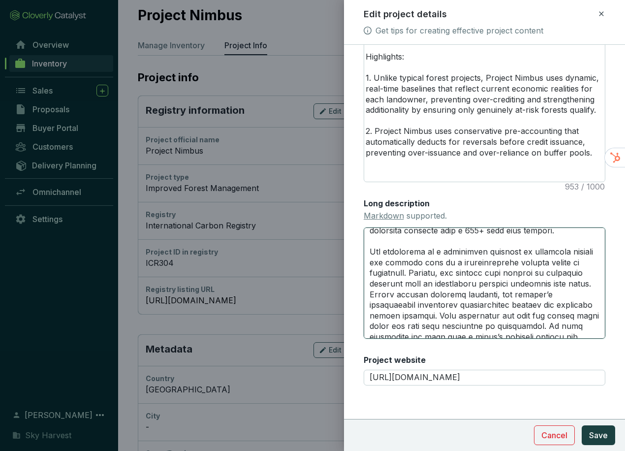
click at [455, 333] on textarea "Long description Markdown supported." at bounding box center [485, 282] width 242 height 111
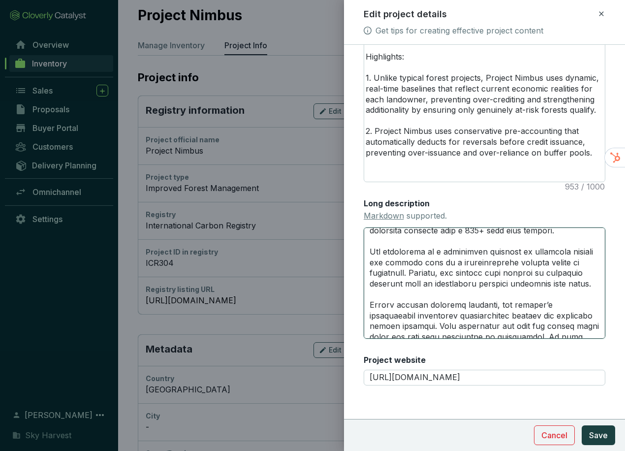
click at [511, 243] on textarea "Long description Markdown supported." at bounding box center [485, 282] width 242 height 111
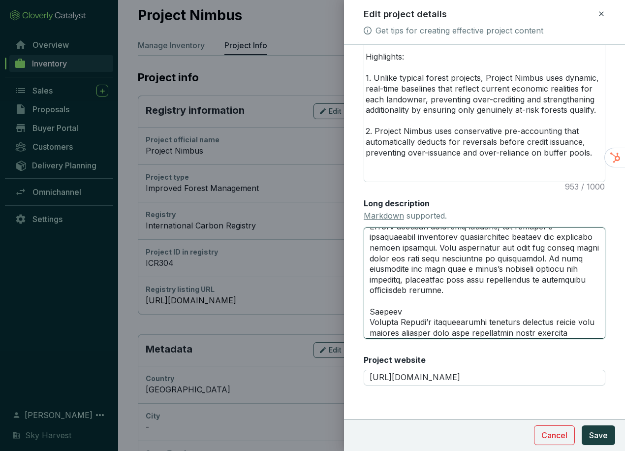
scroll to position [879, 0]
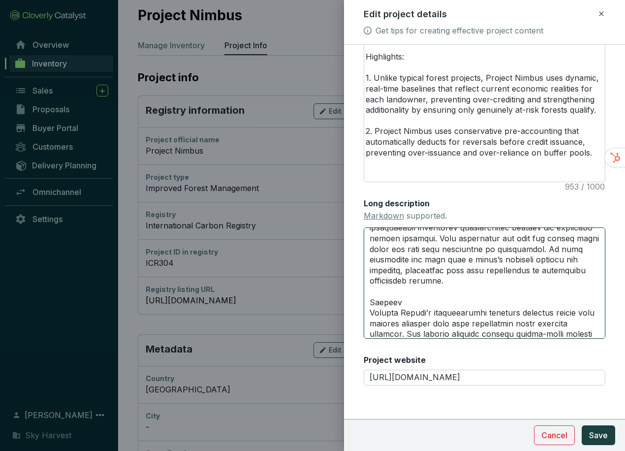
click at [465, 269] on textarea "Long description Markdown supported." at bounding box center [485, 282] width 242 height 111
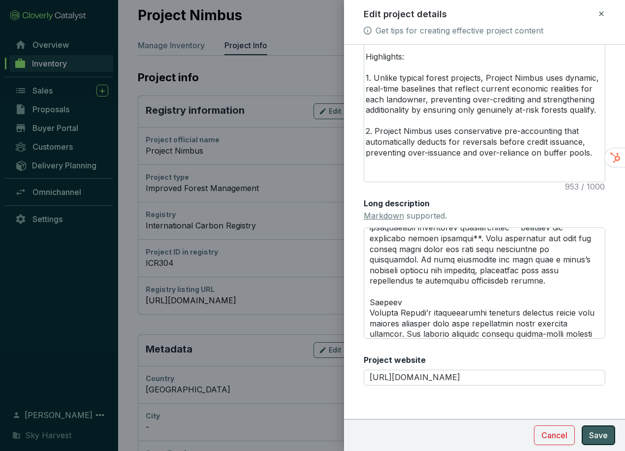
click at [596, 428] on button "Save" at bounding box center [598, 435] width 33 height 20
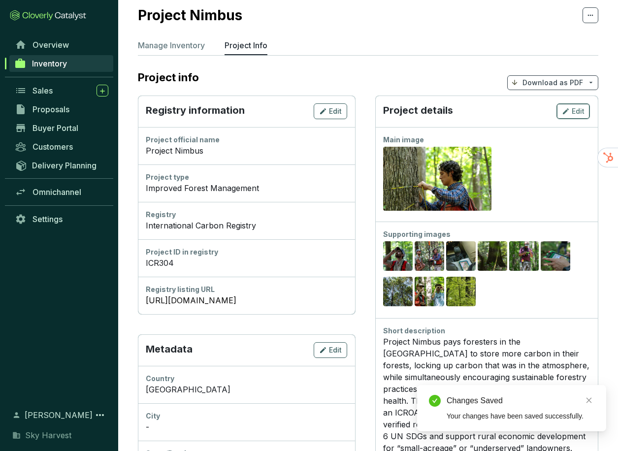
click at [570, 105] on icon "button" at bounding box center [566, 111] width 8 height 12
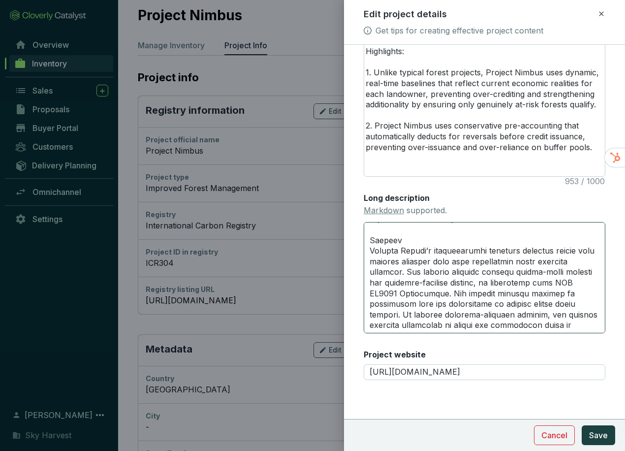
scroll to position [985, 0]
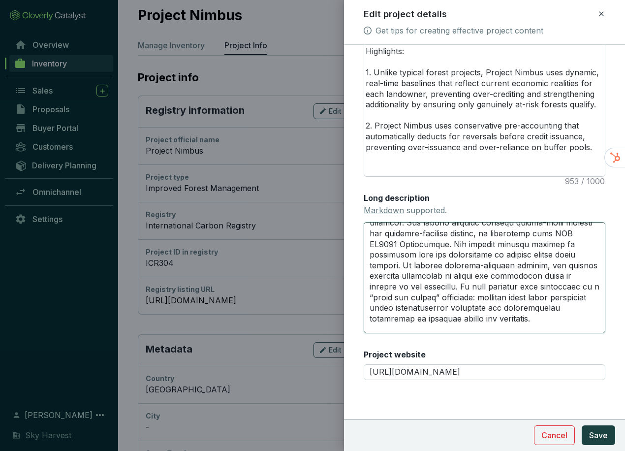
click at [368, 237] on textarea "Long description Markdown supported." at bounding box center [485, 277] width 242 height 111
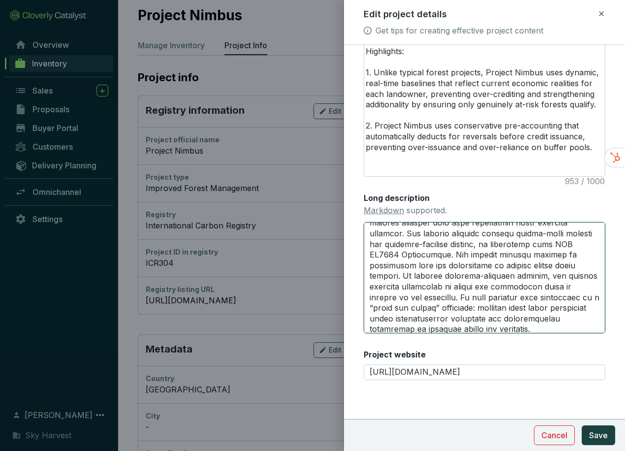
scroll to position [996, 0]
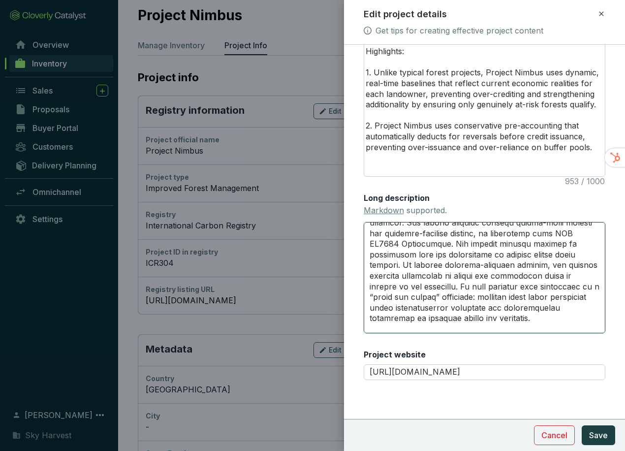
click at [419, 275] on textarea "Long description Markdown supported." at bounding box center [485, 277] width 242 height 111
click at [436, 289] on textarea "Long description Markdown supported." at bounding box center [485, 277] width 242 height 111
click at [545, 288] on textarea "Long description Markdown supported." at bounding box center [485, 277] width 242 height 111
click at [399, 294] on textarea "Long description Markdown supported." at bounding box center [485, 277] width 242 height 111
click at [461, 300] on textarea "Long description Markdown supported." at bounding box center [485, 277] width 242 height 111
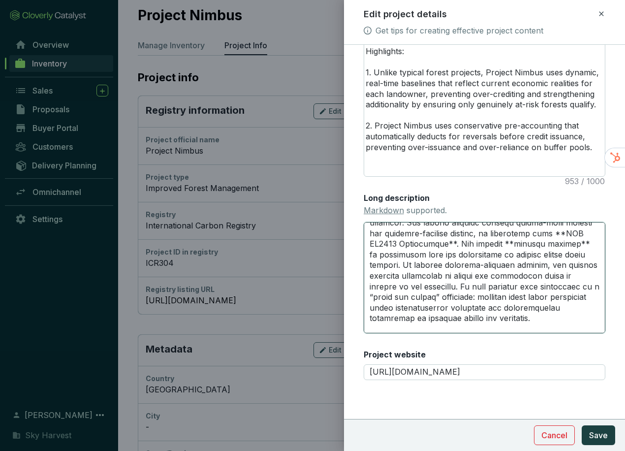
scroll to position [1045, 0]
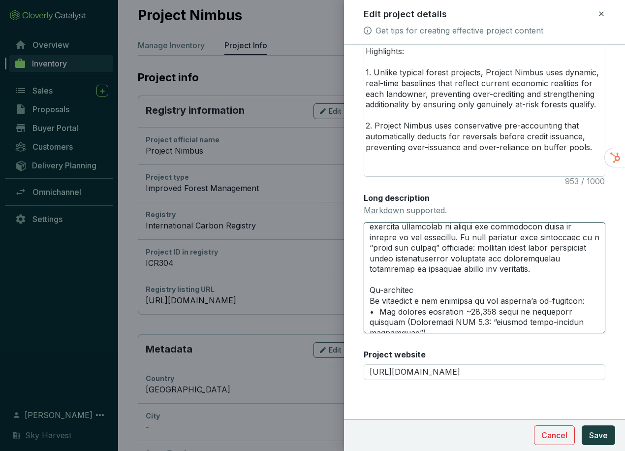
click at [534, 272] on textarea "Long description Markdown supported." at bounding box center [485, 277] width 242 height 111
click at [496, 279] on textarea "Long description Markdown supported." at bounding box center [485, 277] width 242 height 111
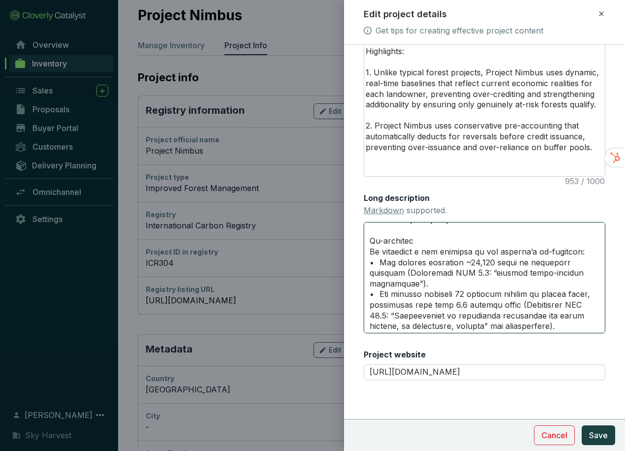
scroll to position [1143, 0]
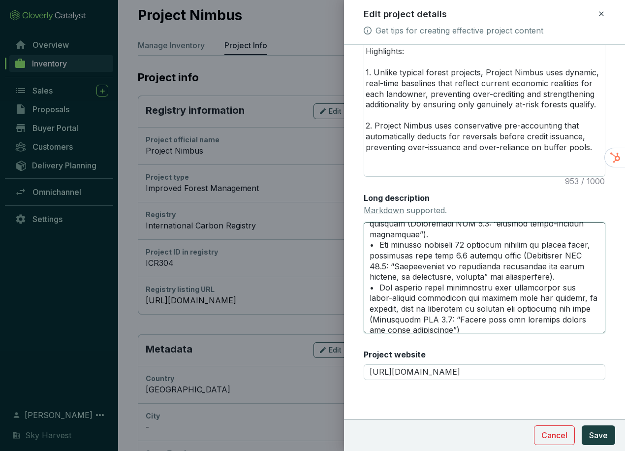
click at [370, 246] on textarea "Long description Markdown supported." at bounding box center [485, 277] width 242 height 111
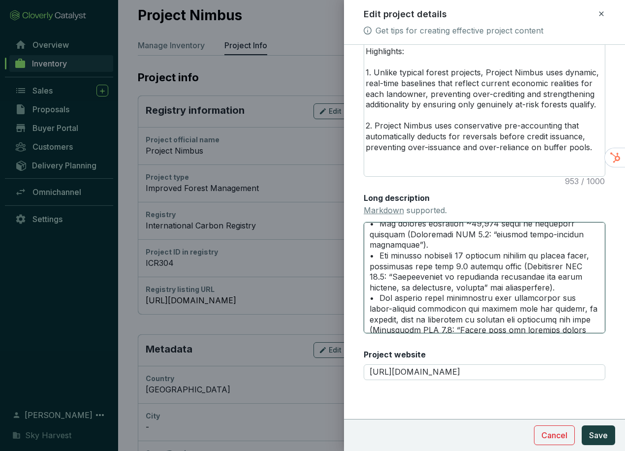
click at [581, 266] on textarea "Long description Markdown supported." at bounding box center [485, 277] width 242 height 111
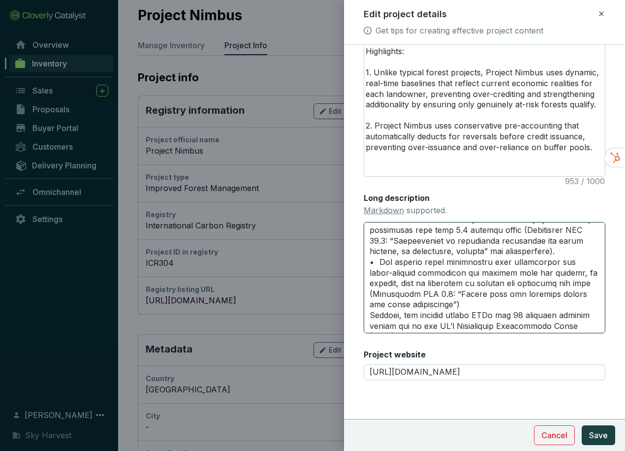
scroll to position [1193, 0]
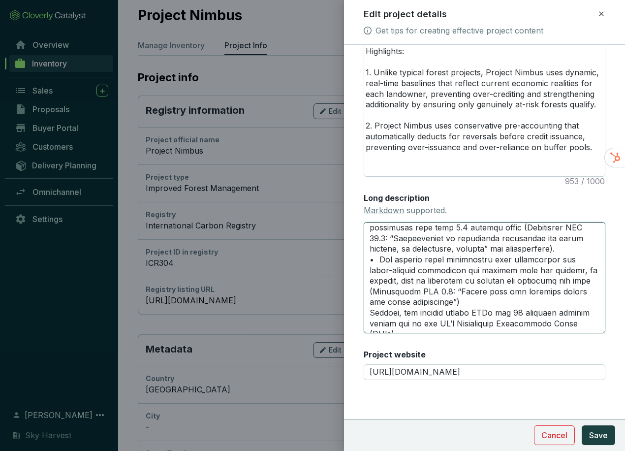
click at [375, 238] on textarea "Long description Markdown supported." at bounding box center [485, 277] width 242 height 111
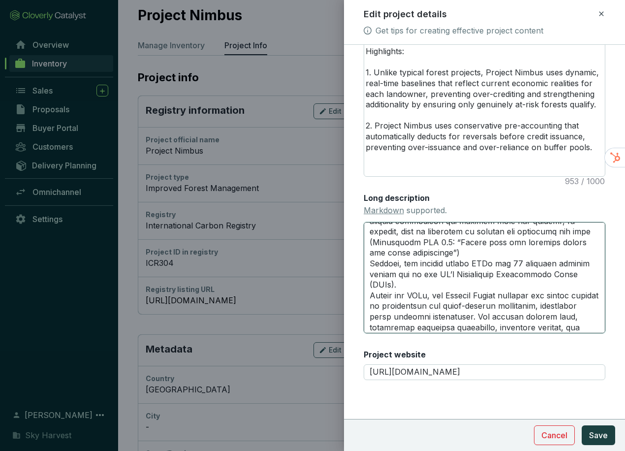
click at [368, 315] on textarea "Long description Markdown supported." at bounding box center [485, 277] width 242 height 111
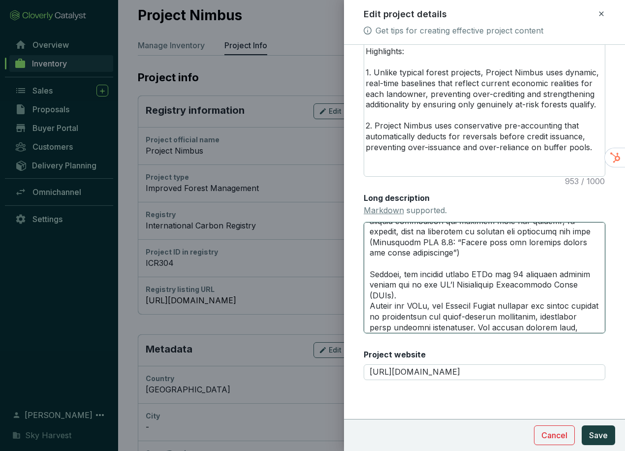
click at [487, 294] on textarea "Long description Markdown supported." at bounding box center [485, 277] width 242 height 111
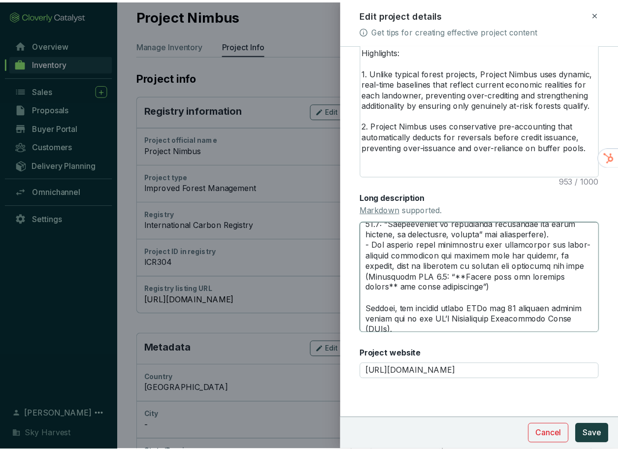
scroll to position [1193, 0]
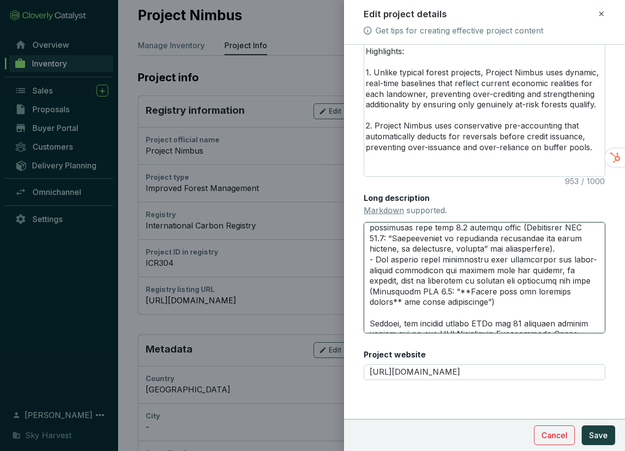
click at [498, 300] on textarea "Long description Markdown supported." at bounding box center [485, 277] width 242 height 111
click at [550, 304] on textarea "Long description Markdown supported." at bounding box center [485, 277] width 242 height 111
click at [516, 249] on textarea "Long description Markdown supported." at bounding box center [485, 277] width 242 height 111
click at [415, 258] on textarea "Long description Markdown supported." at bounding box center [485, 277] width 242 height 111
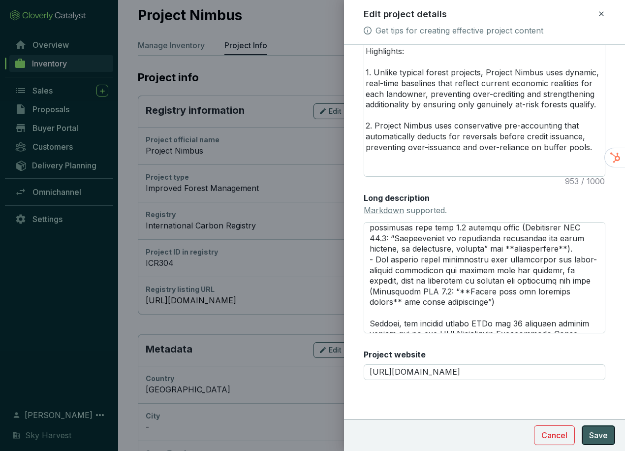
click at [603, 433] on span "Save" at bounding box center [598, 435] width 19 height 12
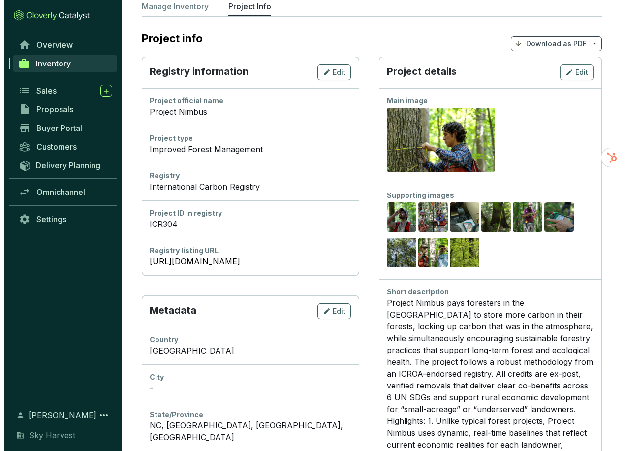
scroll to position [49, 0]
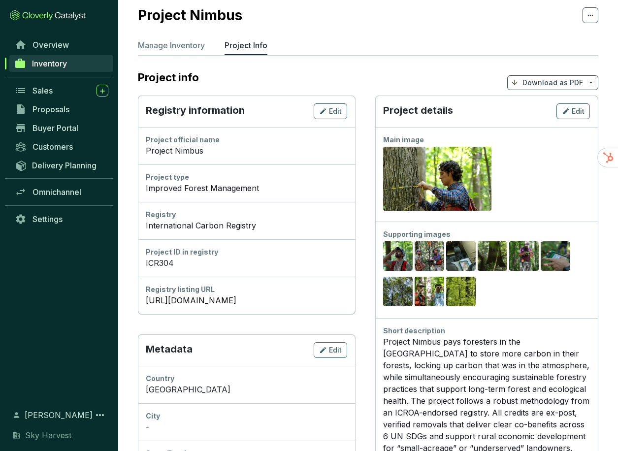
click at [559, 102] on div "Project details Edit" at bounding box center [486, 112] width 223 height 32
click at [564, 108] on icon "button" at bounding box center [566, 111] width 6 height 6
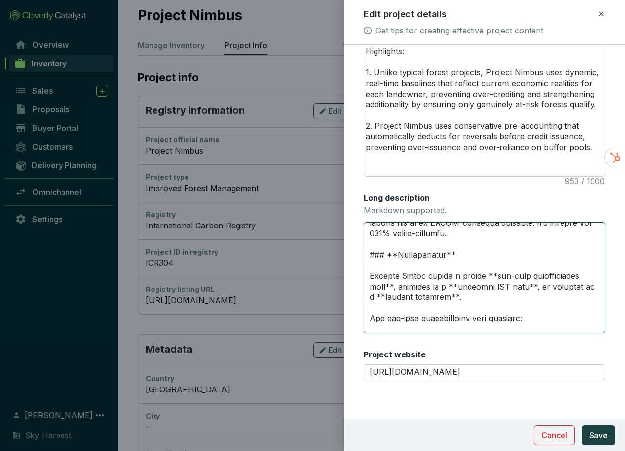
click at [411, 268] on textarea "Long description Markdown supported." at bounding box center [485, 277] width 242 height 111
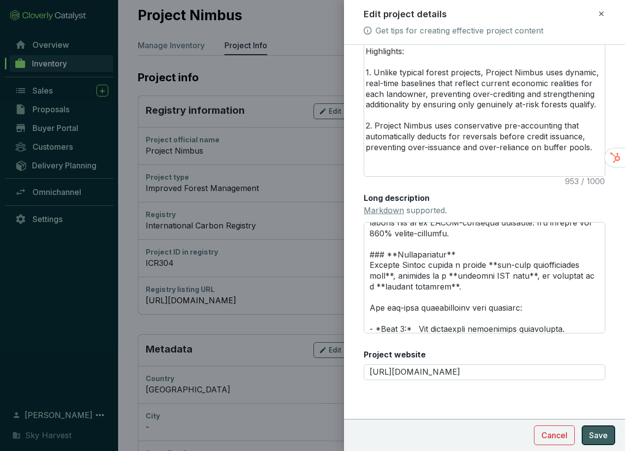
click at [596, 430] on span "Save" at bounding box center [598, 435] width 19 height 12
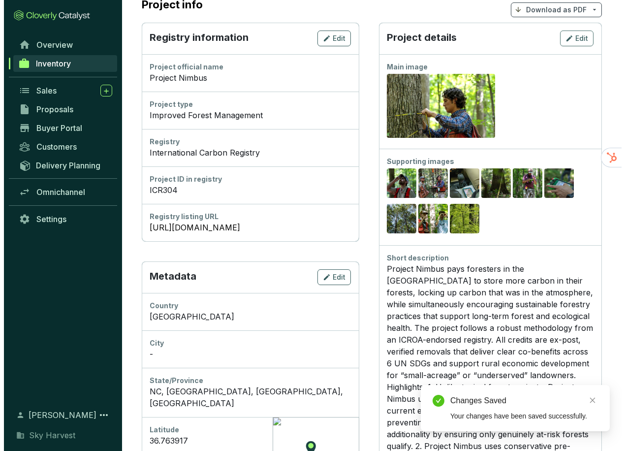
scroll to position [0, 0]
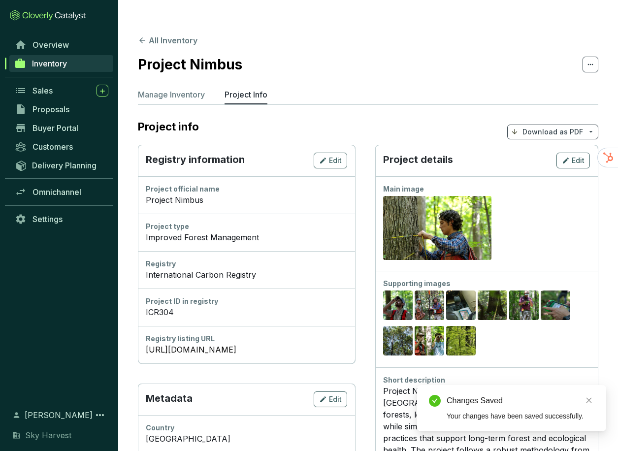
click at [573, 145] on div "Project details Edit" at bounding box center [486, 161] width 223 height 32
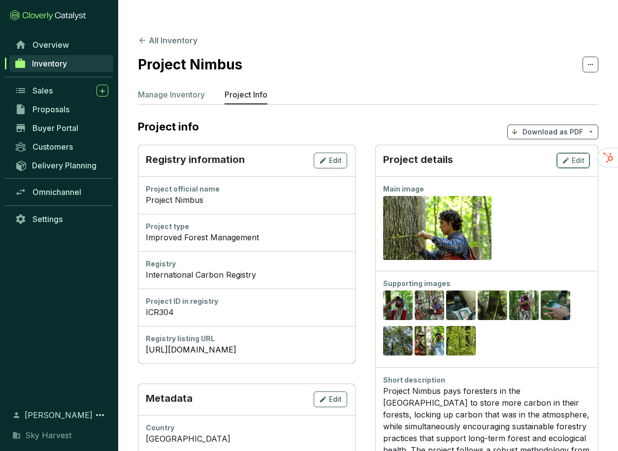
click at [572, 153] on button "Edit" at bounding box center [572, 161] width 33 height 16
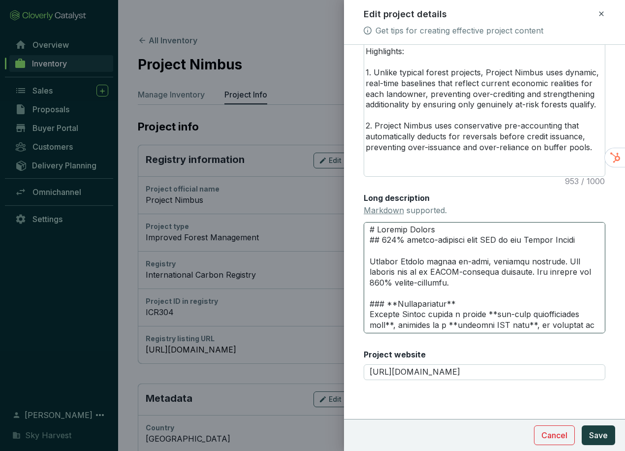
scroll to position [49, 0]
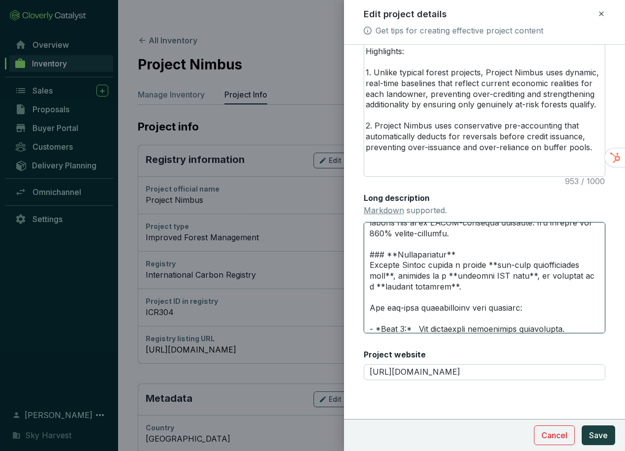
click at [469, 257] on textarea "Long description Markdown supported." at bounding box center [485, 277] width 242 height 111
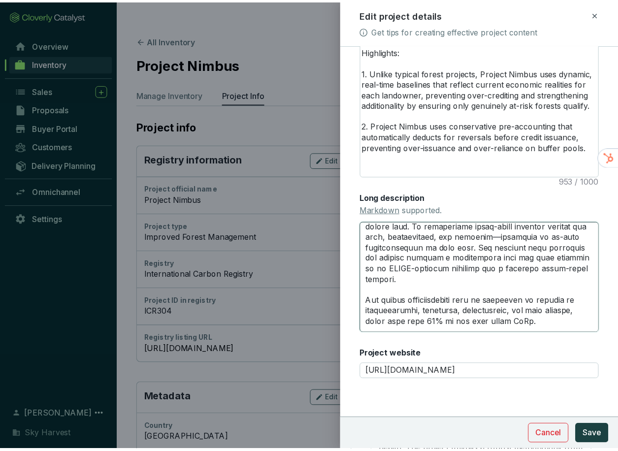
scroll to position [1329, 0]
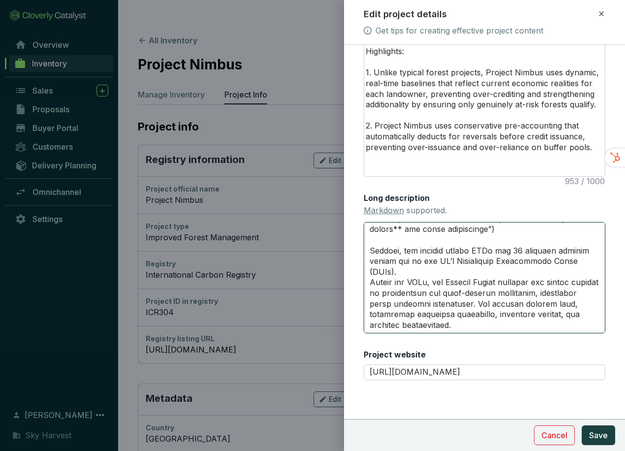
click at [432, 260] on textarea "Long description Markdown supported." at bounding box center [485, 277] width 242 height 111
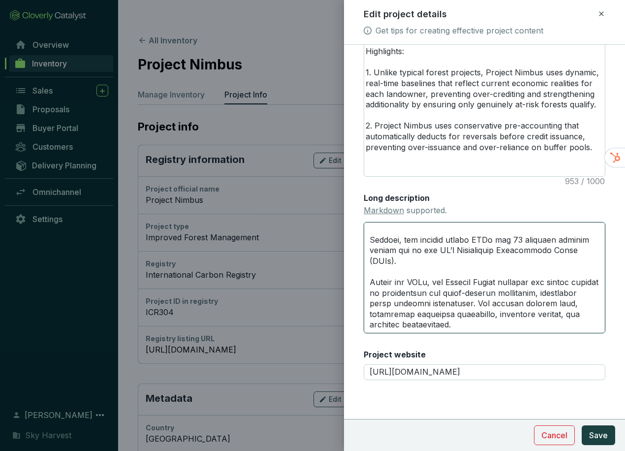
click at [444, 240] on textarea "Long description Markdown supported." at bounding box center [485, 277] width 242 height 111
click at [394, 262] on textarea "Long description Markdown supported." at bounding box center [485, 277] width 242 height 111
click at [397, 261] on textarea "Long description Markdown supported." at bounding box center [485, 277] width 242 height 111
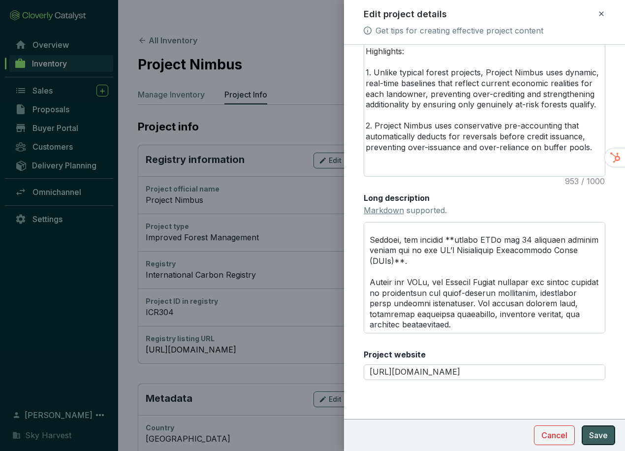
click at [598, 434] on span "Save" at bounding box center [598, 435] width 19 height 12
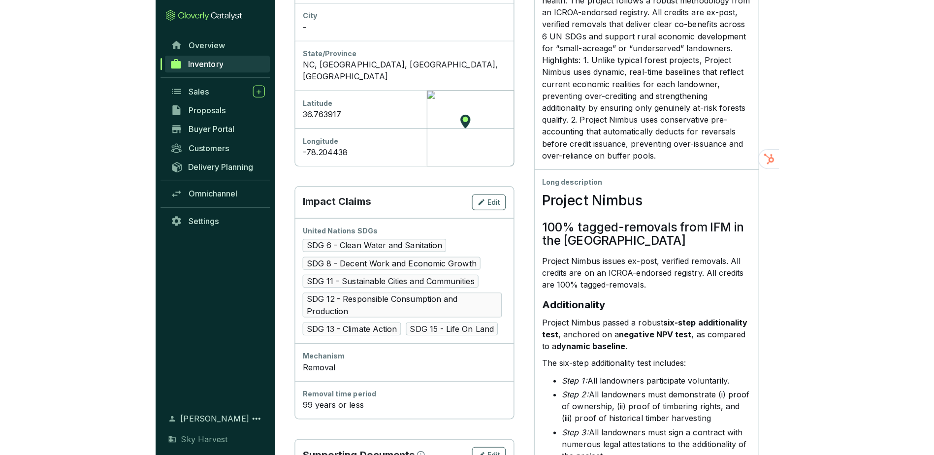
scroll to position [0, 0]
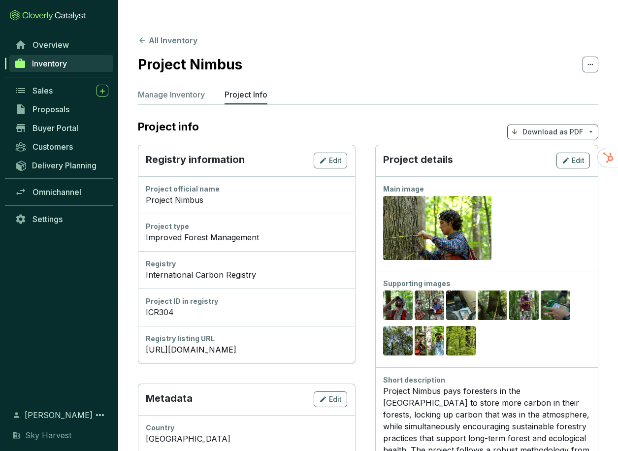
click at [560, 127] on p "Download as PDF" at bounding box center [552, 132] width 61 height 10
click at [543, 135] on span "Show pricing" at bounding box center [552, 135] width 45 height 8
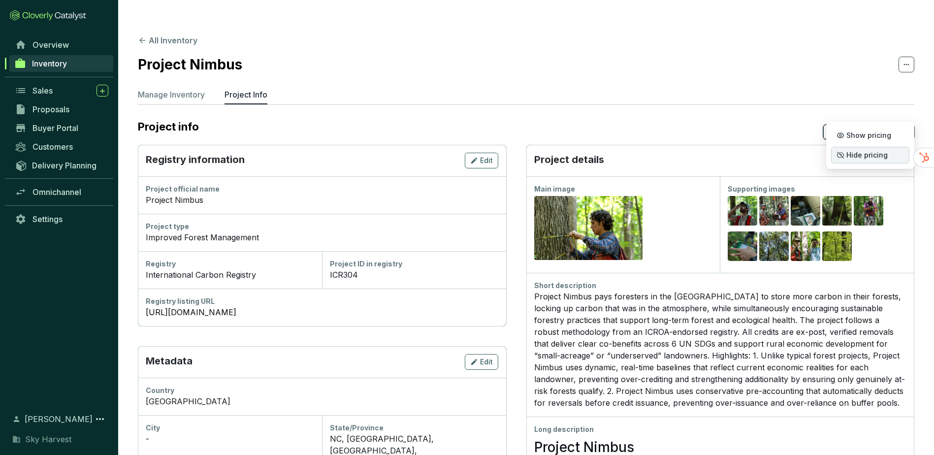
click at [858, 150] on p "Hide pricing" at bounding box center [870, 155] width 78 height 17
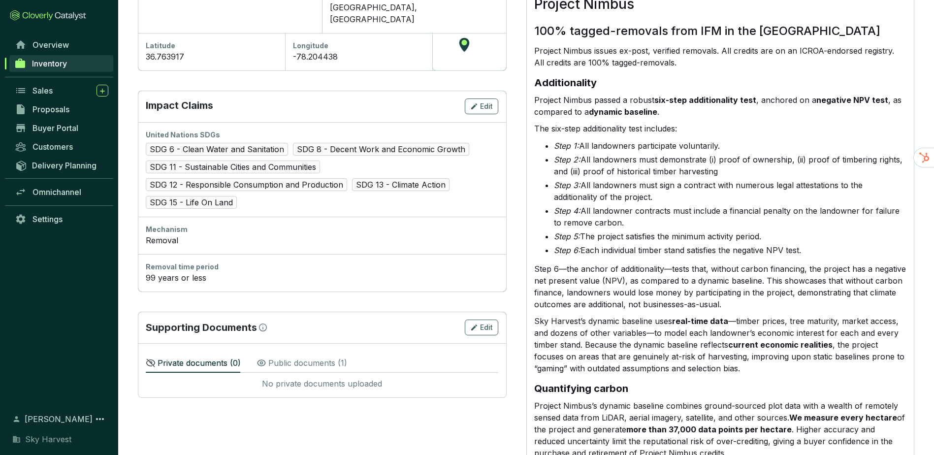
scroll to position [394, 0]
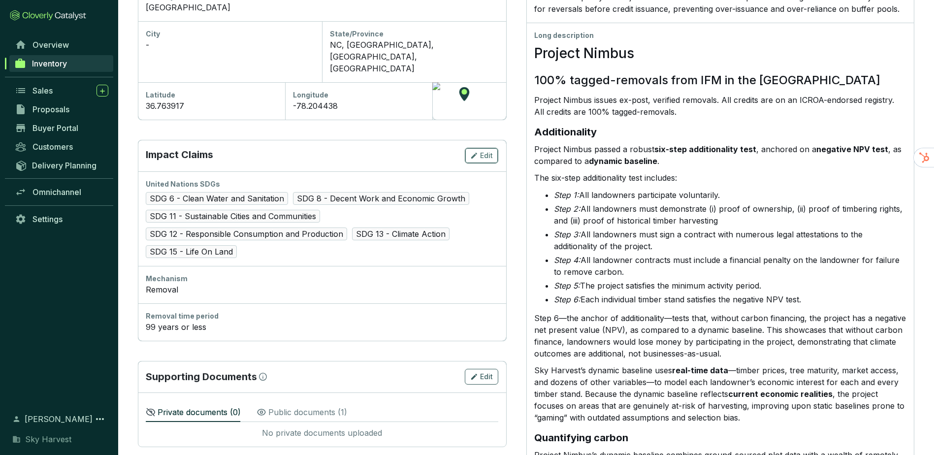
click at [487, 151] on span "Edit" at bounding box center [486, 156] width 13 height 10
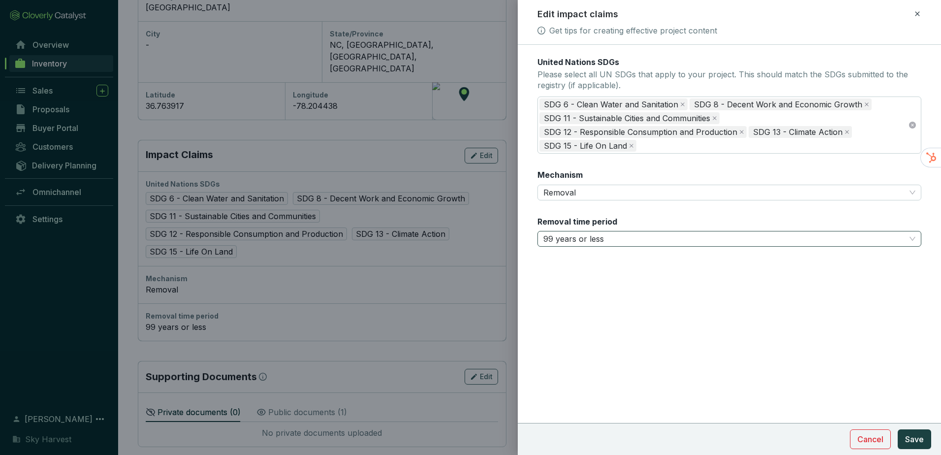
click at [573, 237] on span "99 years or less" at bounding box center [730, 238] width 372 height 15
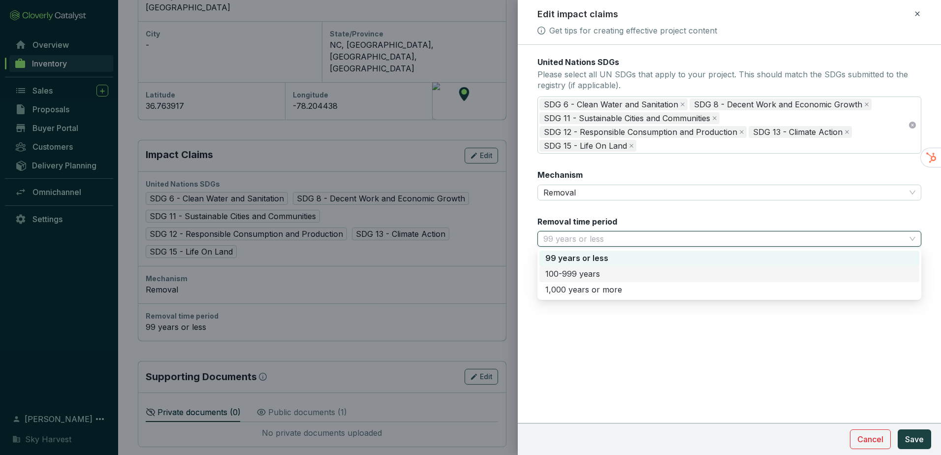
click at [572, 272] on div "100-999 years" at bounding box center [730, 274] width 368 height 11
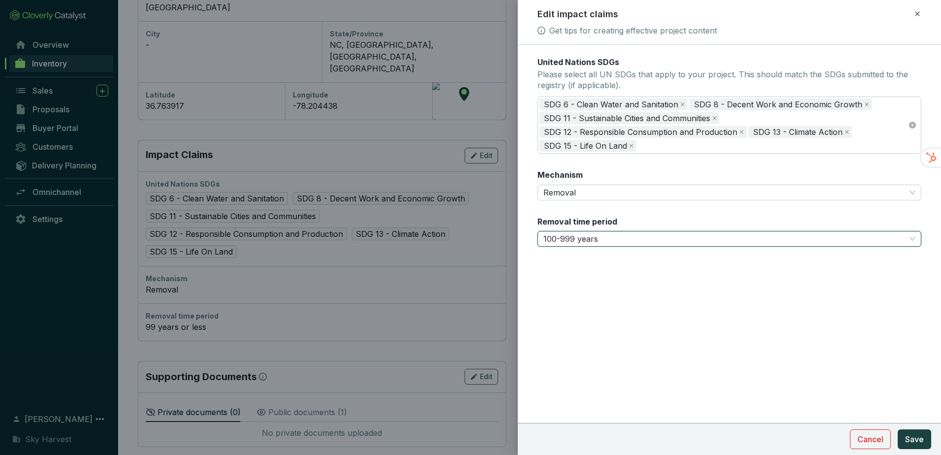
click at [763, 368] on div "United Nations SDGs Please select all UN SDGs that apply to your project. This …" at bounding box center [729, 250] width 423 height 410
click at [923, 445] on span "Save" at bounding box center [915, 439] width 19 height 12
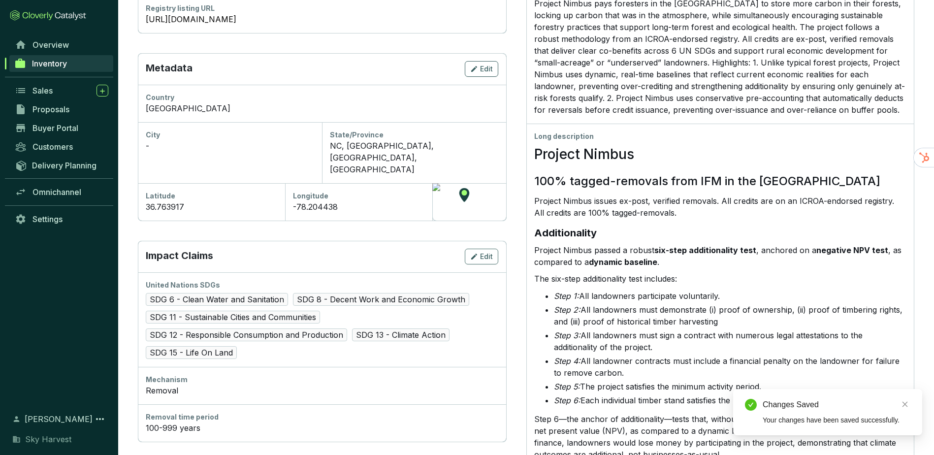
scroll to position [295, 0]
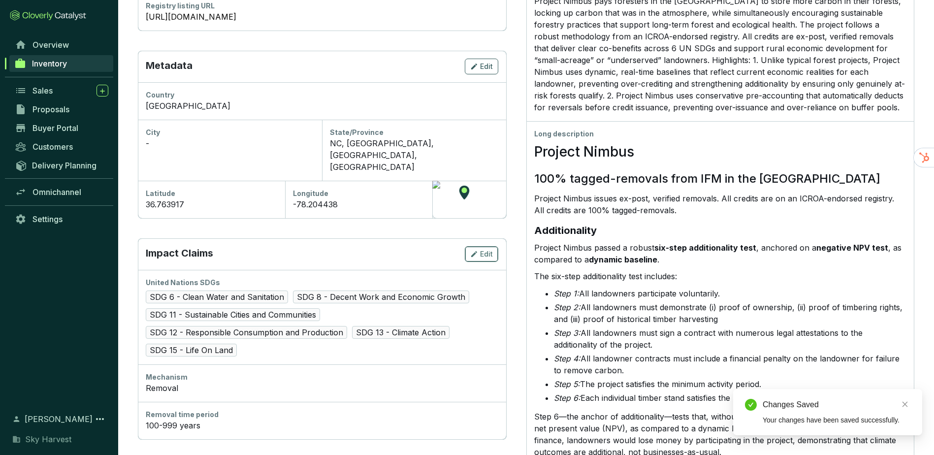
click at [478, 246] on button "Edit" at bounding box center [481, 254] width 33 height 16
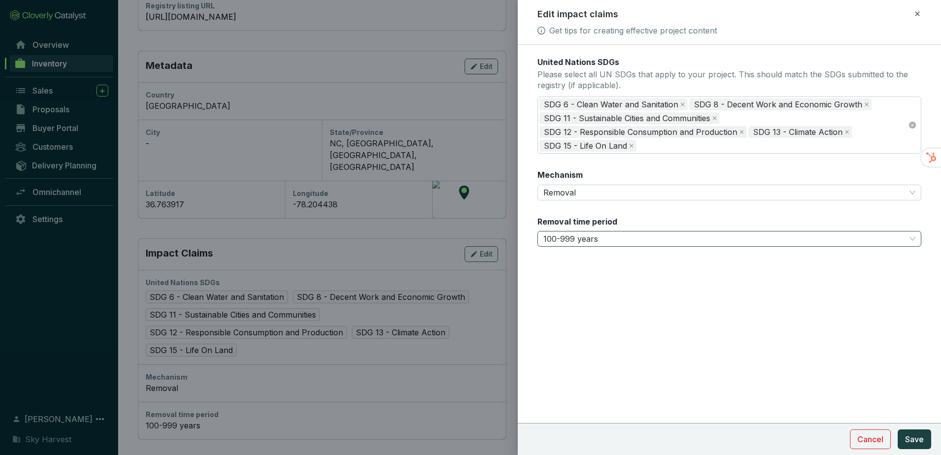
click at [580, 240] on span "100-999 years" at bounding box center [730, 238] width 372 height 15
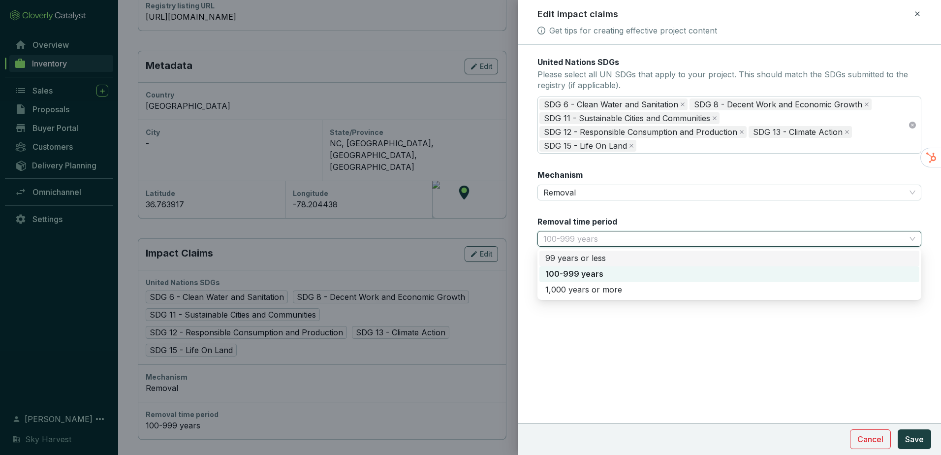
click at [577, 259] on div "99 years or less" at bounding box center [730, 258] width 368 height 11
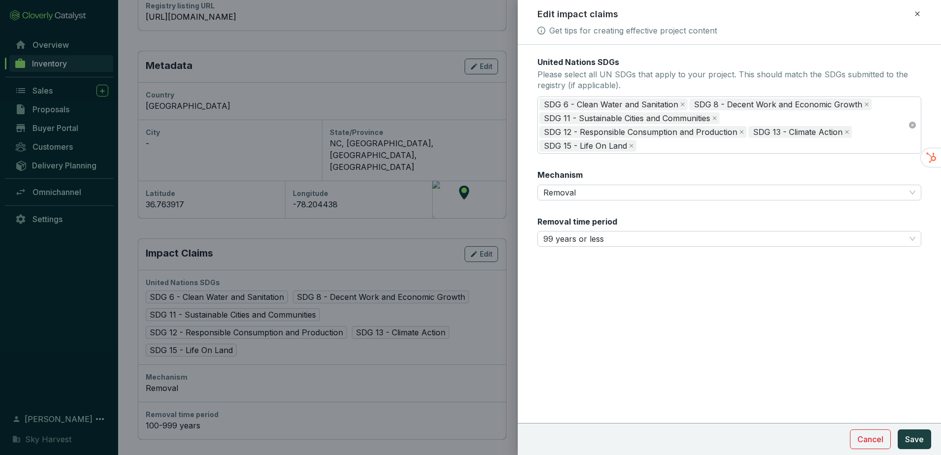
click at [789, 314] on div "United Nations SDGs Please select all UN SDGs that apply to your project. This …" at bounding box center [729, 250] width 423 height 410
click at [909, 437] on span "Save" at bounding box center [915, 439] width 19 height 12
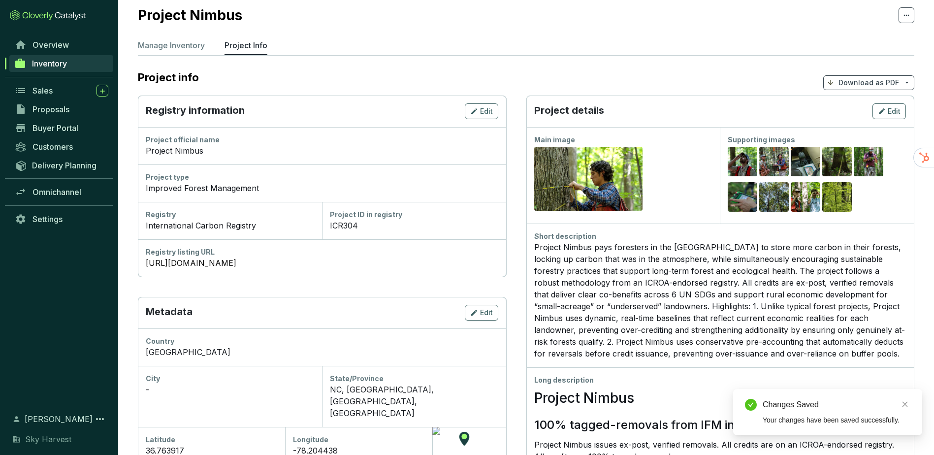
scroll to position [0, 0]
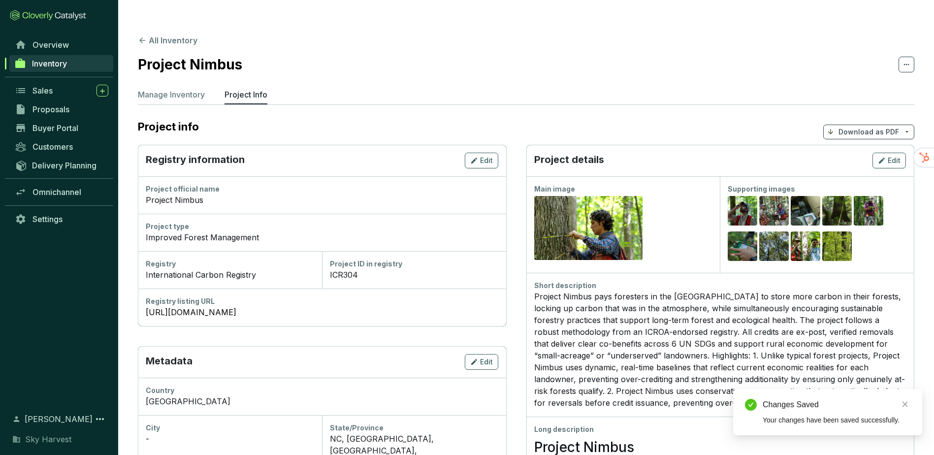
click at [156, 89] on p "Manage Inventory" at bounding box center [171, 95] width 67 height 12
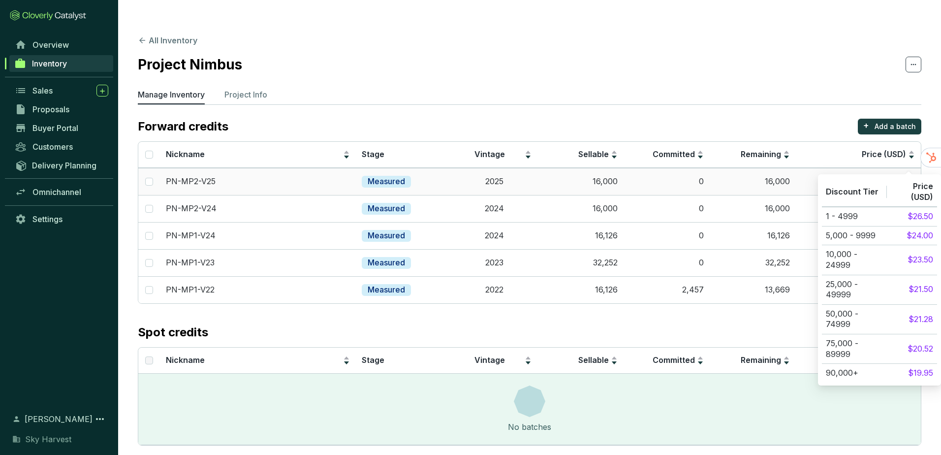
click at [907, 177] on icon at bounding box center [909, 181] width 9 height 9
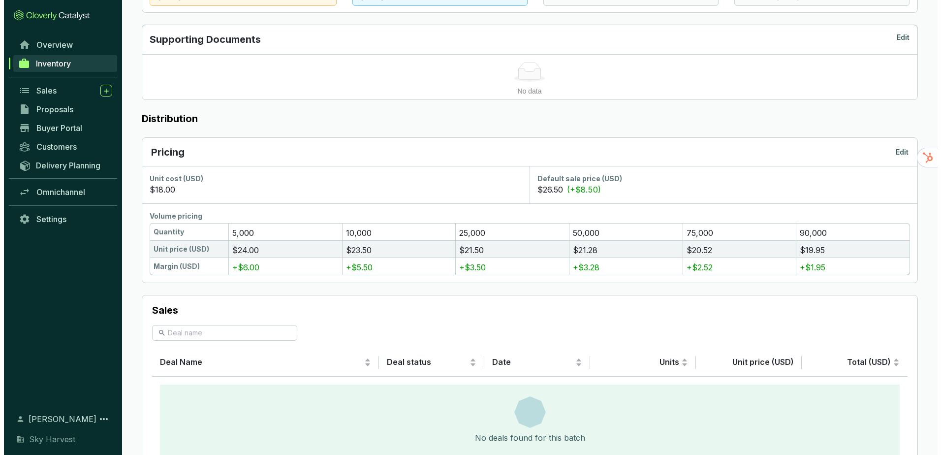
scroll to position [492, 0]
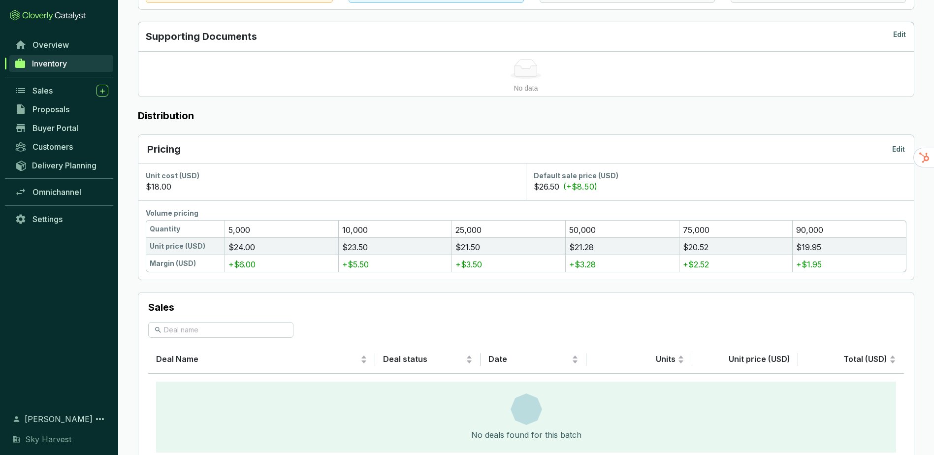
click at [894, 142] on div "Pricing Edit" at bounding box center [526, 149] width 758 height 14
click at [894, 144] on p "Edit" at bounding box center [898, 149] width 13 height 10
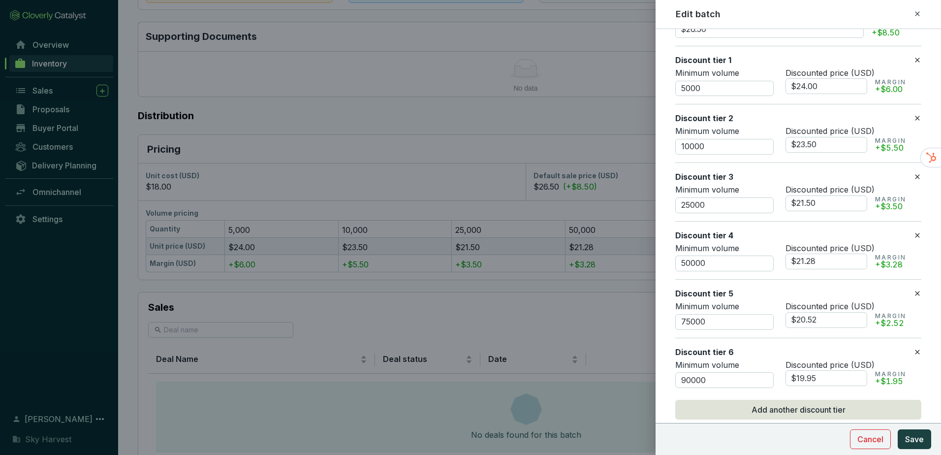
click at [917, 12] on icon at bounding box center [918, 14] width 8 height 12
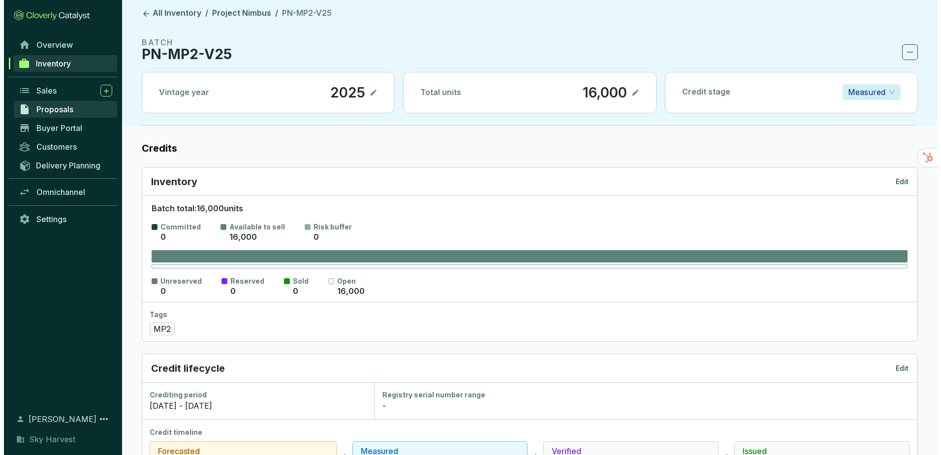
scroll to position [0, 0]
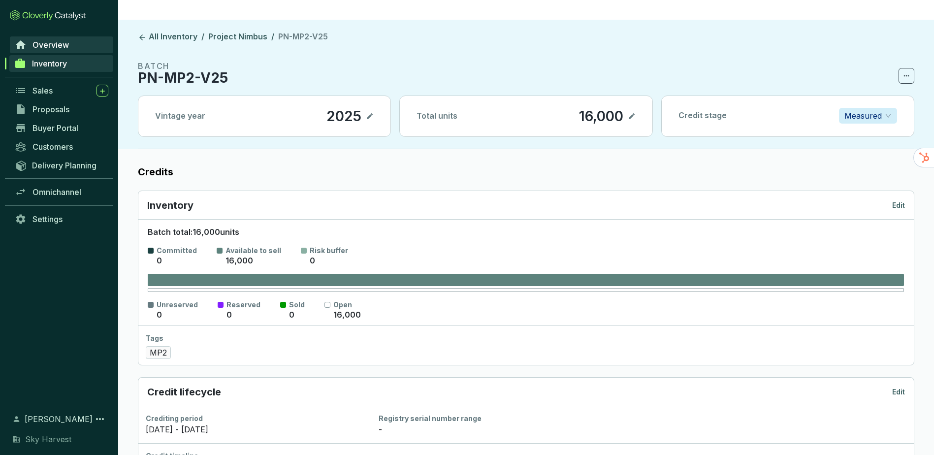
click at [45, 52] on link "Overview" at bounding box center [61, 44] width 103 height 17
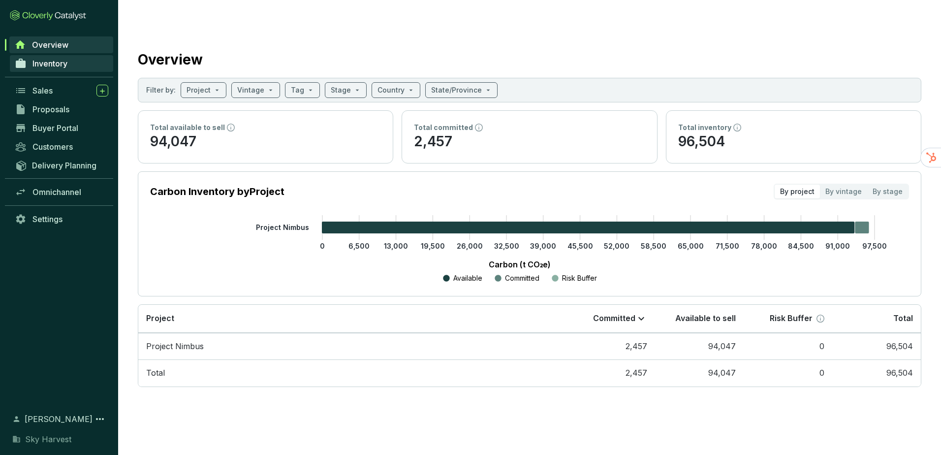
click at [56, 59] on span "Inventory" at bounding box center [49, 64] width 35 height 10
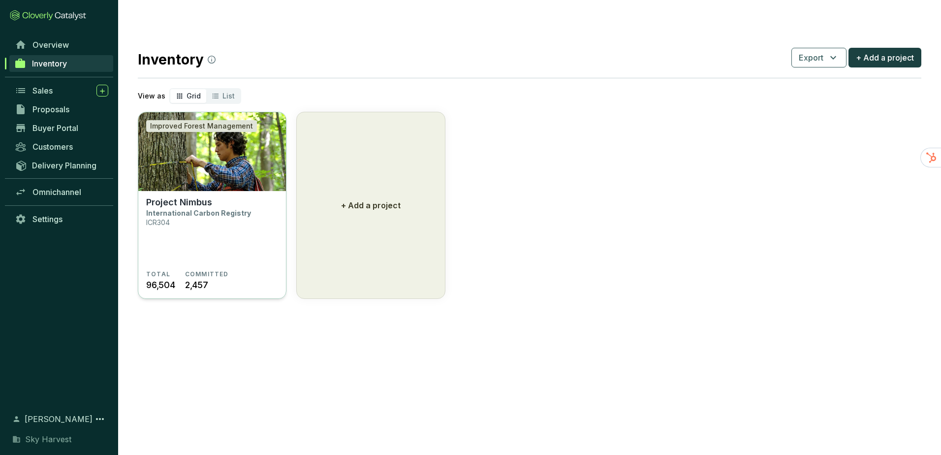
click at [239, 129] on img at bounding box center [212, 151] width 148 height 79
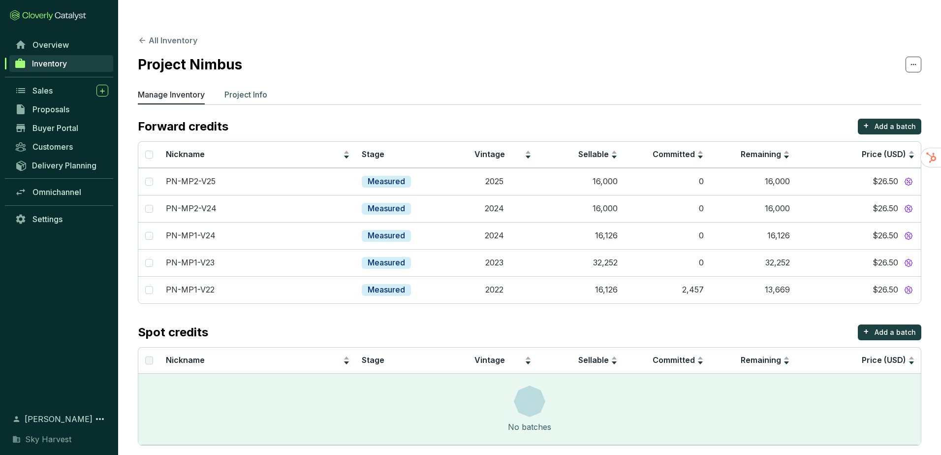
click at [260, 89] on p "Project Info" at bounding box center [246, 95] width 43 height 12
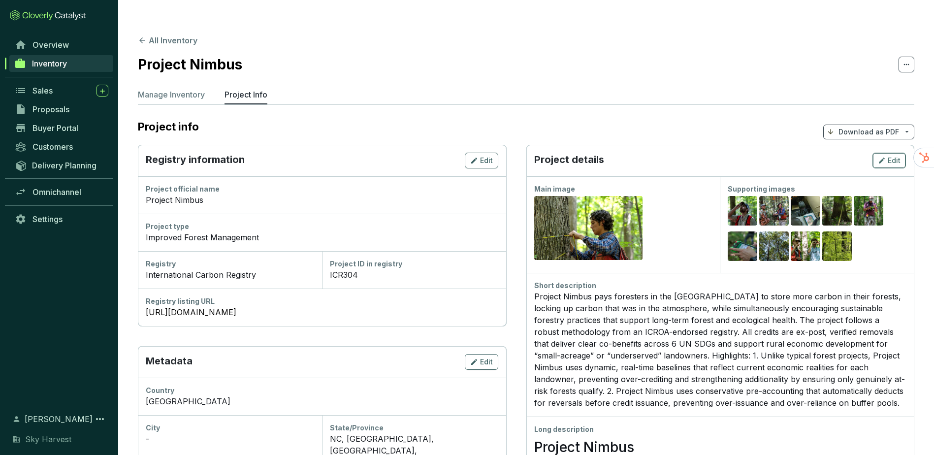
click at [884, 155] on icon "button" at bounding box center [882, 161] width 8 height 12
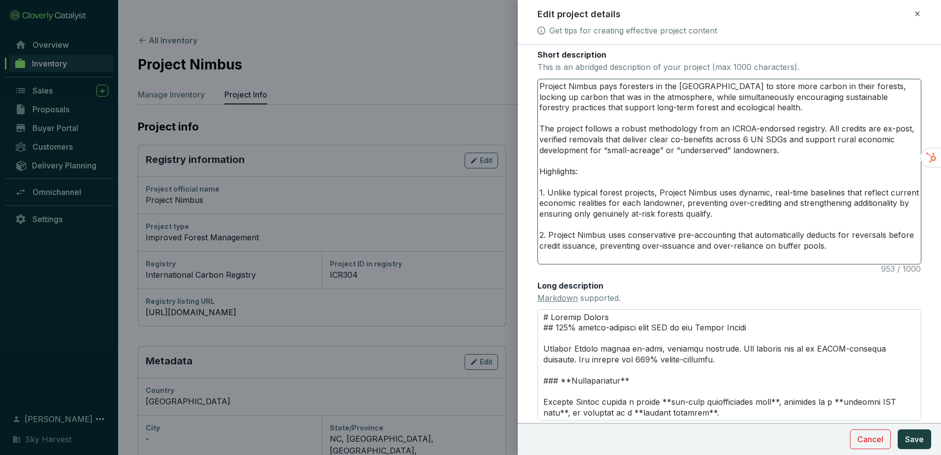
scroll to position [165, 0]
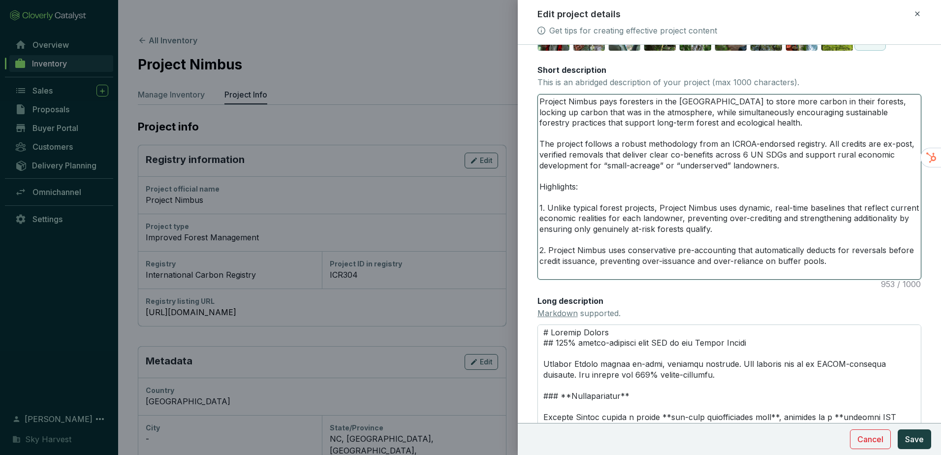
drag, startPoint x: 846, startPoint y: 262, endPoint x: 403, endPoint y: 20, distance: 505.5
click at [405, 24] on div "Edit project details Get tips for creating effective project content Main image…" at bounding box center [470, 227] width 941 height 455
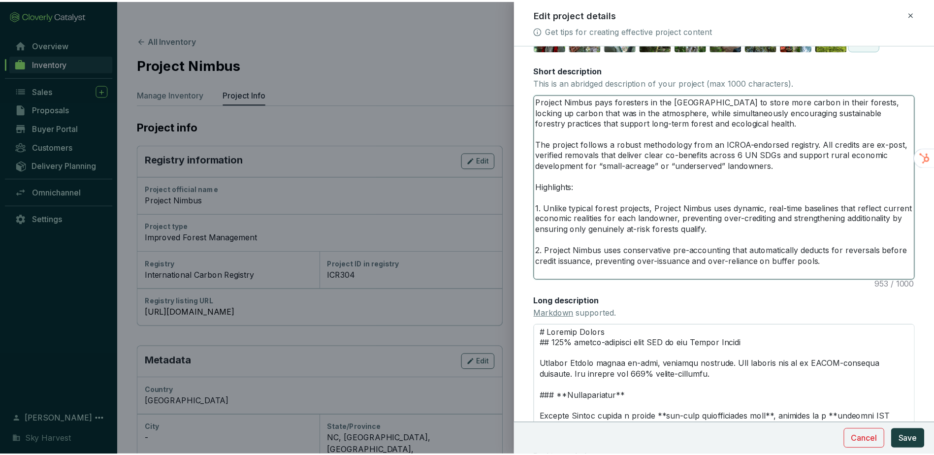
scroll to position [118, 0]
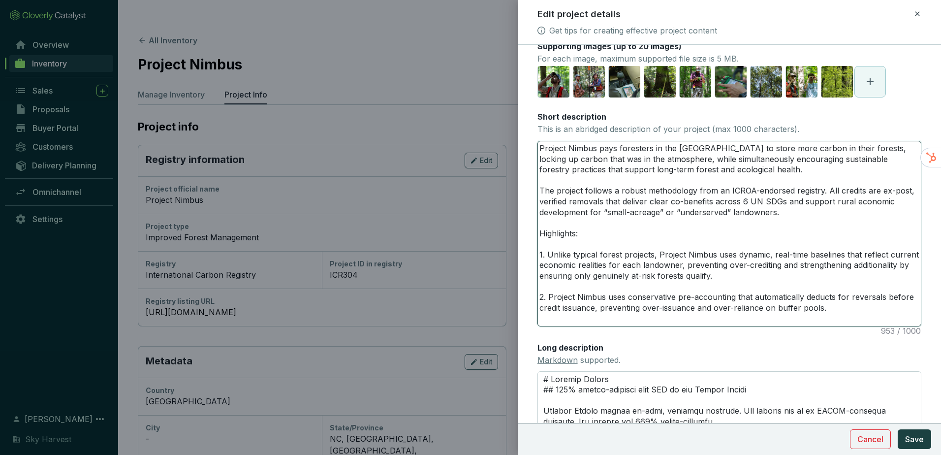
paste textarea "encouraging sustainable forestry practices that support long-term forest and ec…"
type textarea "Project Nimbus pays foresters in the United States to store more carbon in thei…"
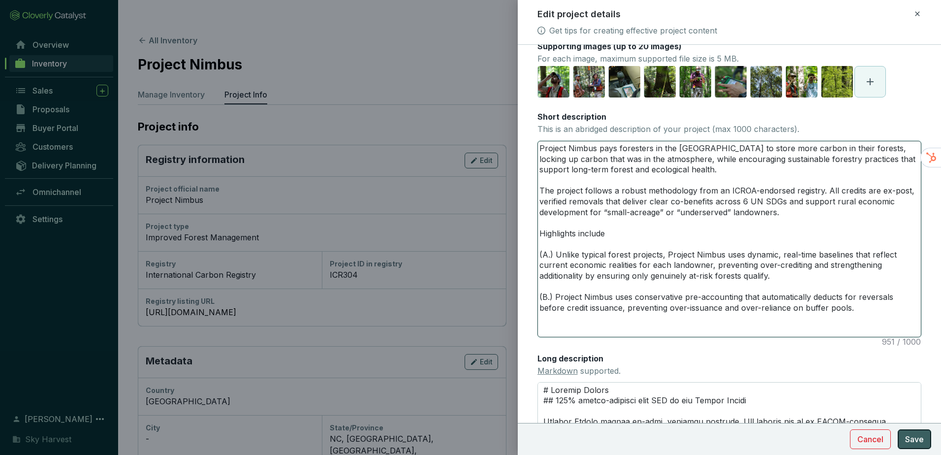
type textarea "Project Nimbus pays foresters in the United States to store more carbon in thei…"
click at [916, 444] on span "Save" at bounding box center [915, 439] width 19 height 12
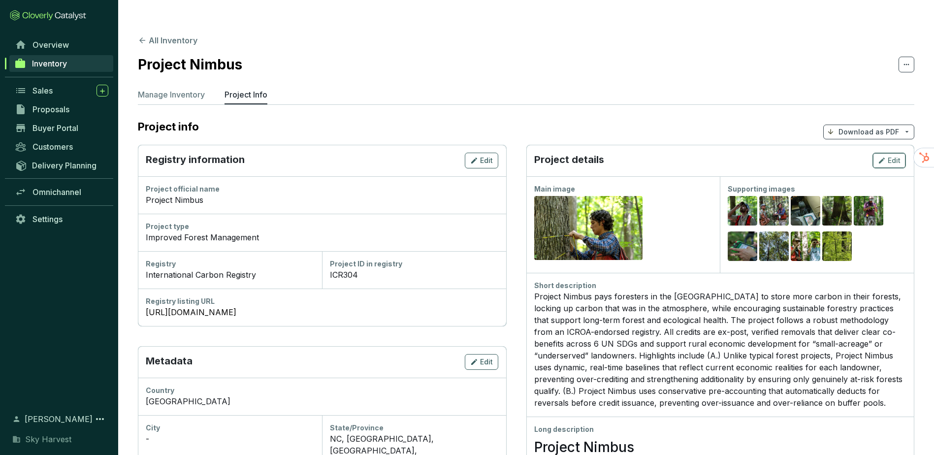
click at [879, 155] on icon "button" at bounding box center [882, 161] width 8 height 12
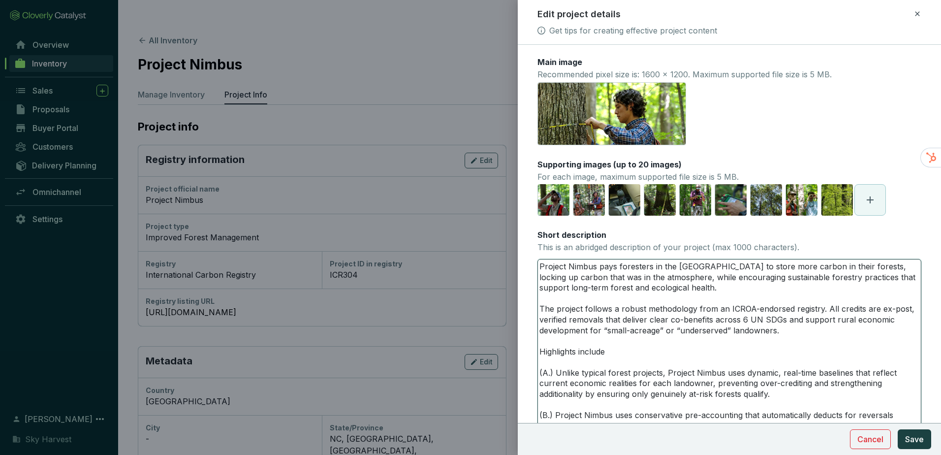
click at [625, 357] on textarea "Project Nimbus pays foresters in the United States to store more carbon in thei…" at bounding box center [729, 356] width 383 height 195
type textarea "Project Nimbus pays foresters in the United States to store more carbon in thei…"
click at [917, 436] on span "Save" at bounding box center [915, 439] width 19 height 12
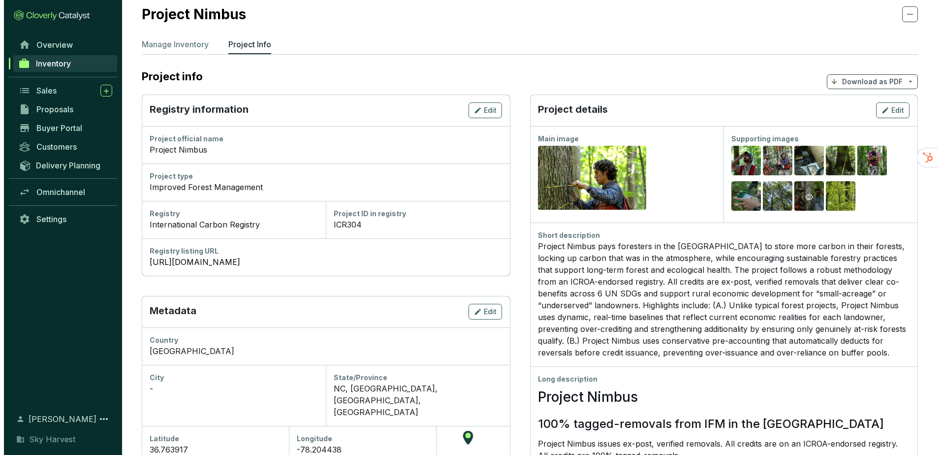
scroll to position [0, 0]
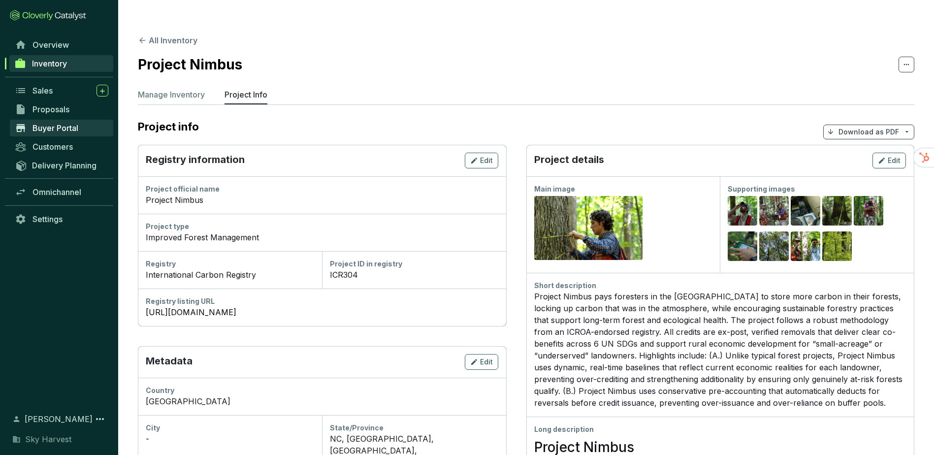
click at [67, 129] on span "Buyer Portal" at bounding box center [55, 128] width 46 height 10
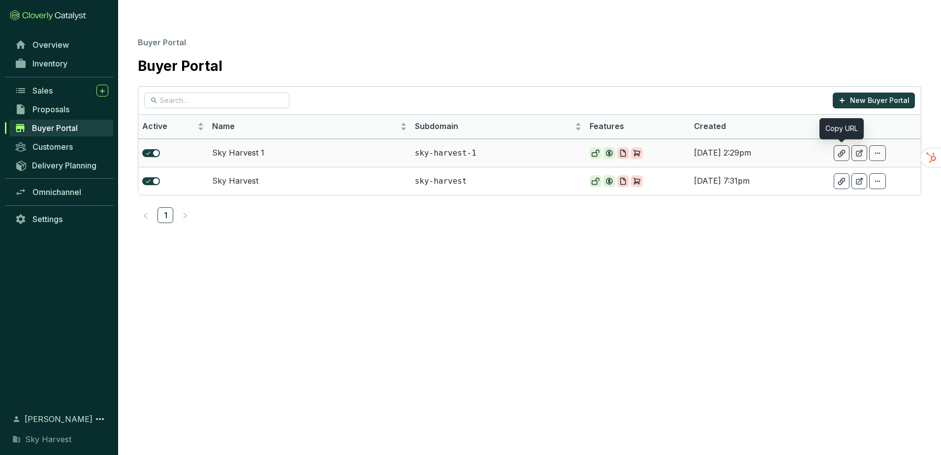
click at [869, 145] on section at bounding box center [860, 153] width 52 height 16
click at [865, 145] on div at bounding box center [860, 153] width 16 height 16
